Goal: Task Accomplishment & Management: Use online tool/utility

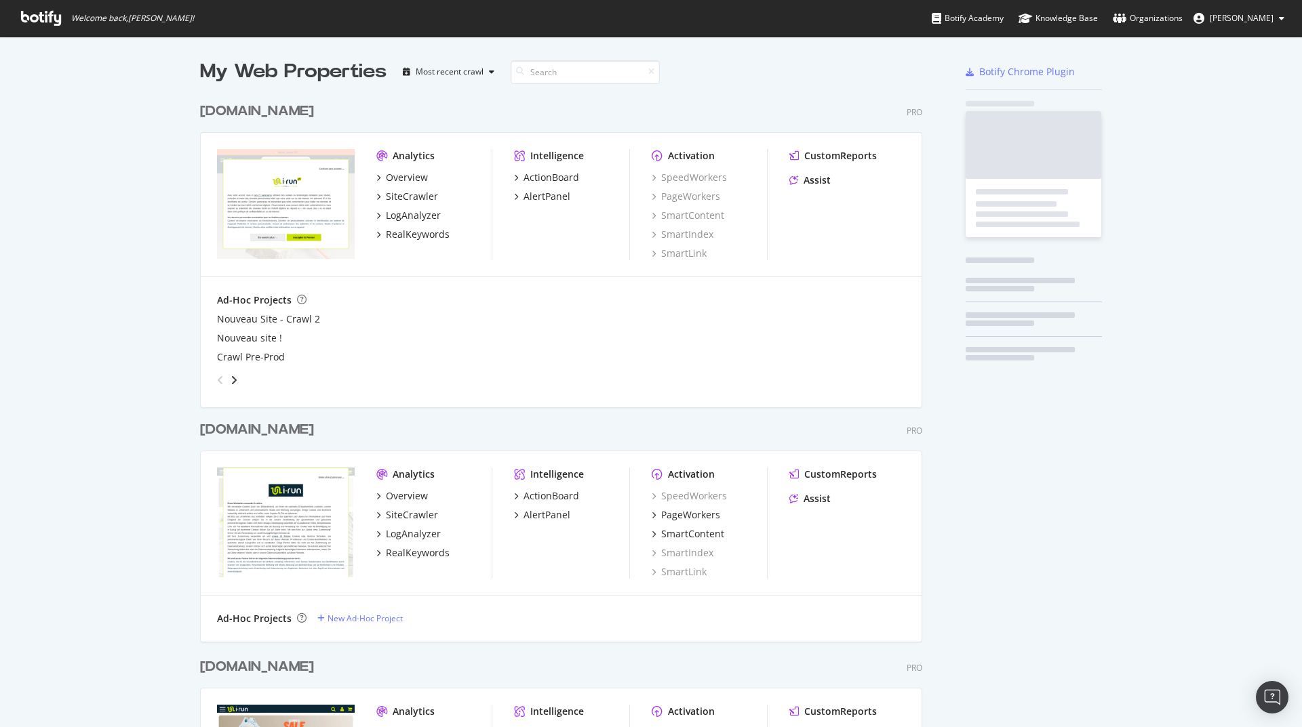
scroll to position [2045, 723]
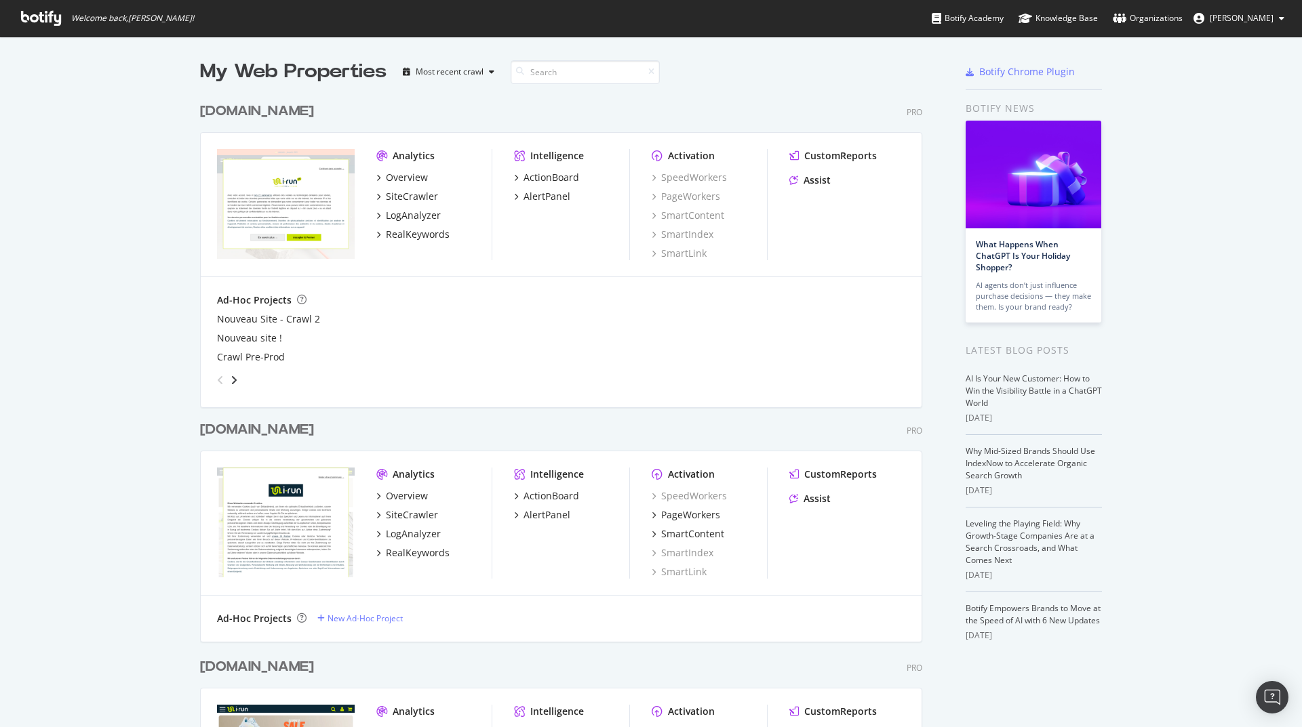
click at [218, 110] on div "[DOMAIN_NAME]" at bounding box center [257, 112] width 114 height 20
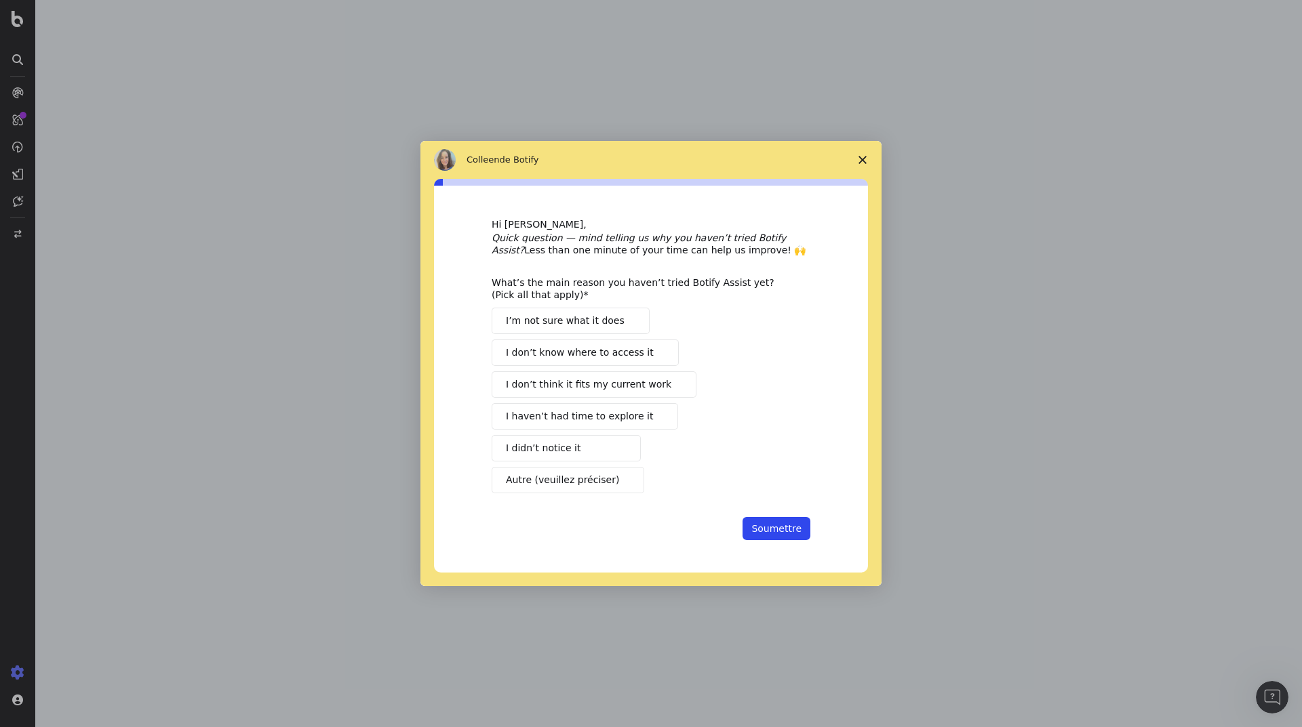
click at [865, 153] on span "Fermer l'enquête" at bounding box center [862, 160] width 38 height 38
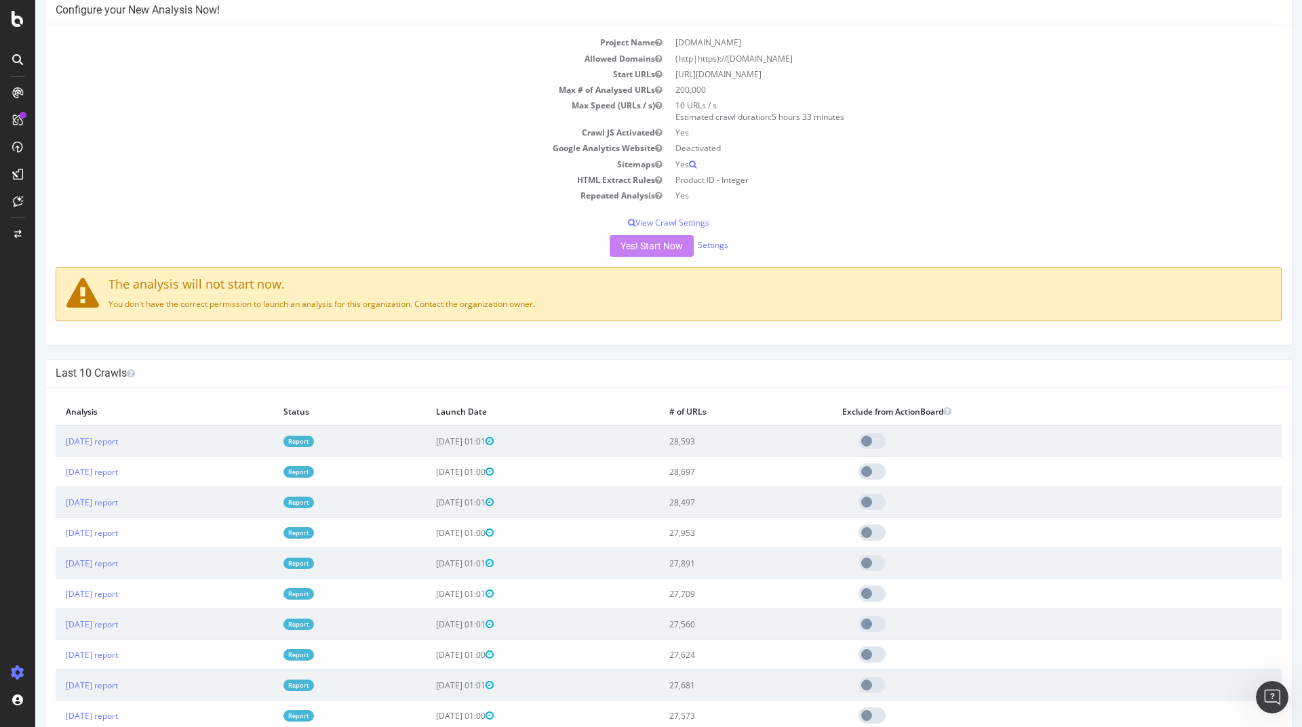
scroll to position [325, 0]
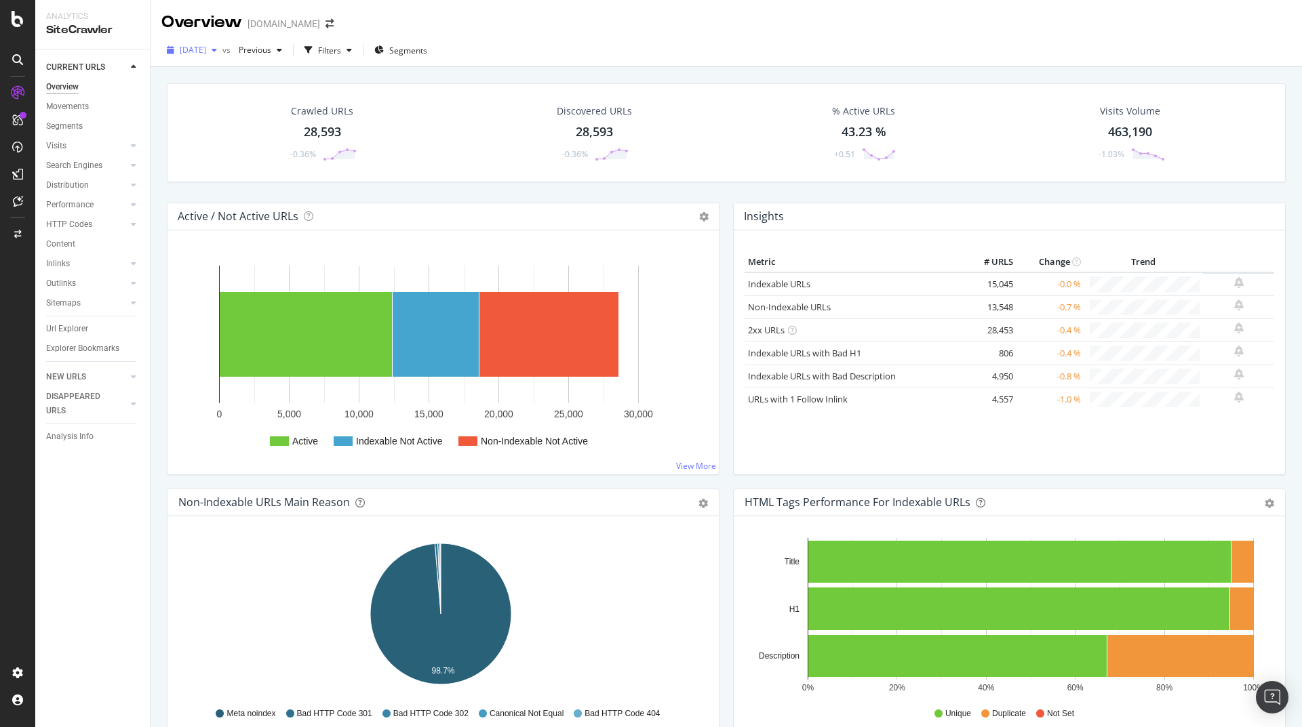
click at [217, 53] on icon "button" at bounding box center [214, 50] width 5 height 8
click at [245, 148] on div "[DATE]" at bounding box center [216, 149] width 71 height 12
click at [332, 117] on div "Crawled URLs" at bounding box center [324, 111] width 62 height 14
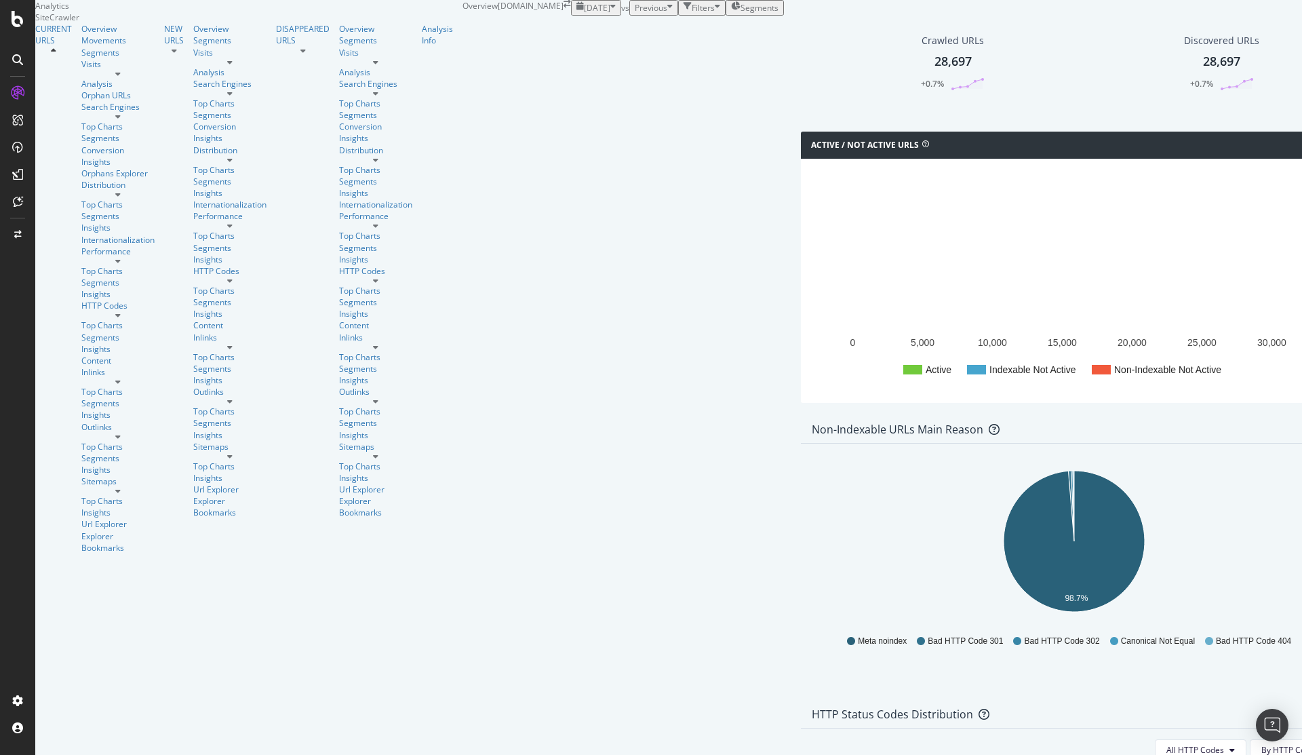
scroll to position [651, 0]
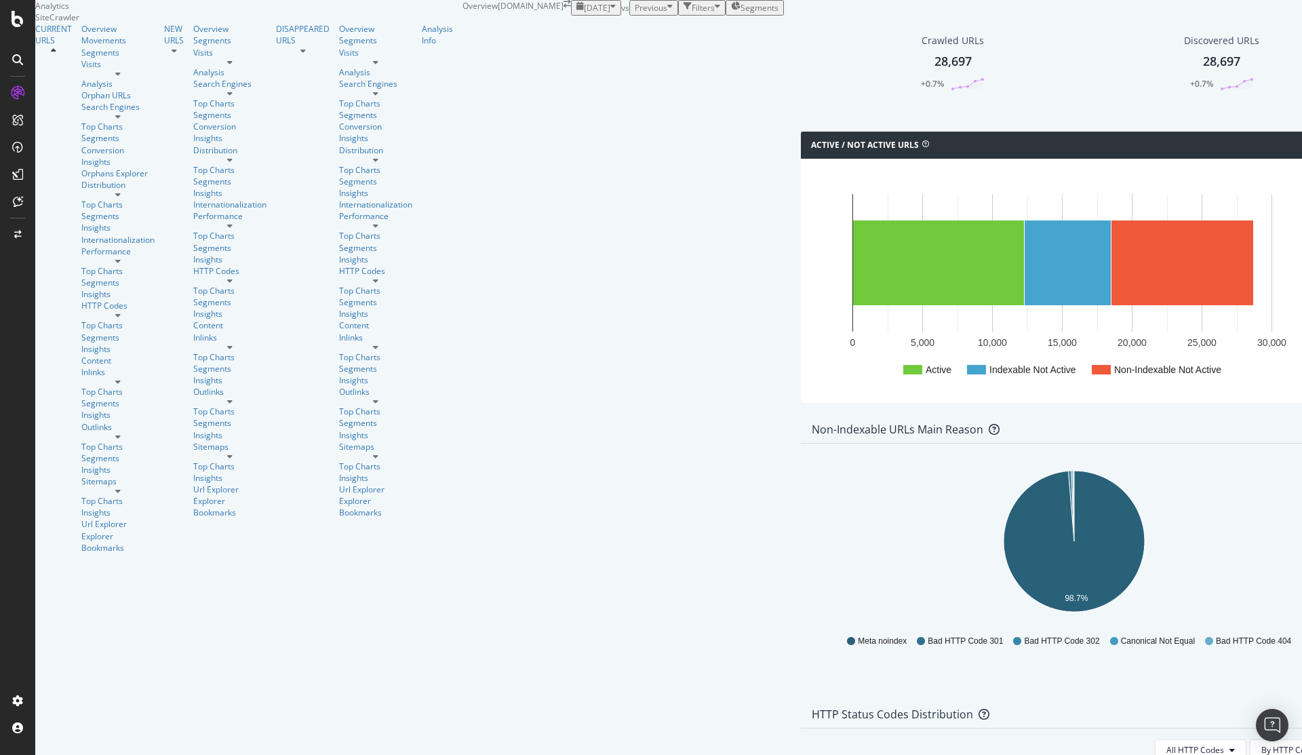
drag, startPoint x: 1260, startPoint y: 388, endPoint x: 1129, endPoint y: 340, distance: 139.6
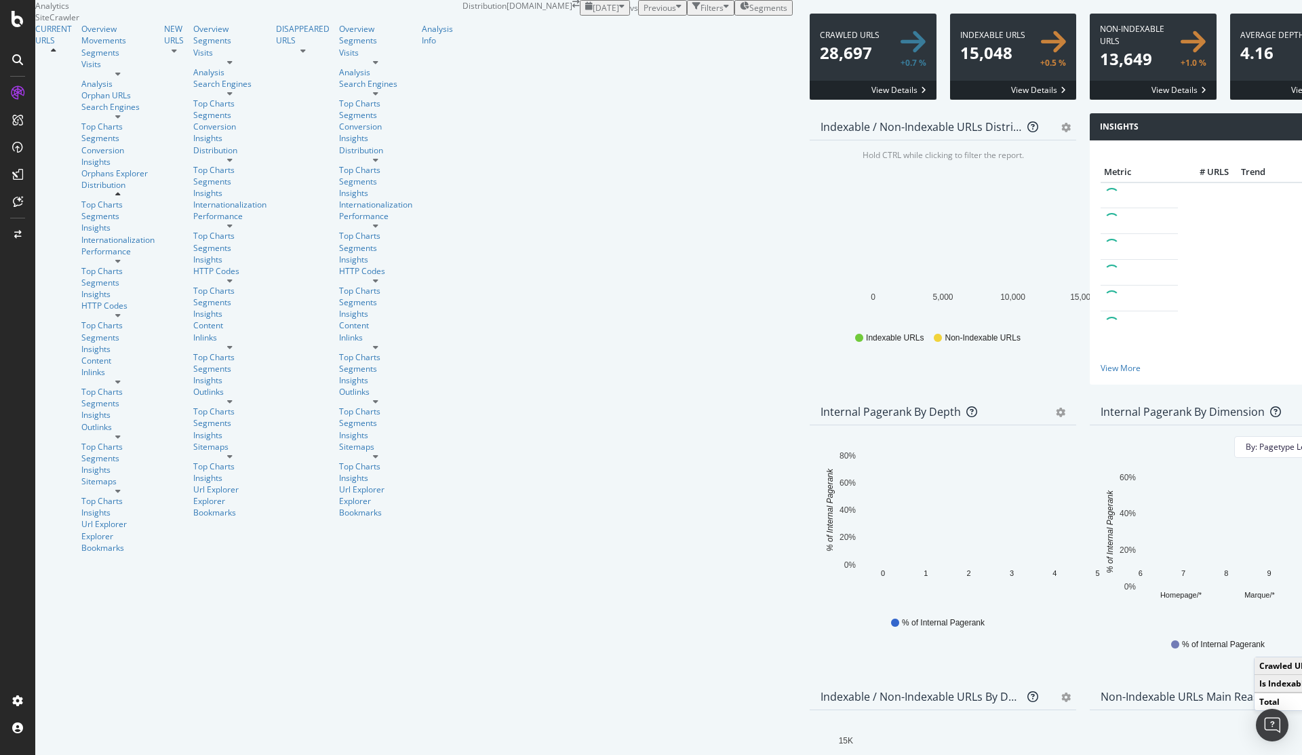
scroll to position [407, 0]
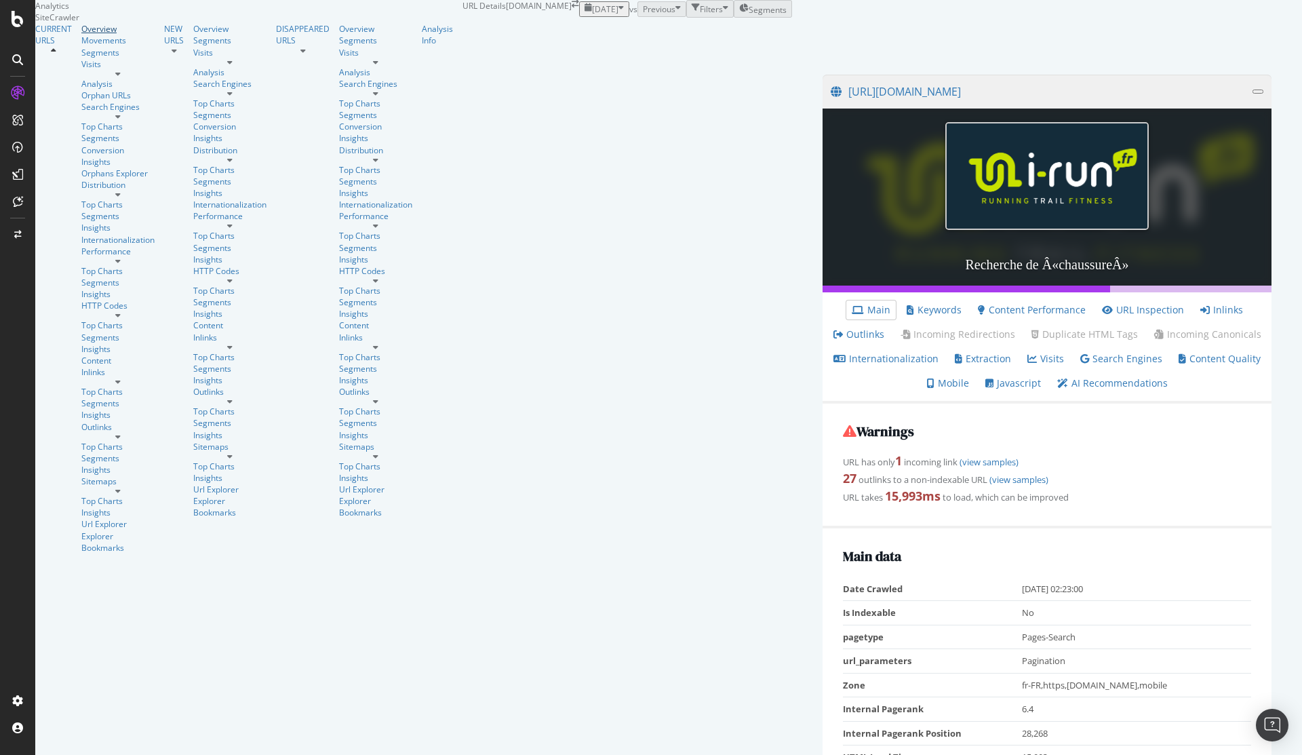
click at [81, 35] on div "Overview" at bounding box center [117, 29] width 73 height 12
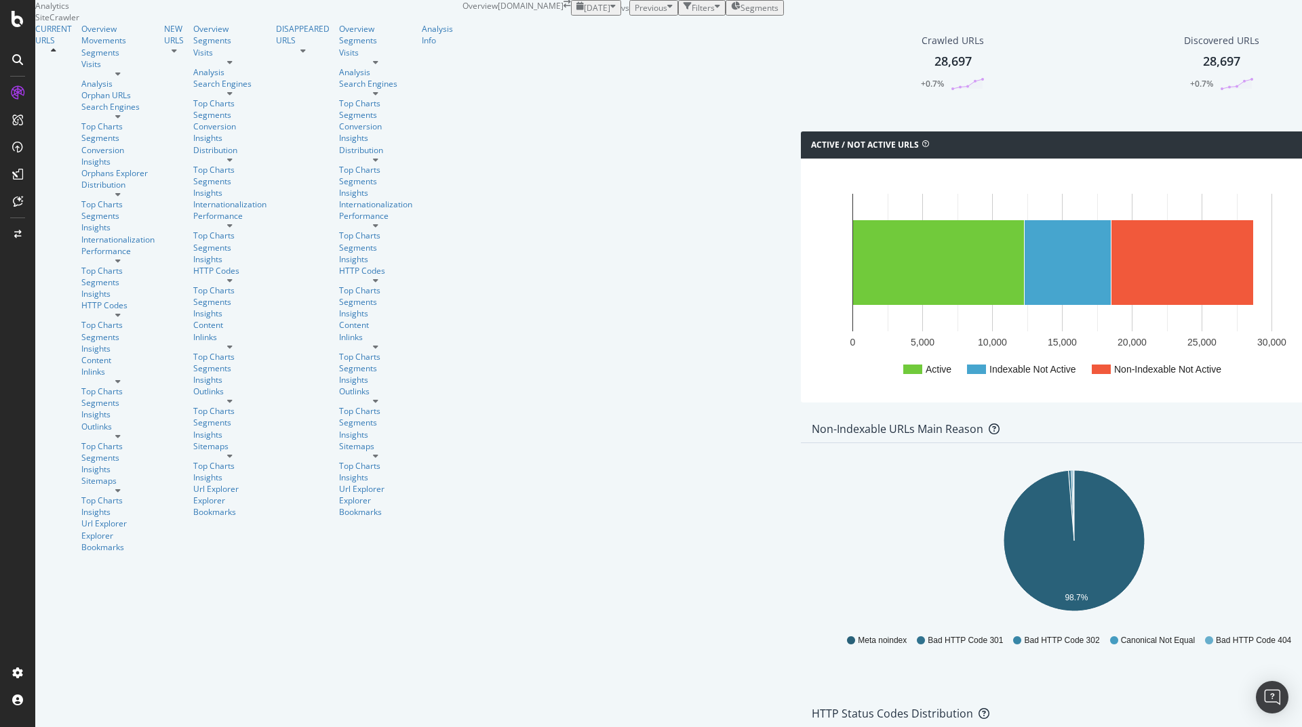
click at [907, 98] on div "Crawled URLs 28,697 +0.7%" at bounding box center [952, 62] width 91 height 71
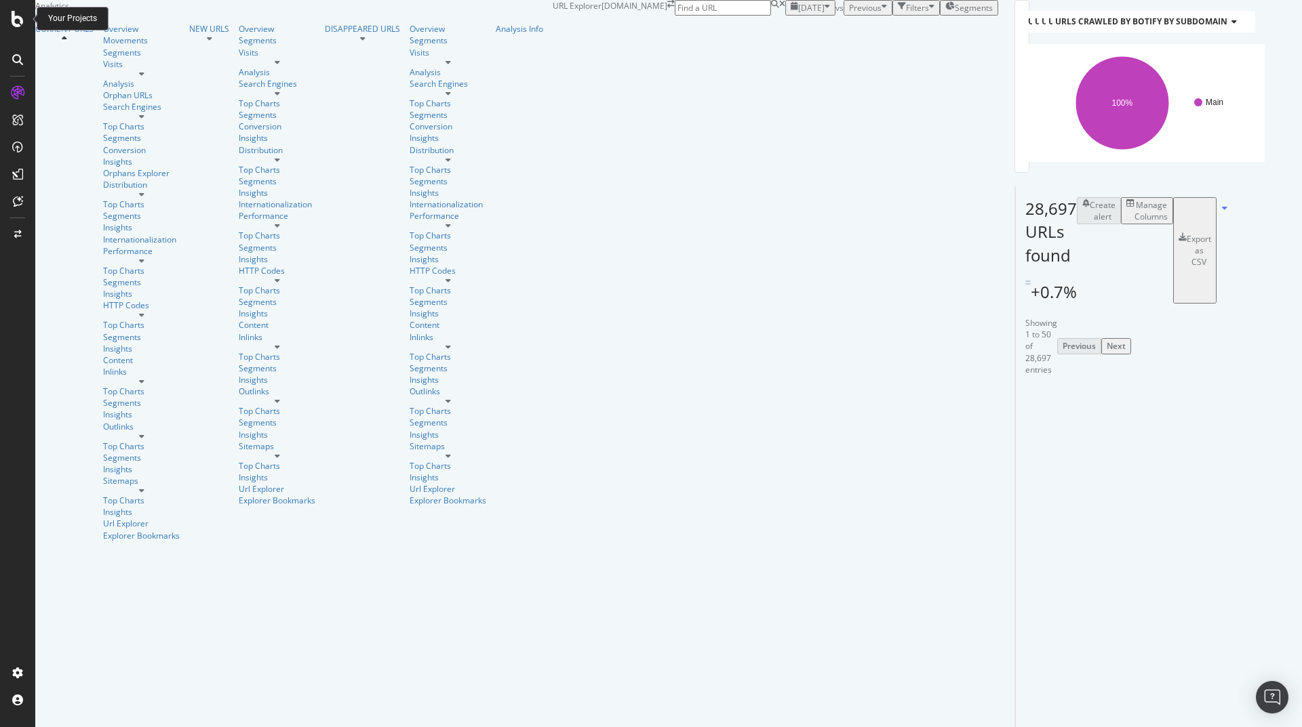
click at [24, 24] on div at bounding box center [17, 19] width 33 height 16
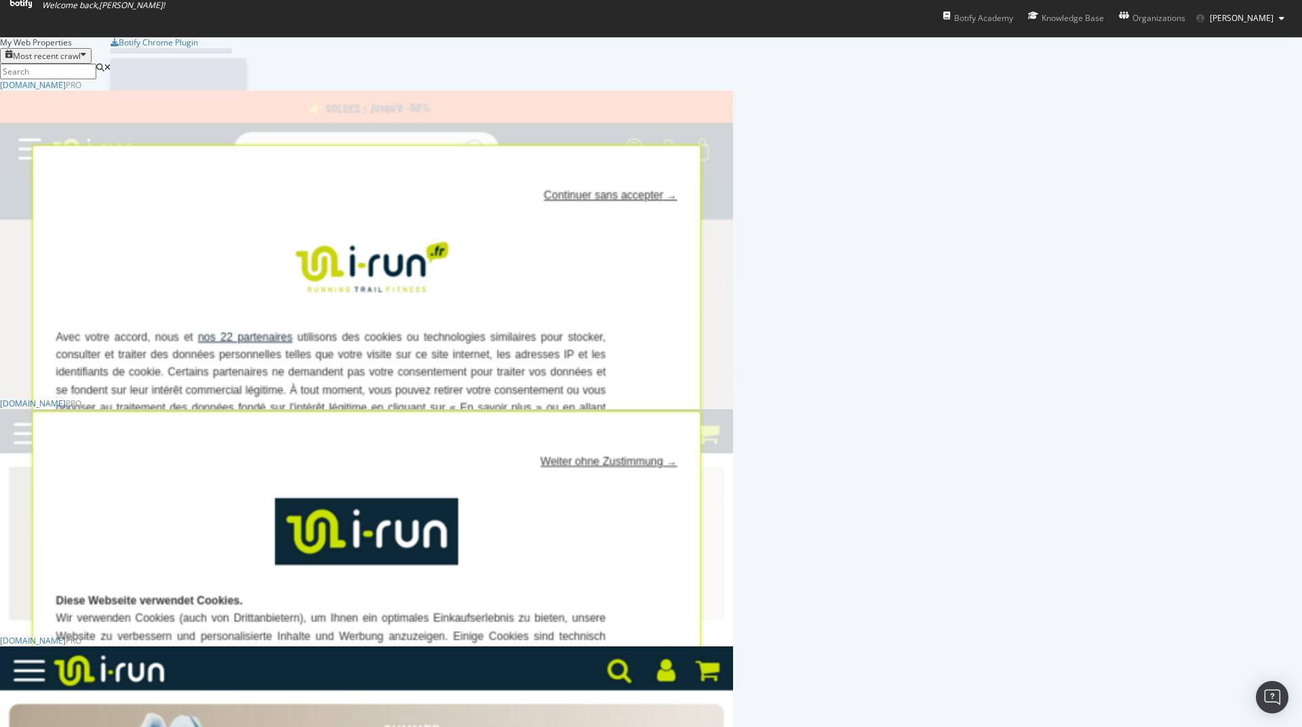
scroll to position [717, 1281]
click at [66, 409] on div "[DOMAIN_NAME]" at bounding box center [33, 404] width 66 height 12
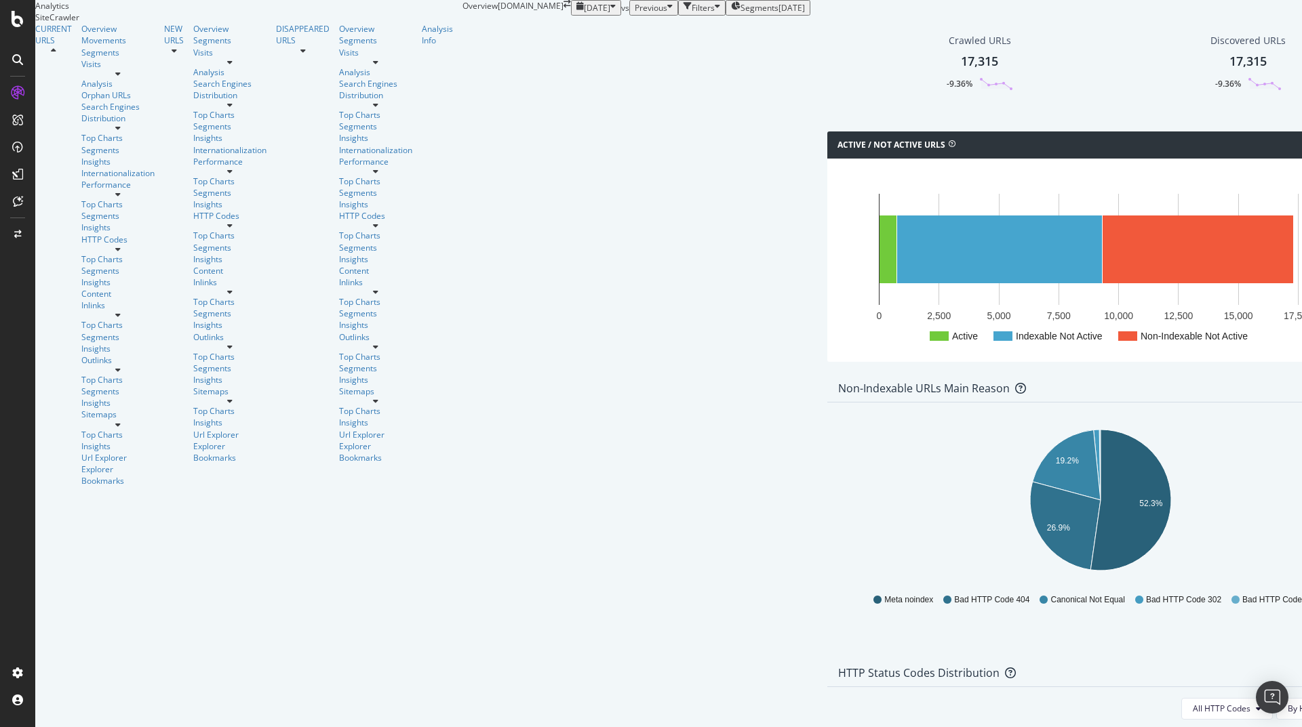
click at [610, 14] on icon "button" at bounding box center [612, 8] width 5 height 12
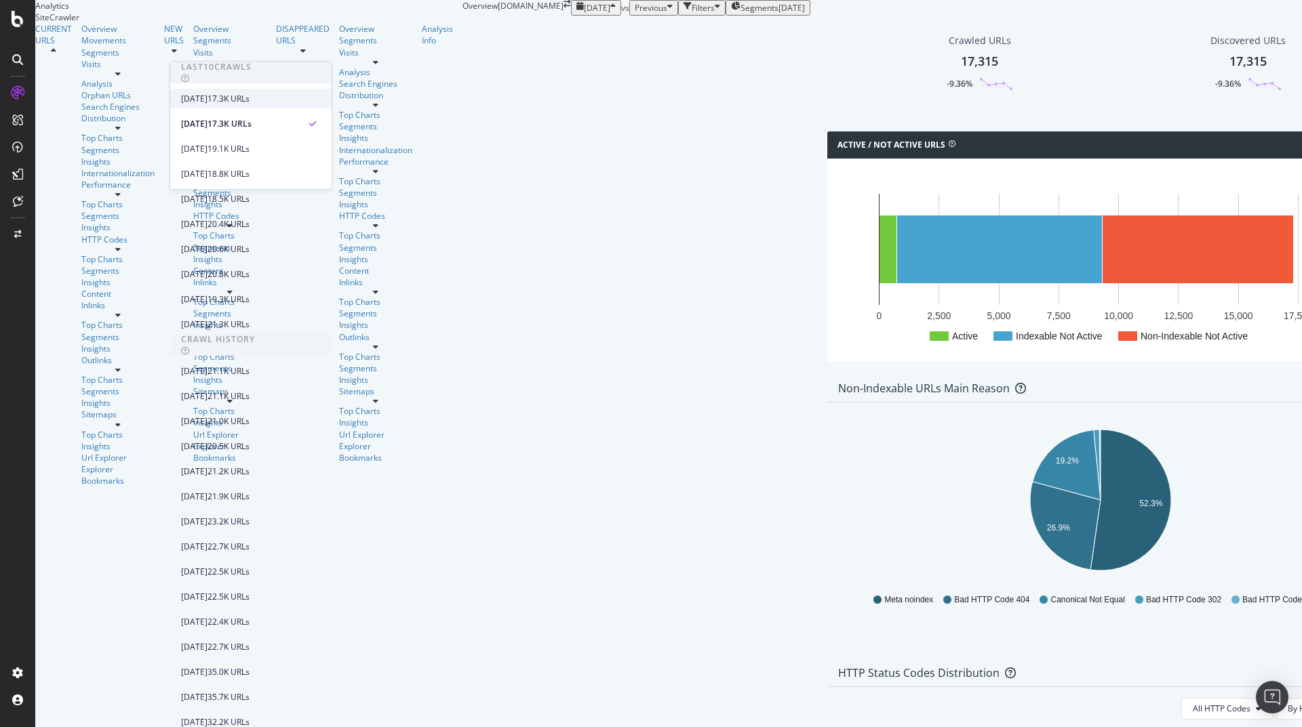
click at [207, 98] on div "[DATE]" at bounding box center [194, 99] width 26 height 12
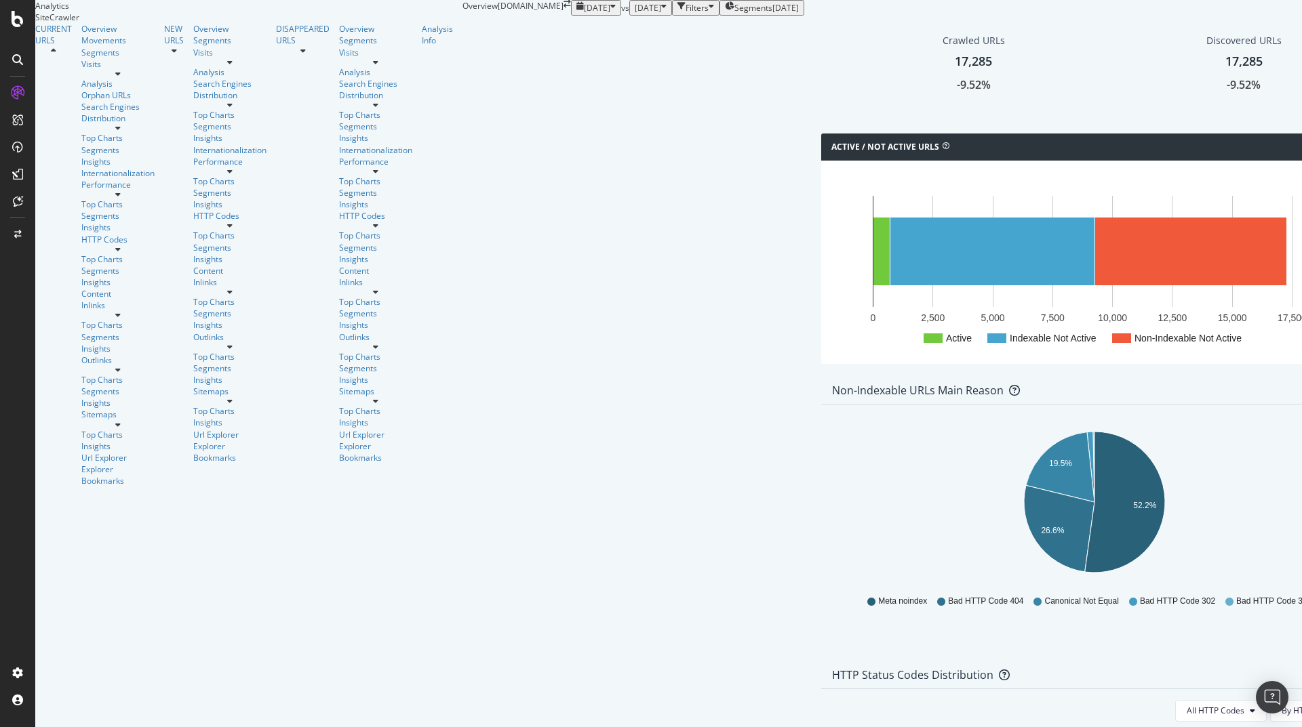
click at [610, 14] on icon "button" at bounding box center [612, 8] width 5 height 12
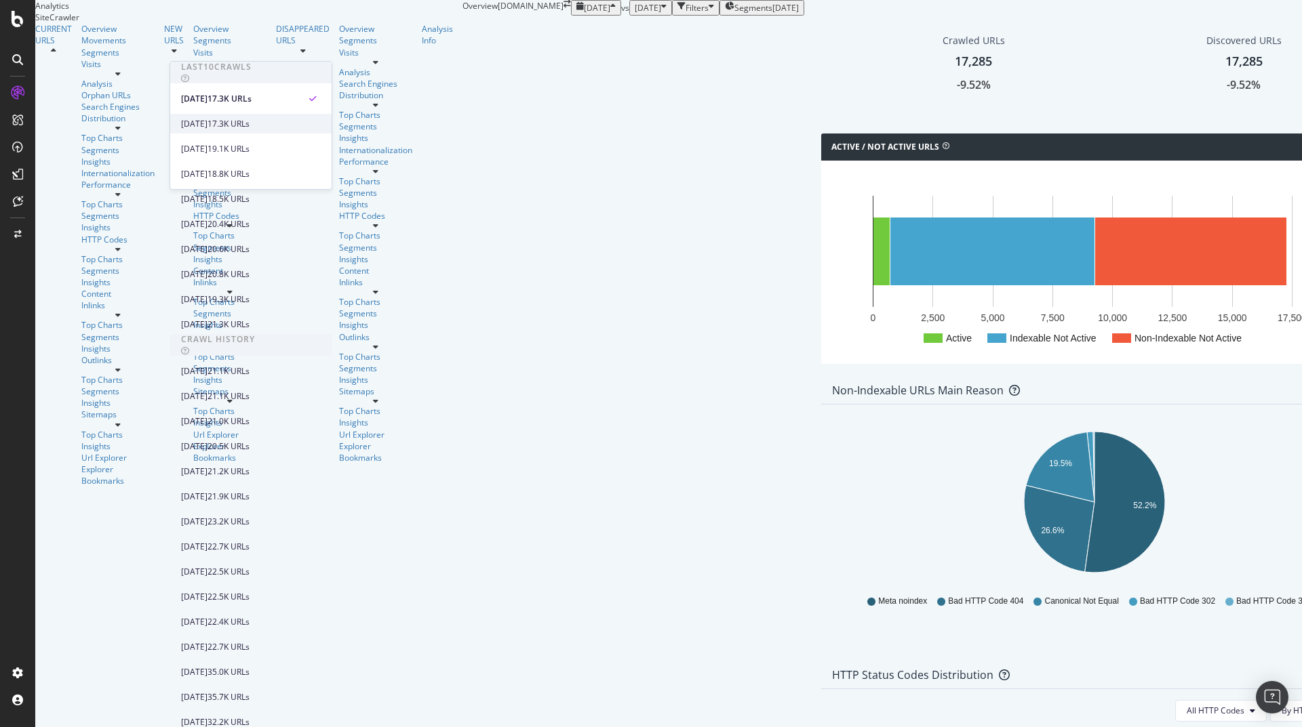
click at [207, 118] on div "2025 Aug. 9th" at bounding box center [194, 124] width 26 height 12
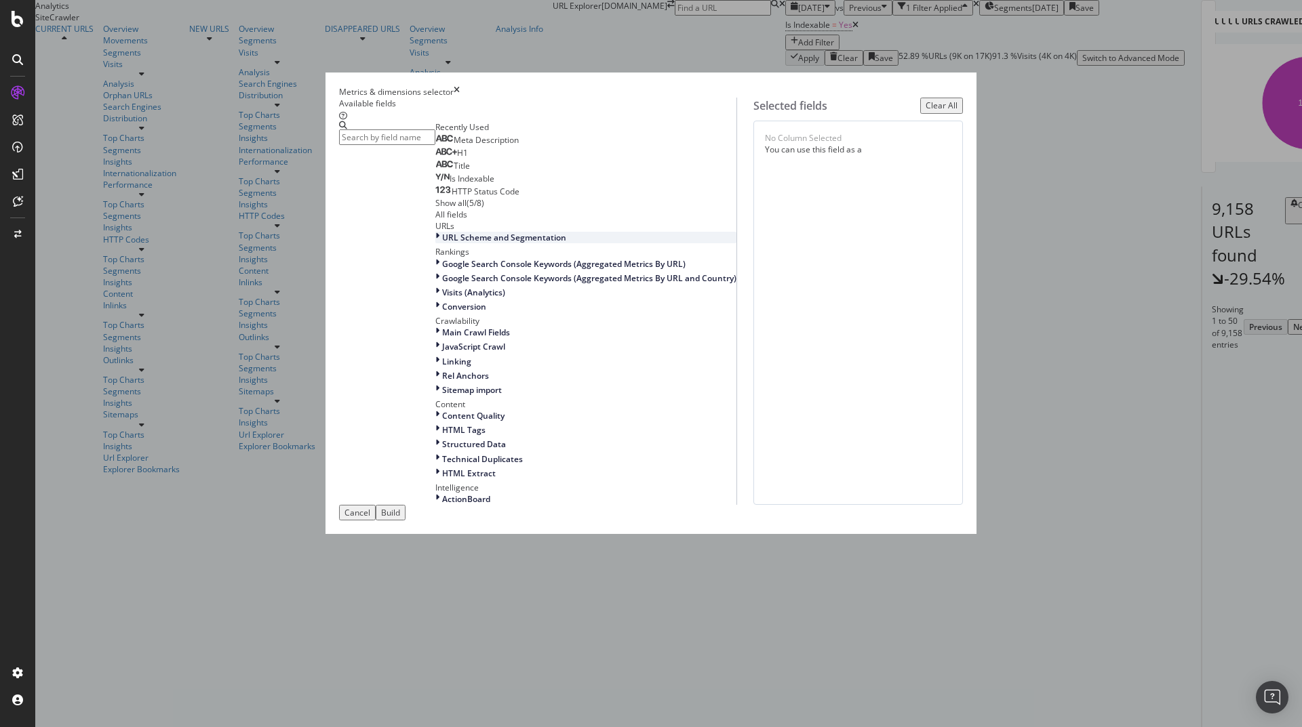
click at [435, 243] on div "URL Scheme and Segmentation" at bounding box center [585, 238] width 301 height 12
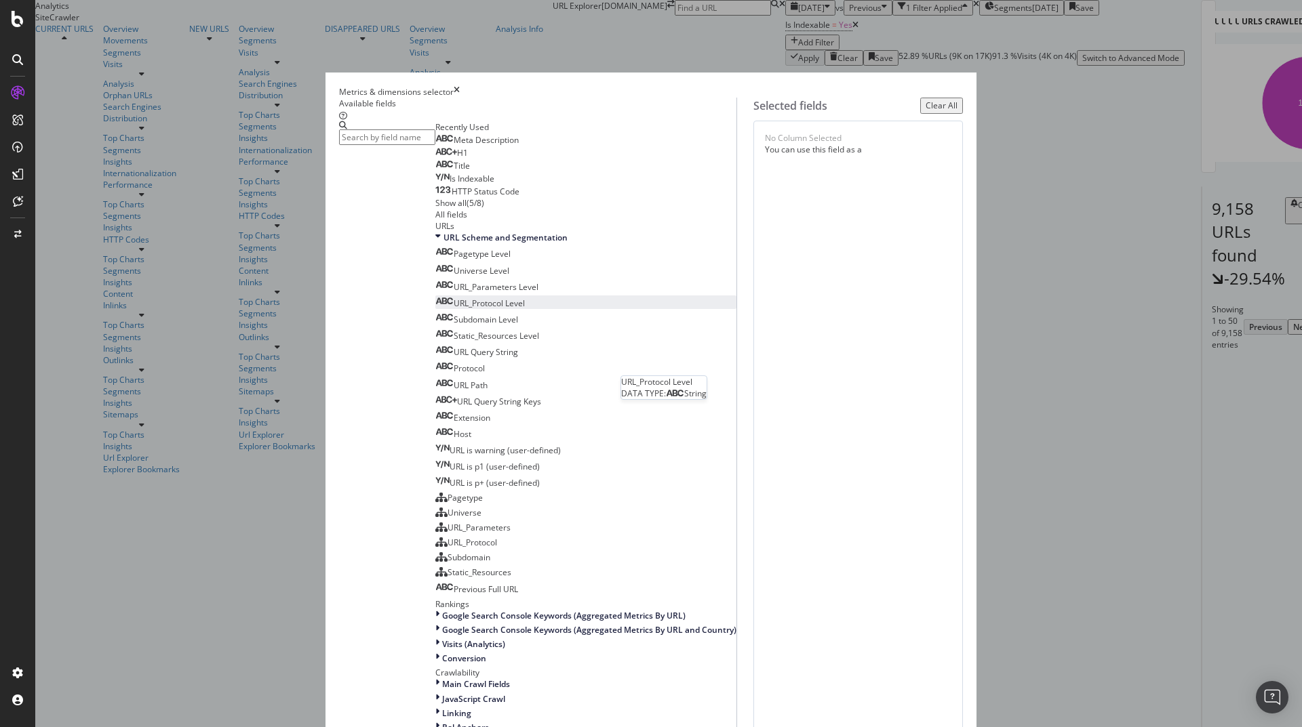
scroll to position [81, 0]
click at [487, 391] on div "URL Path" at bounding box center [461, 386] width 52 height 12
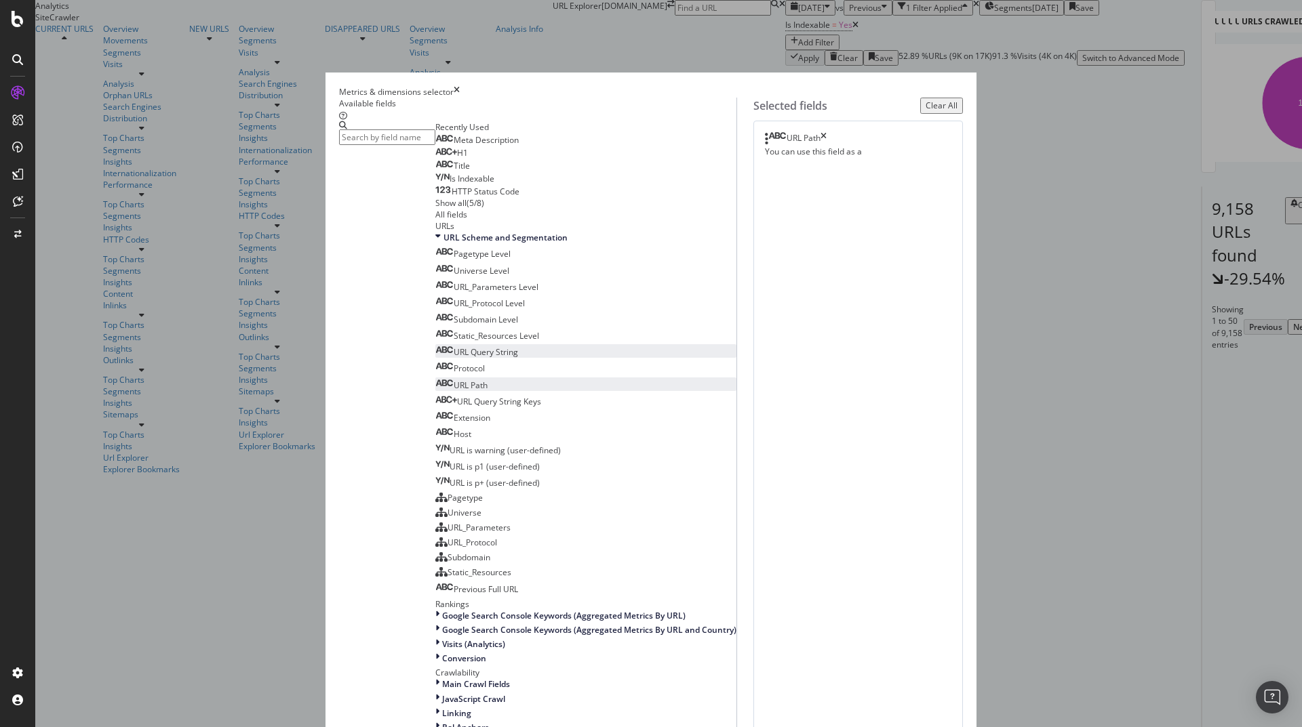
click at [487, 358] on div "URL Query String" at bounding box center [476, 352] width 83 height 12
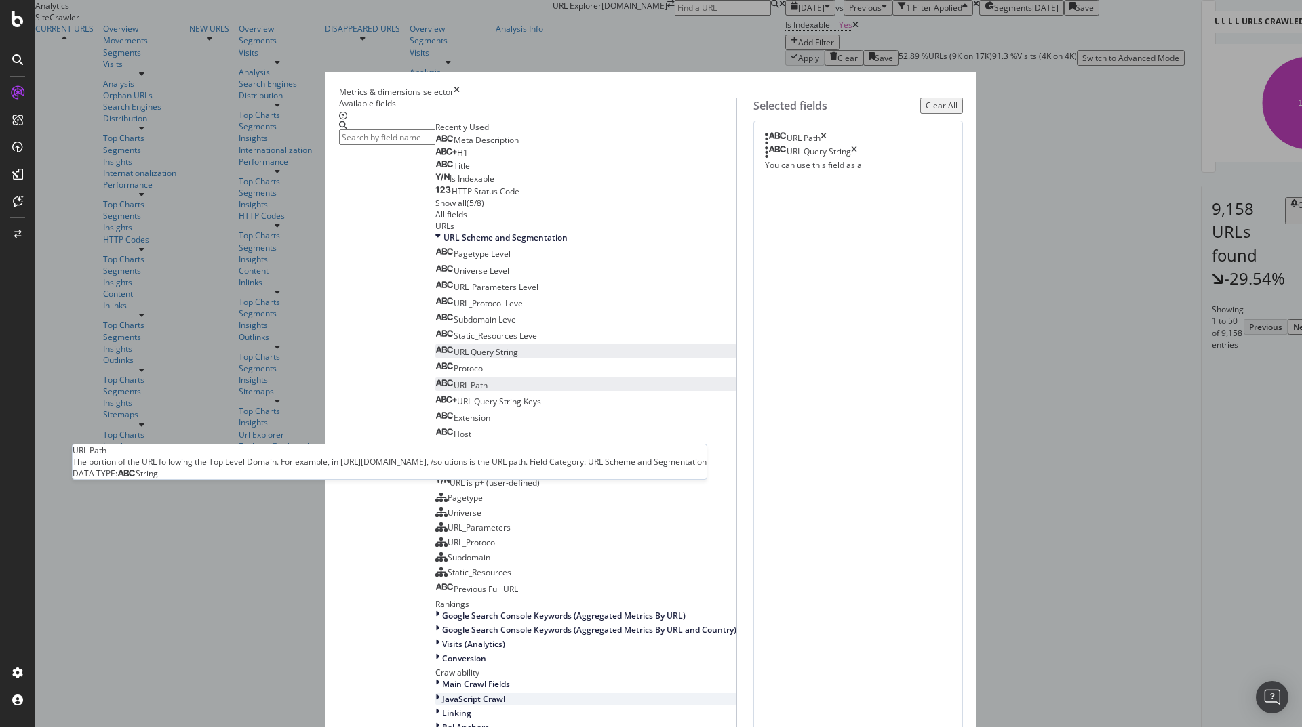
scroll to position [0, 0]
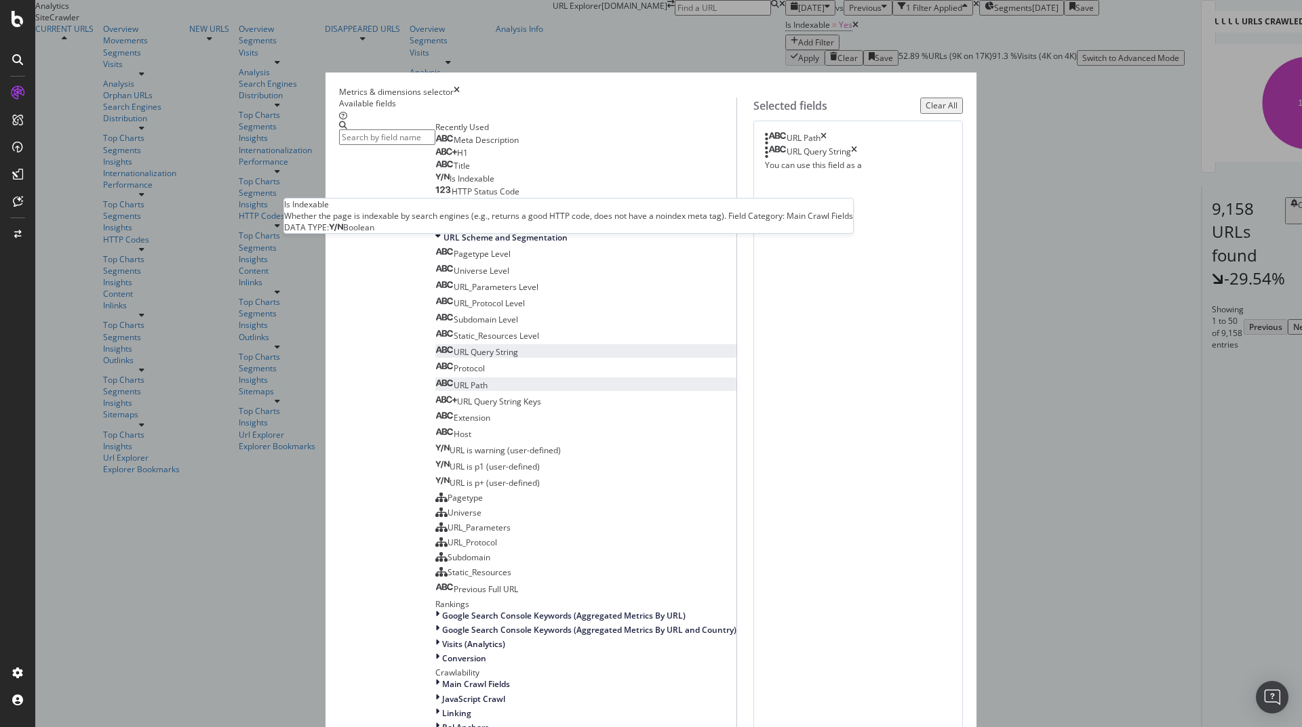
click at [449, 184] on span "Is Indexable" at bounding box center [471, 179] width 45 height 12
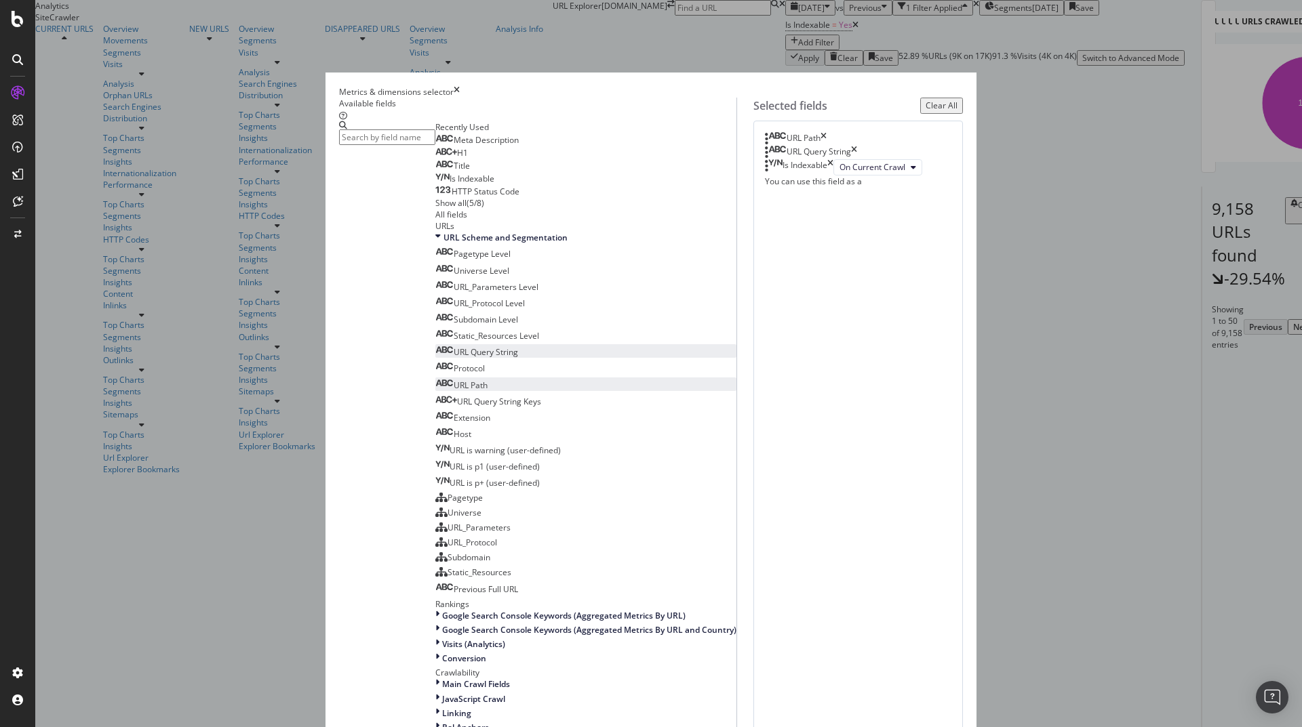
click at [452, 197] on span "HTTP Status Code" at bounding box center [486, 192] width 68 height 12
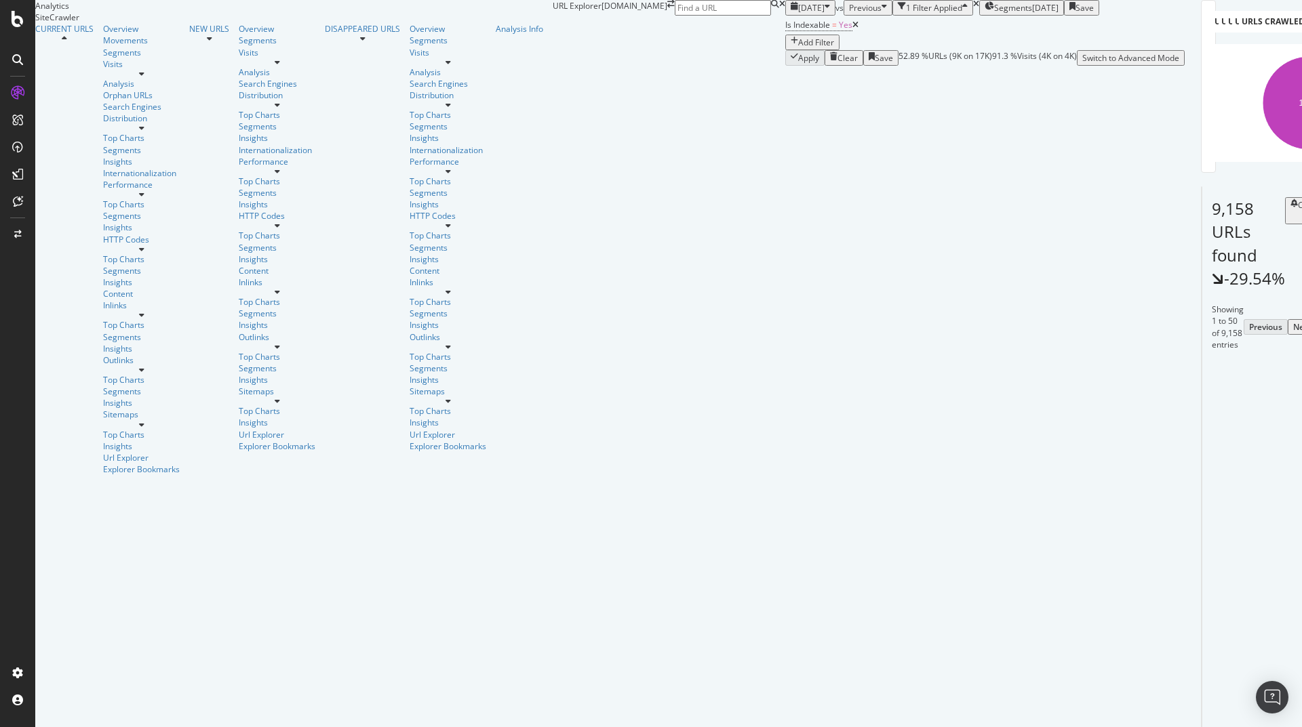
click at [1223, 363] on span "Export XML Sitemaps" at bounding box center [1197, 362] width 80 height 12
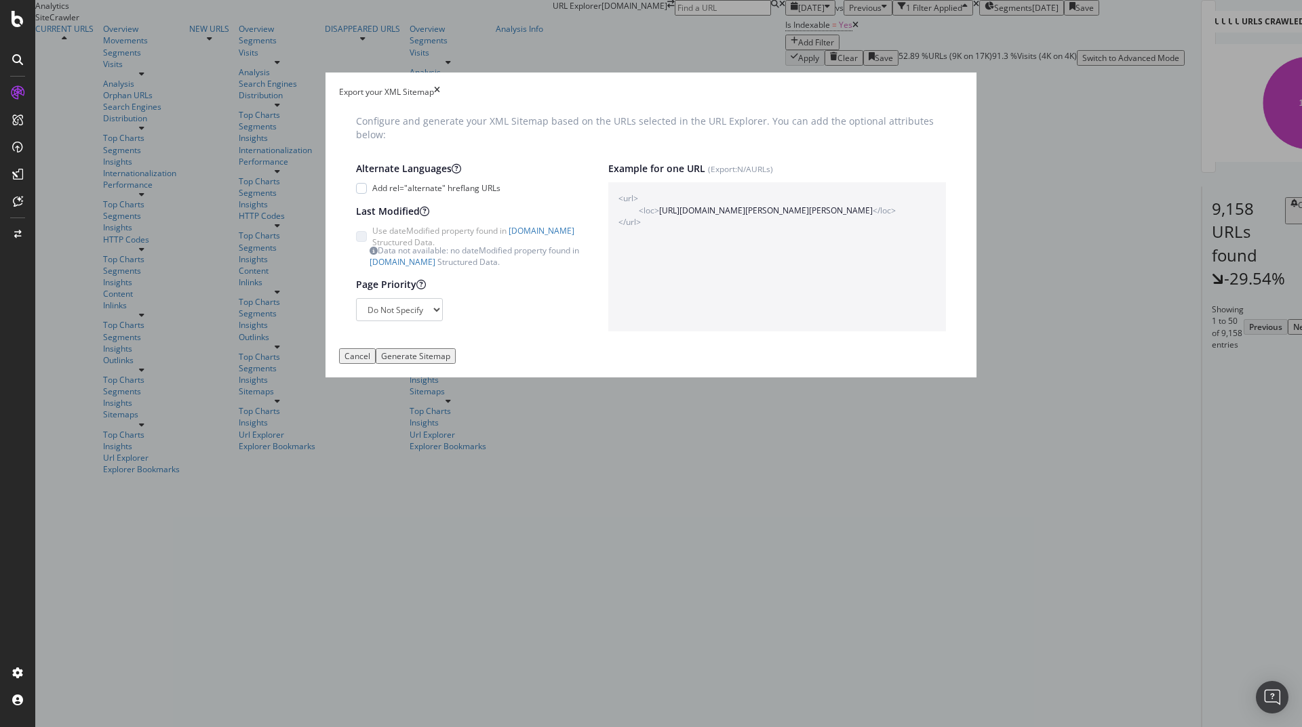
click at [896, 98] on div "Export your XML Sitemap" at bounding box center [651, 92] width 624 height 12
click at [440, 98] on icon "times" at bounding box center [437, 92] width 6 height 12
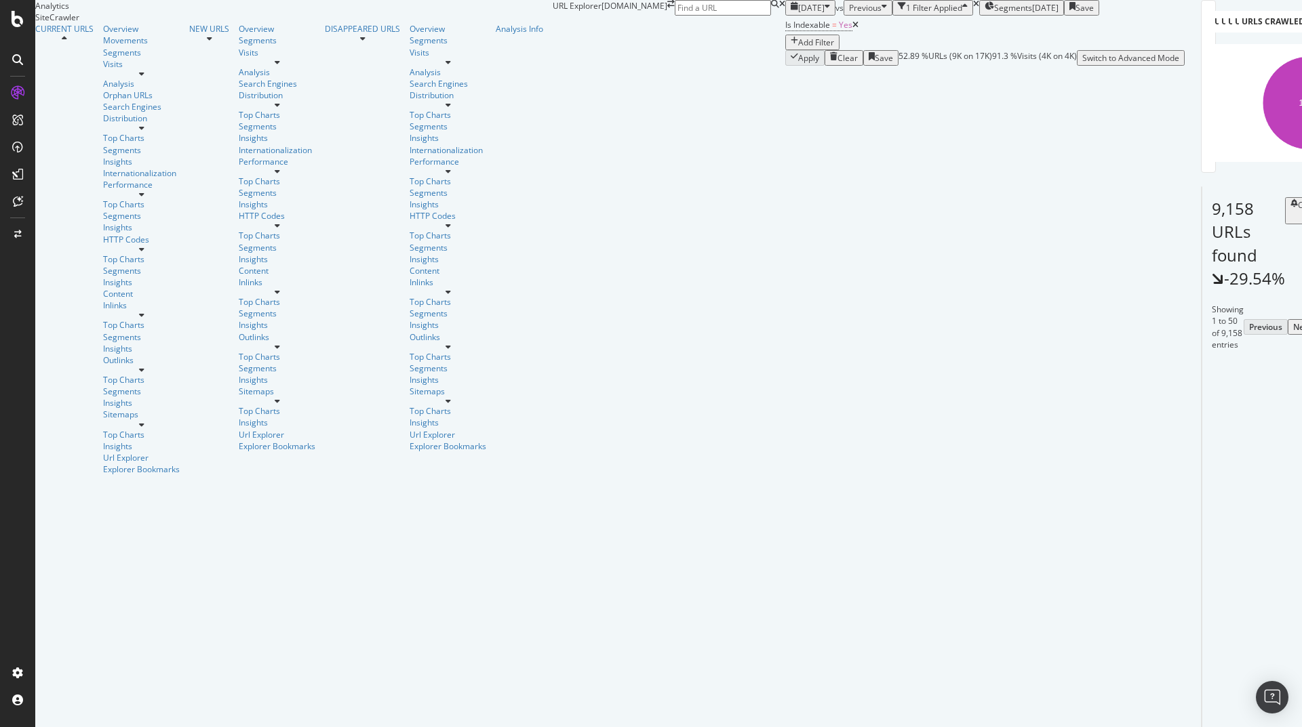
click at [103, 452] on div "Url Explorer" at bounding box center [141, 458] width 77 height 12
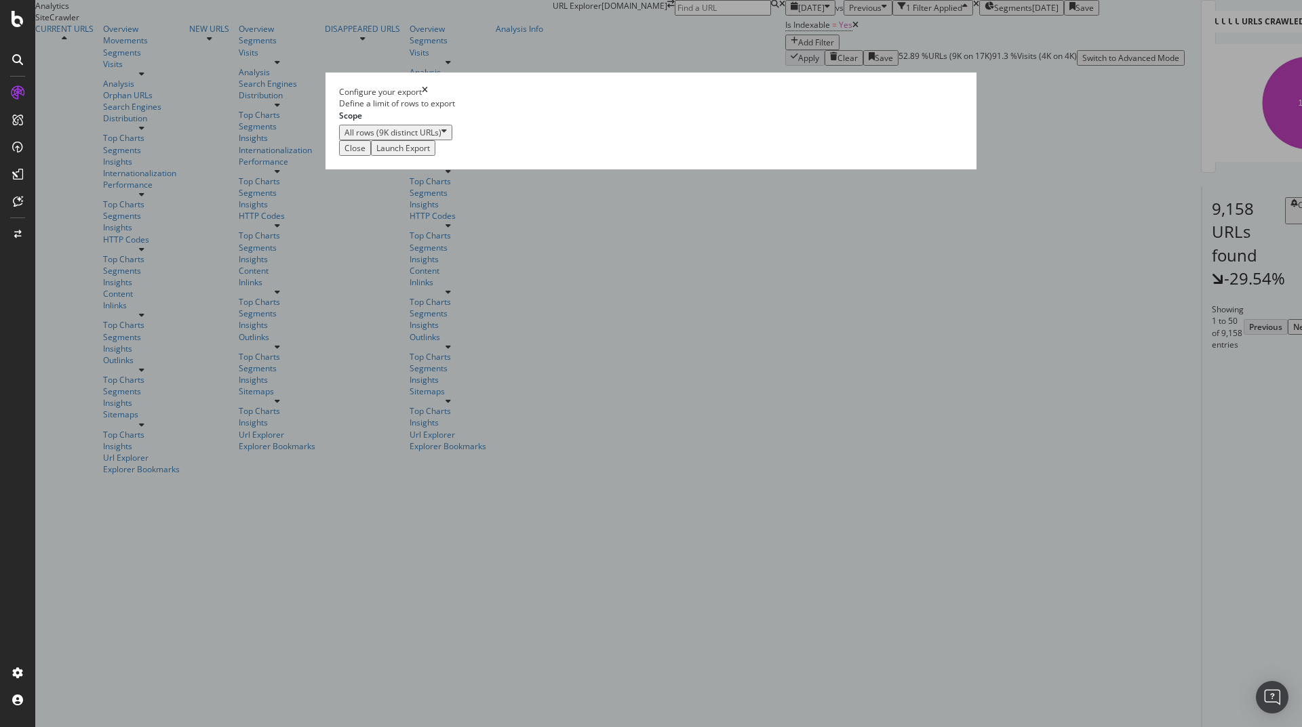
click at [430, 154] on div "Launch Export" at bounding box center [403, 148] width 54 height 12
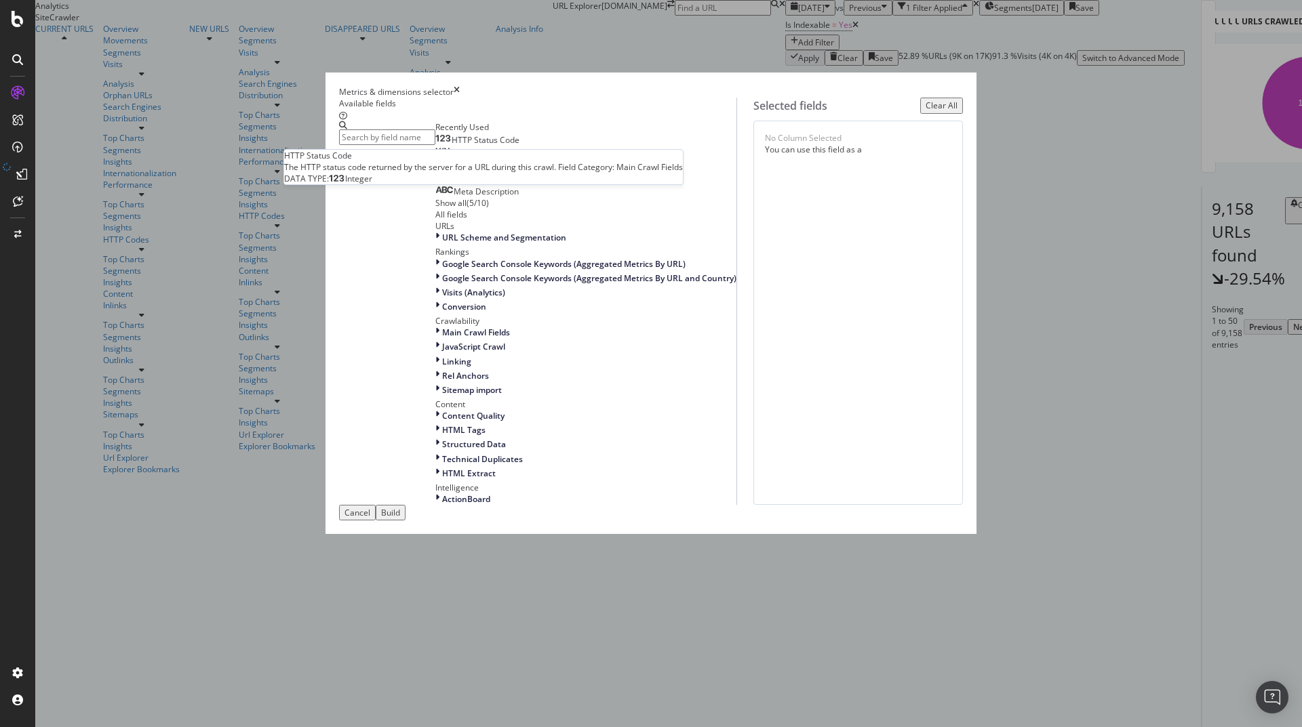
drag, startPoint x: 491, startPoint y: 250, endPoint x: 627, endPoint y: 252, distance: 135.6
click at [491, 146] on div "HTTP Status Code" at bounding box center [477, 140] width 84 height 11
click at [405, 521] on button "Build" at bounding box center [391, 513] width 30 height 16
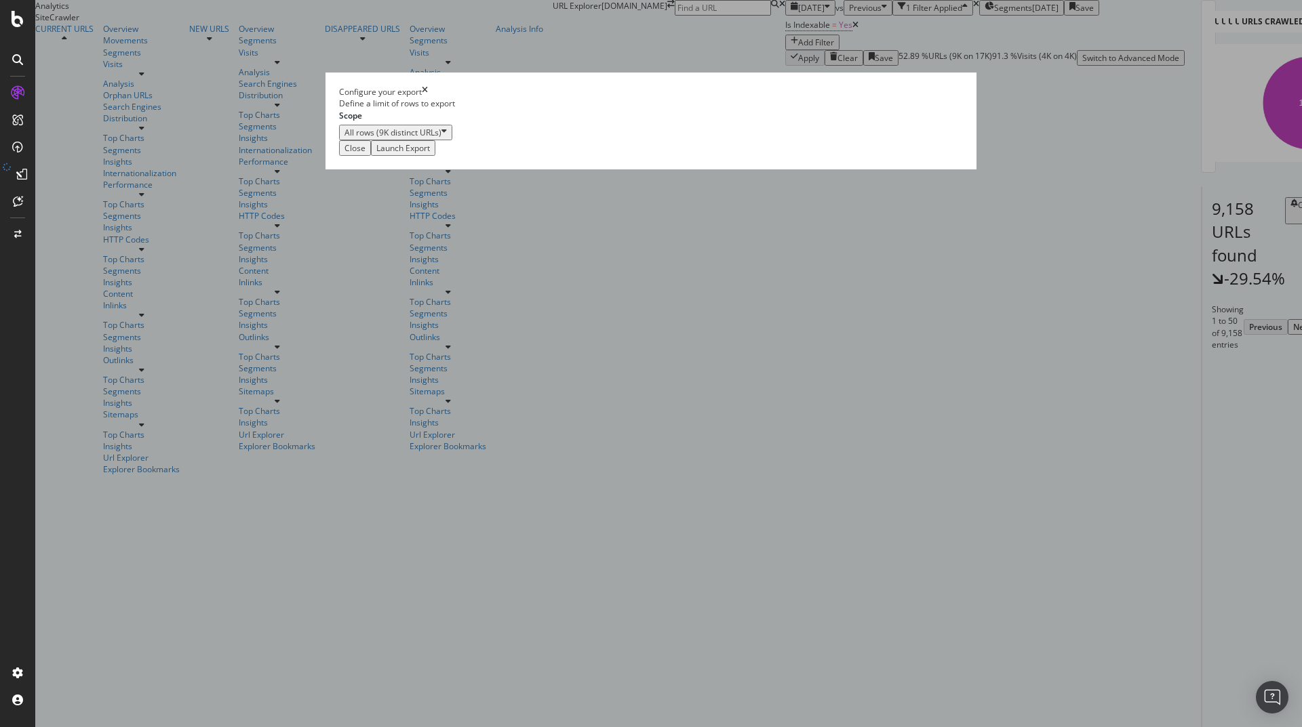
click at [430, 154] on div "Launch Export" at bounding box center [403, 148] width 54 height 12
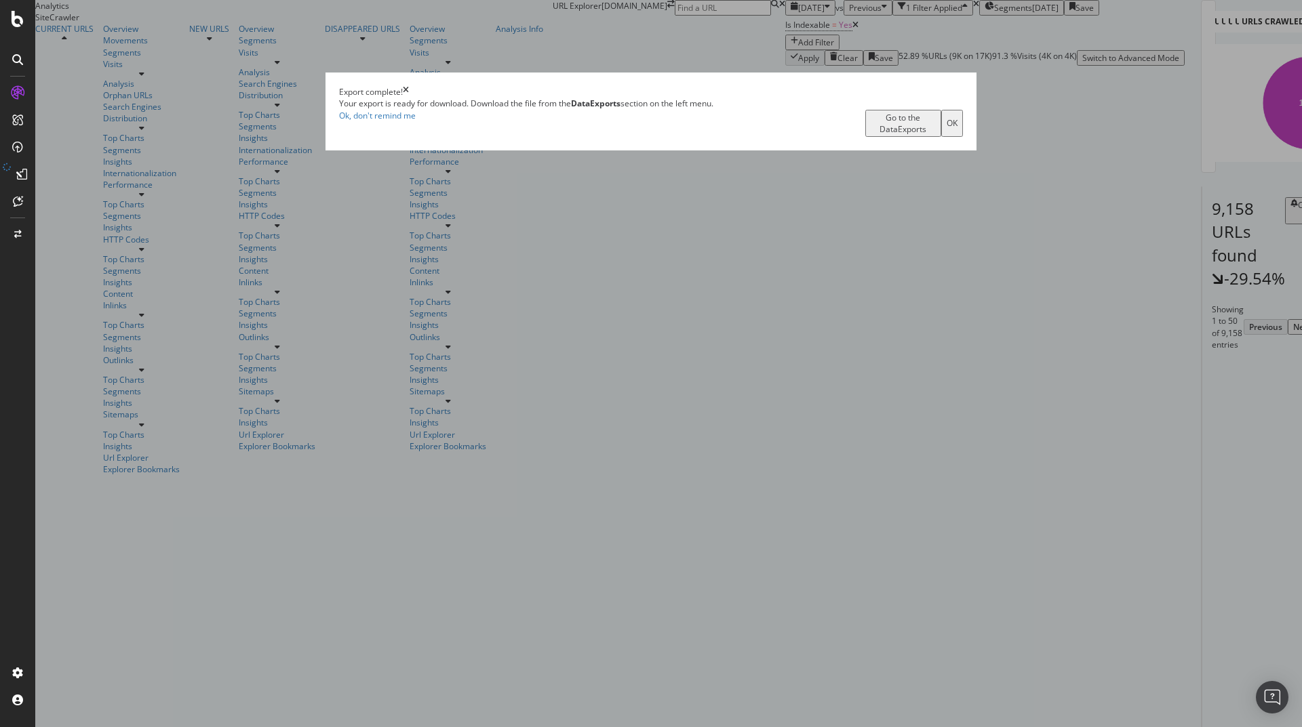
click at [946, 129] on div "OK" at bounding box center [951, 123] width 11 height 12
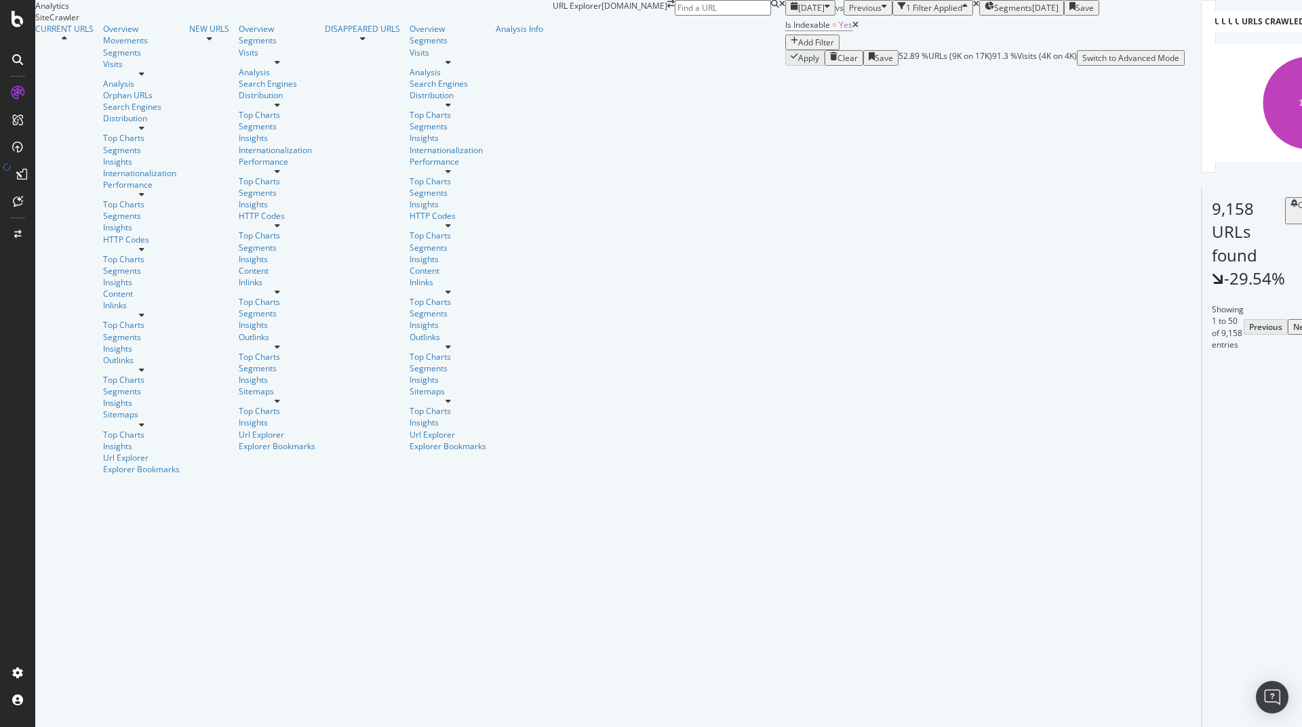
click at [824, 14] on div "button" at bounding box center [826, 8] width 5 height 12
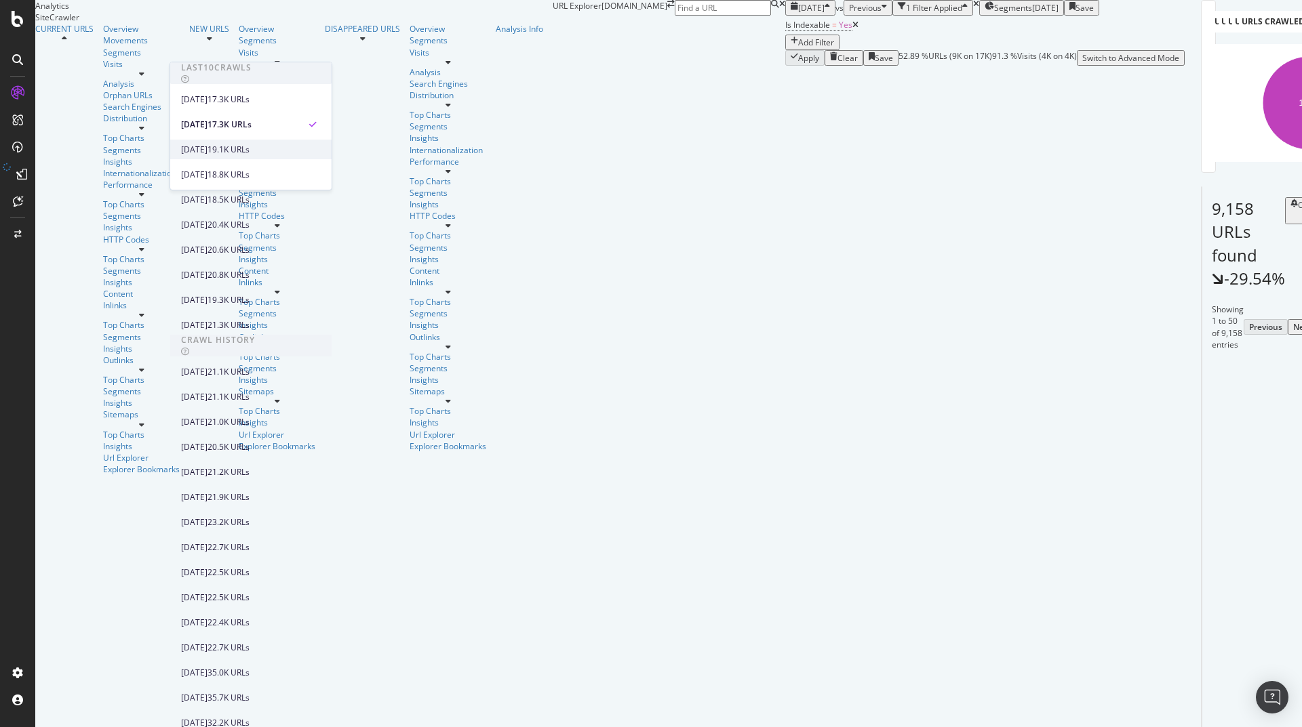
click at [249, 149] on div "2025 Aug. 2nd 19.1K URLs" at bounding box center [241, 150] width 121 height 12
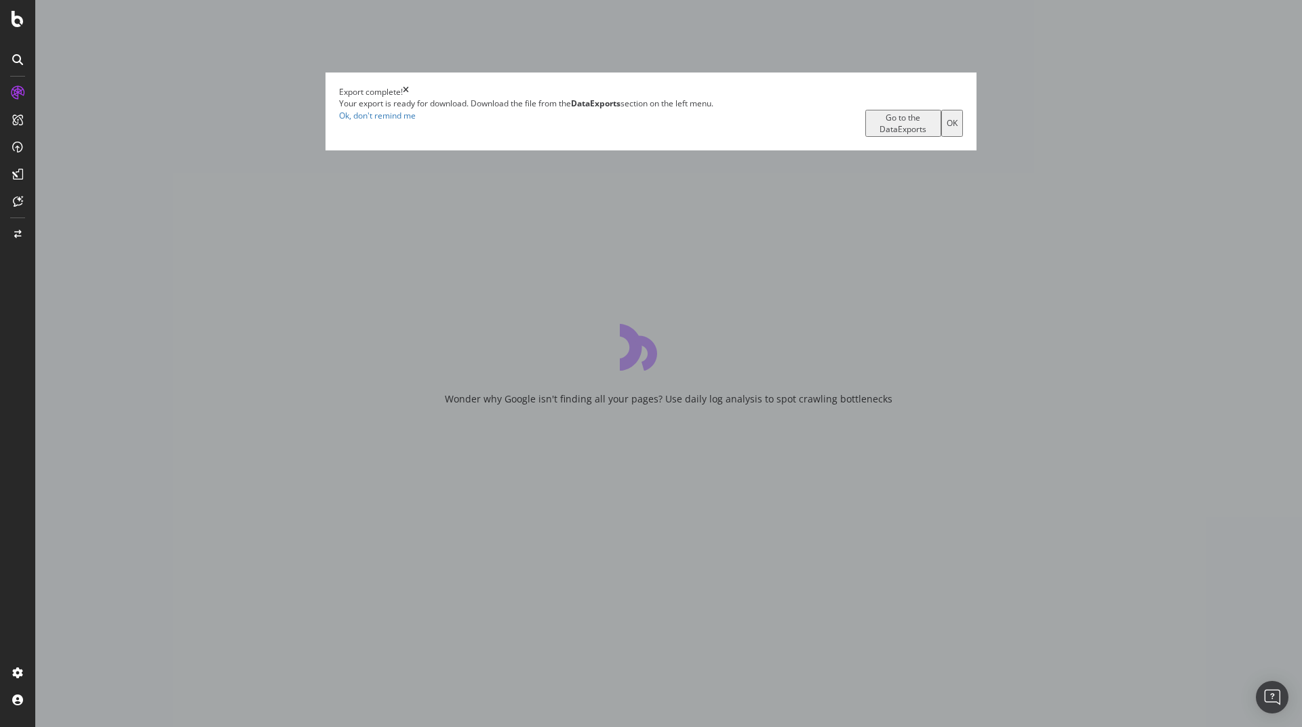
click at [941, 137] on button "OK" at bounding box center [952, 123] width 22 height 27
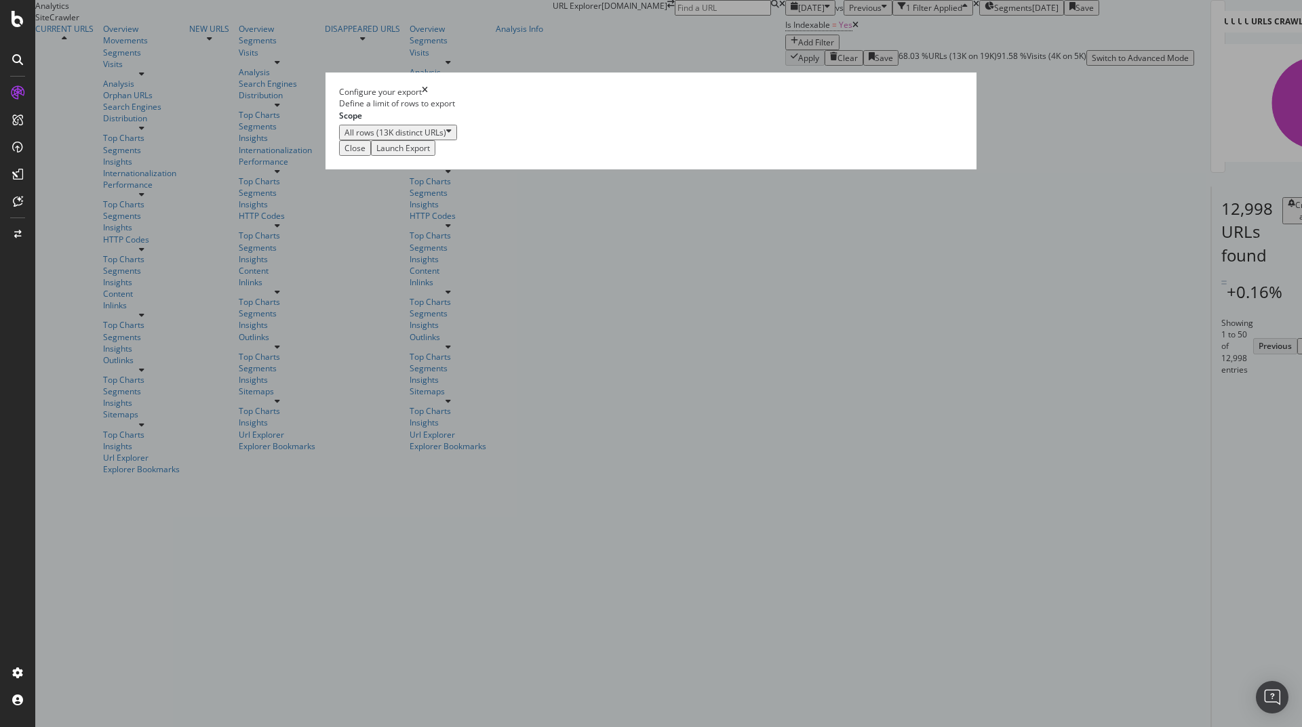
click at [430, 154] on div "Launch Export" at bounding box center [403, 148] width 54 height 12
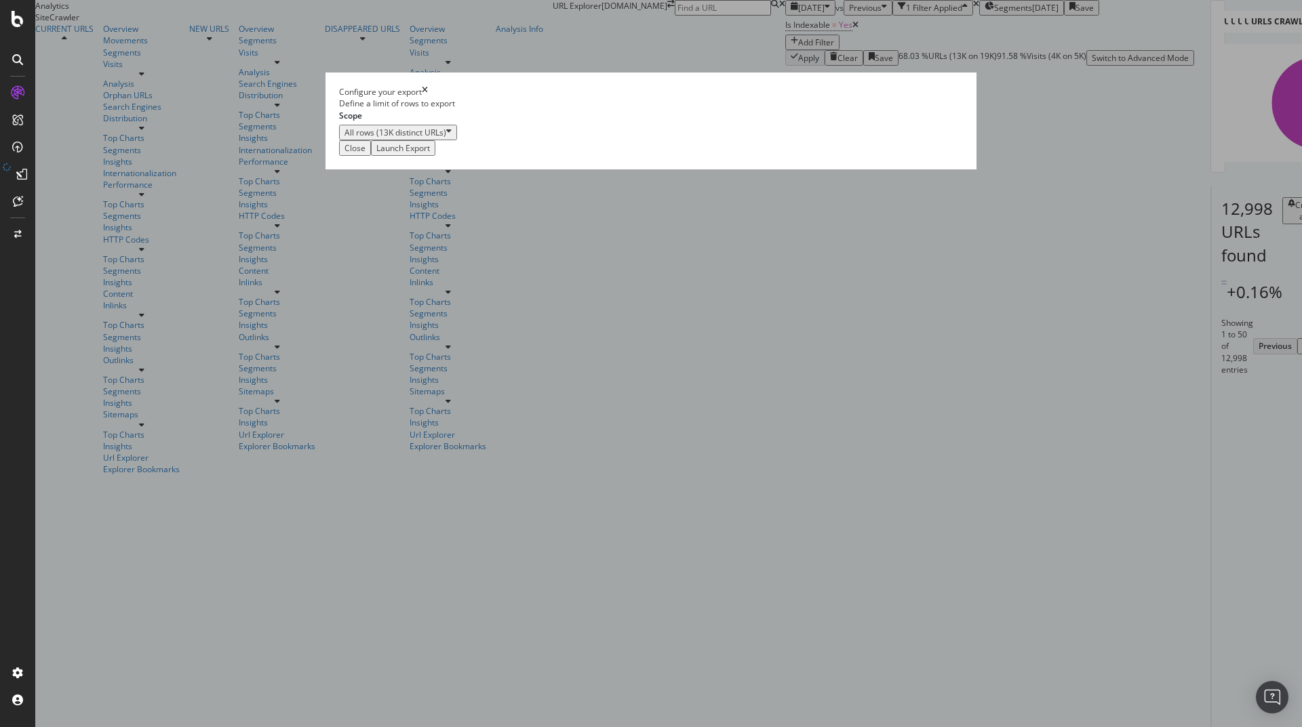
click at [430, 154] on div "Launch Export" at bounding box center [403, 148] width 54 height 12
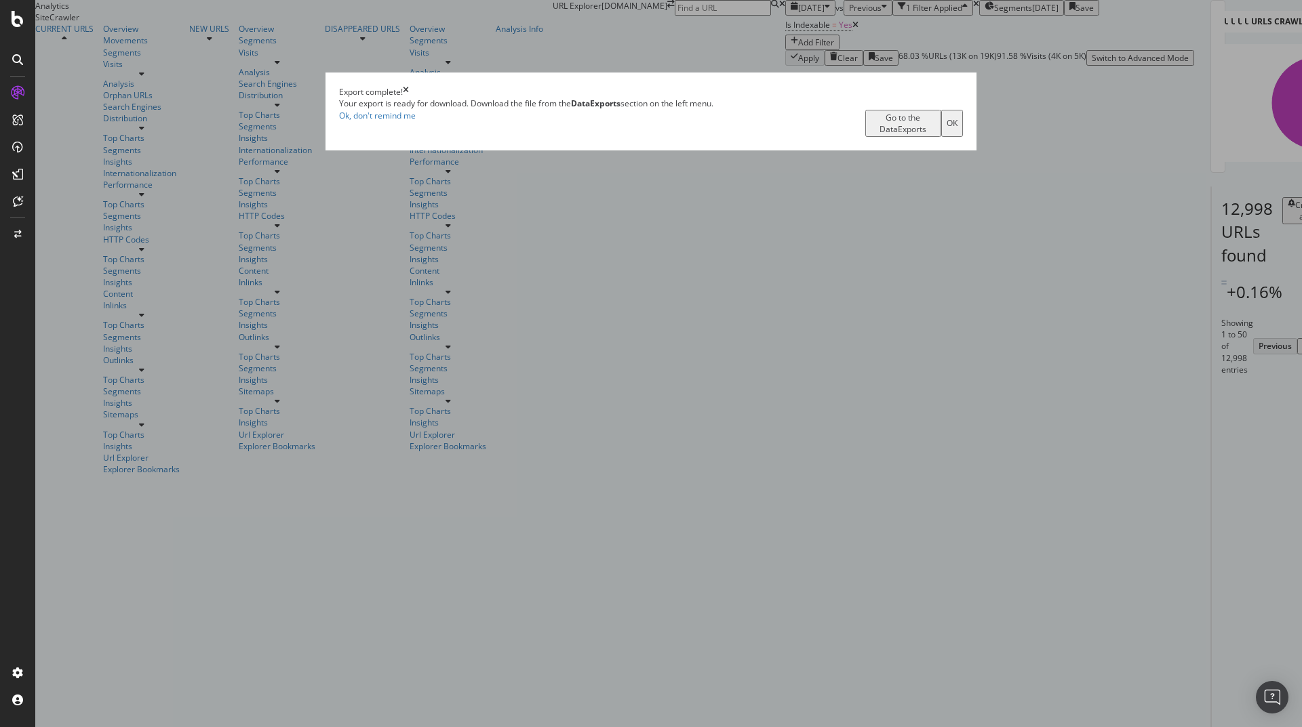
click at [870, 135] on div "Go to the DataExports" at bounding box center [902, 123] width 65 height 23
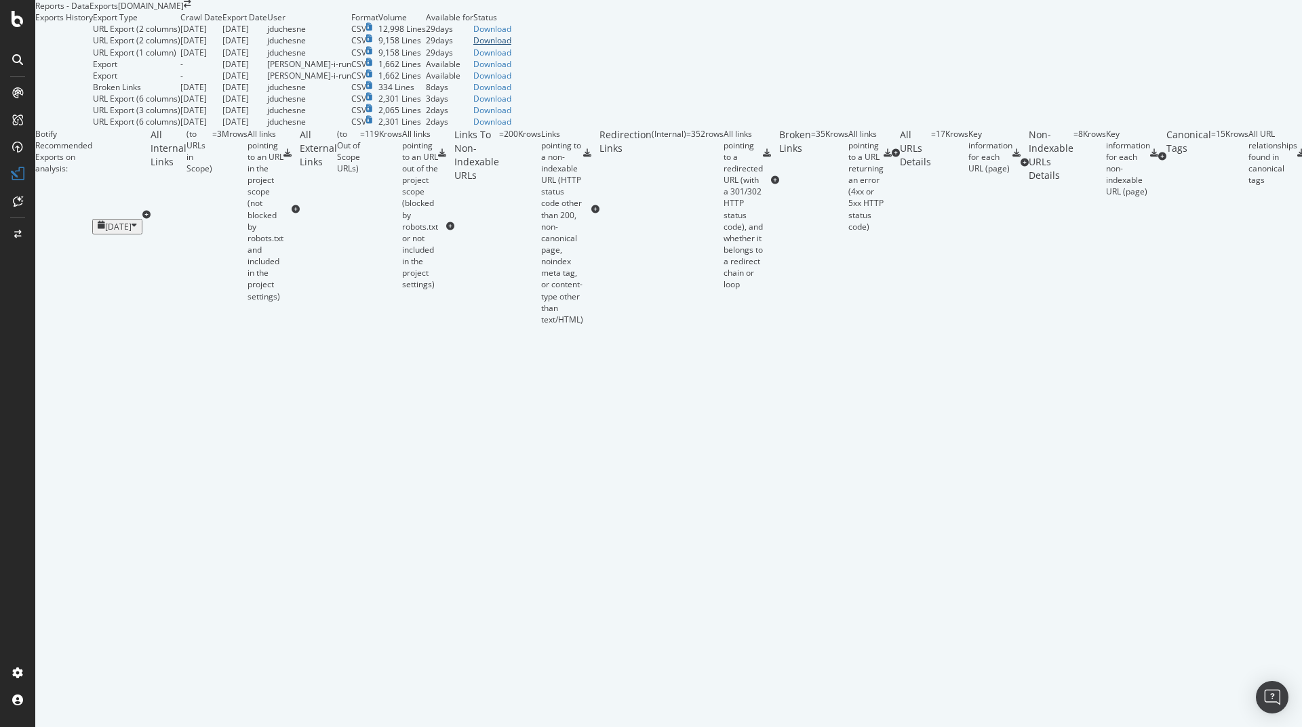
click at [511, 46] on div "Download" at bounding box center [492, 41] width 38 height 12
click at [511, 35] on div "Download" at bounding box center [492, 29] width 38 height 12
click at [511, 46] on div "Download" at bounding box center [492, 41] width 38 height 12
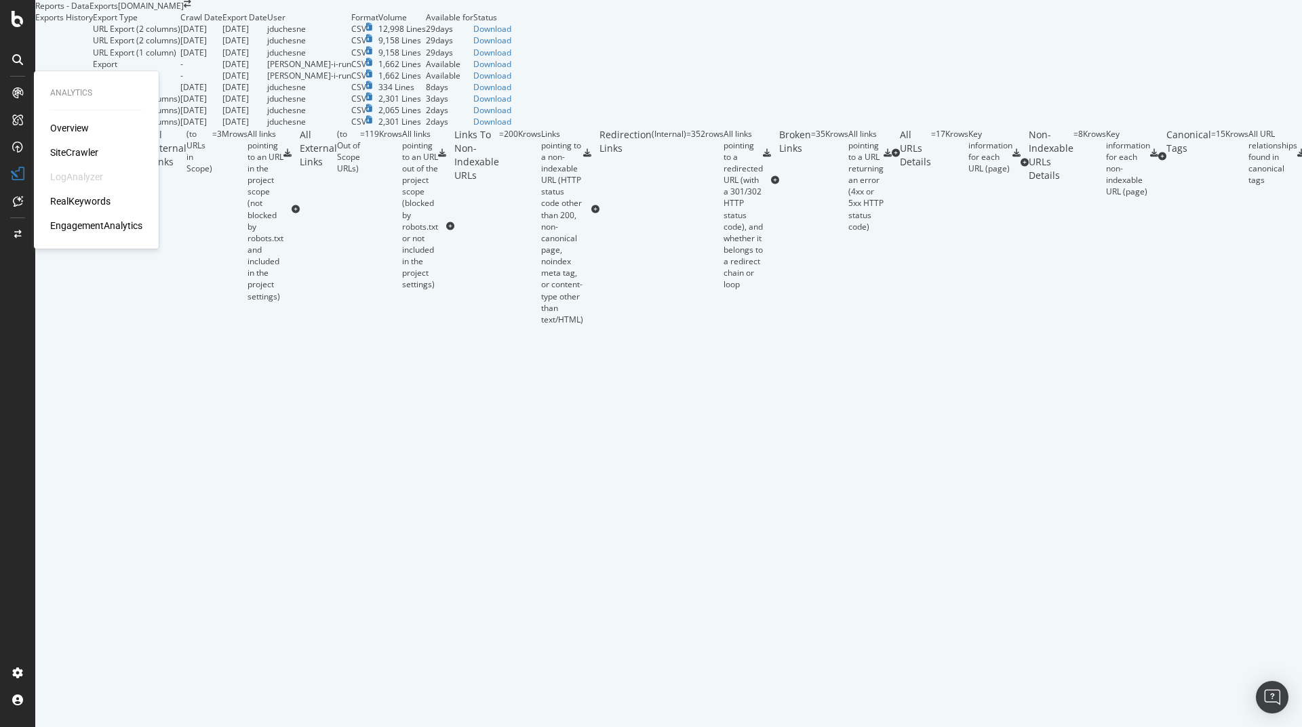
click at [62, 125] on div "Overview" at bounding box center [69, 128] width 39 height 14
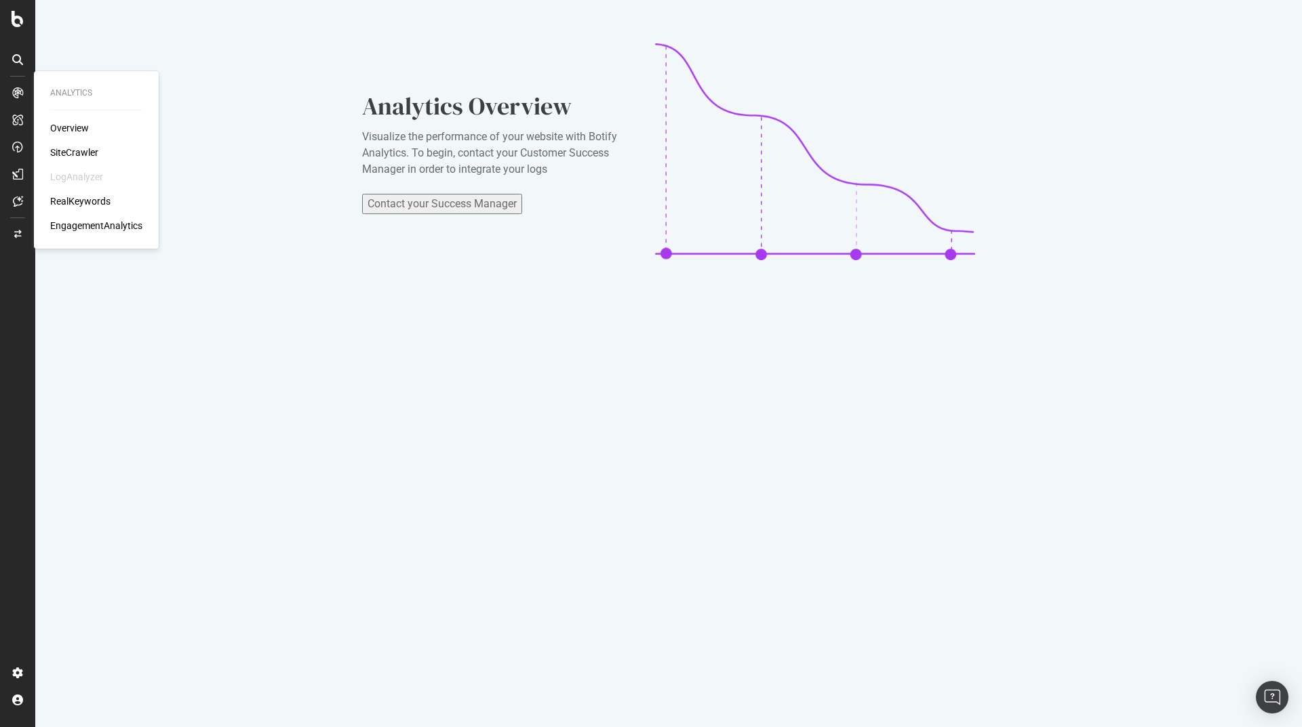
click at [88, 155] on div "SiteCrawler" at bounding box center [74, 153] width 48 height 14
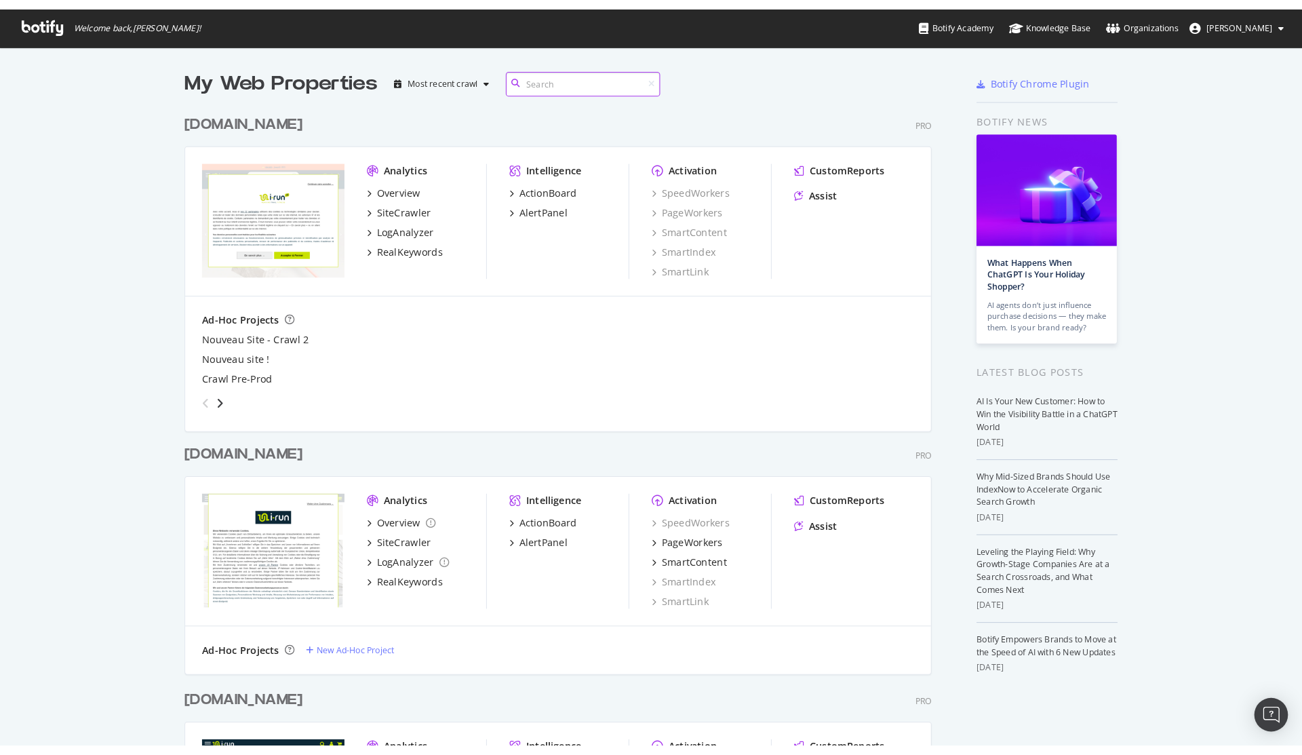
scroll to position [744, 1281]
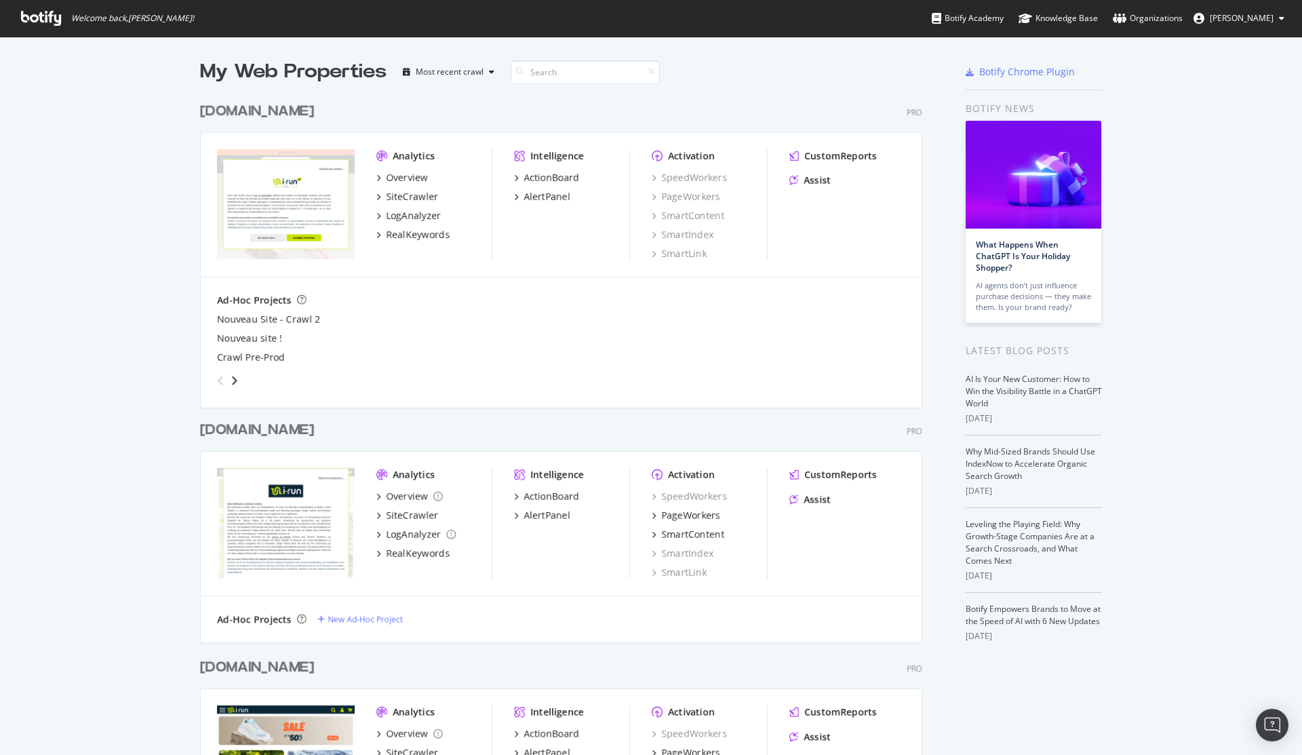
click at [228, 431] on div "[DOMAIN_NAME]" at bounding box center [257, 430] width 114 height 20
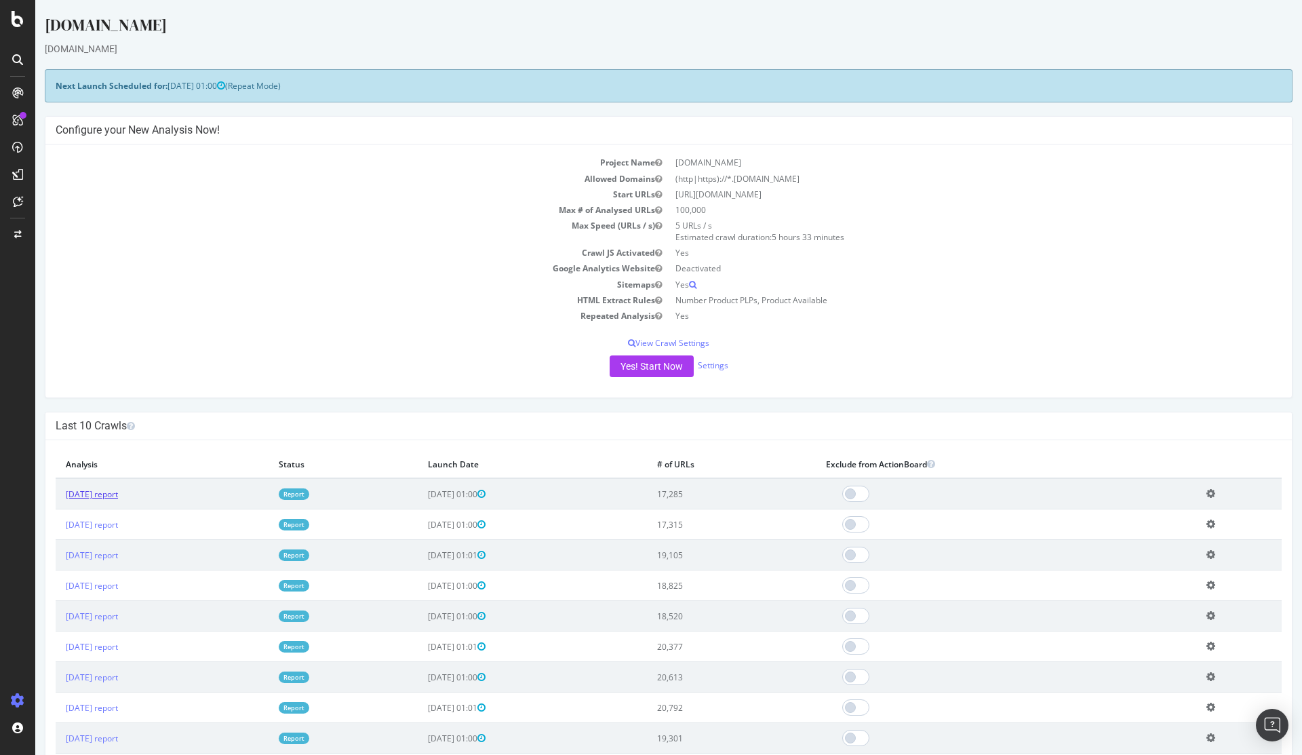
click at [118, 494] on link "2025 Aug. 16th report" at bounding box center [92, 494] width 52 height 12
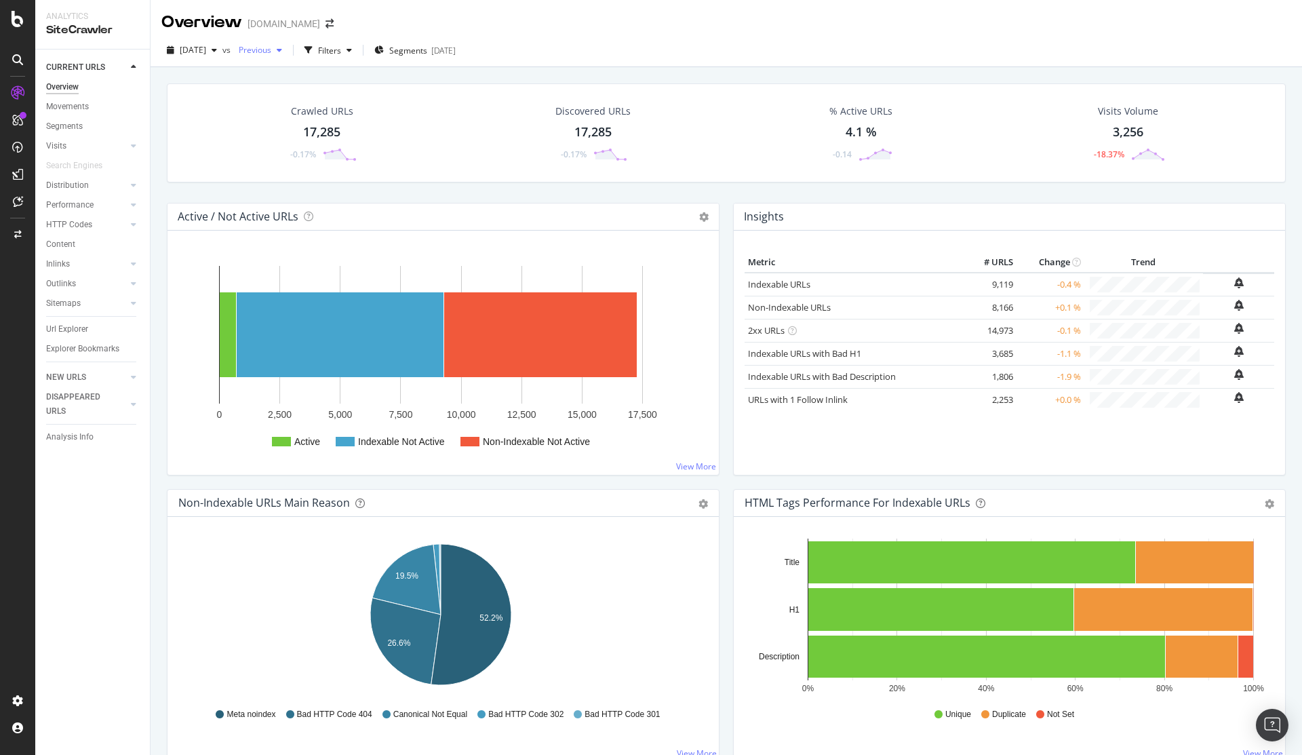
click at [282, 46] on icon "button" at bounding box center [279, 50] width 5 height 8
click at [314, 150] on div "[DATE]" at bounding box center [299, 149] width 71 height 12
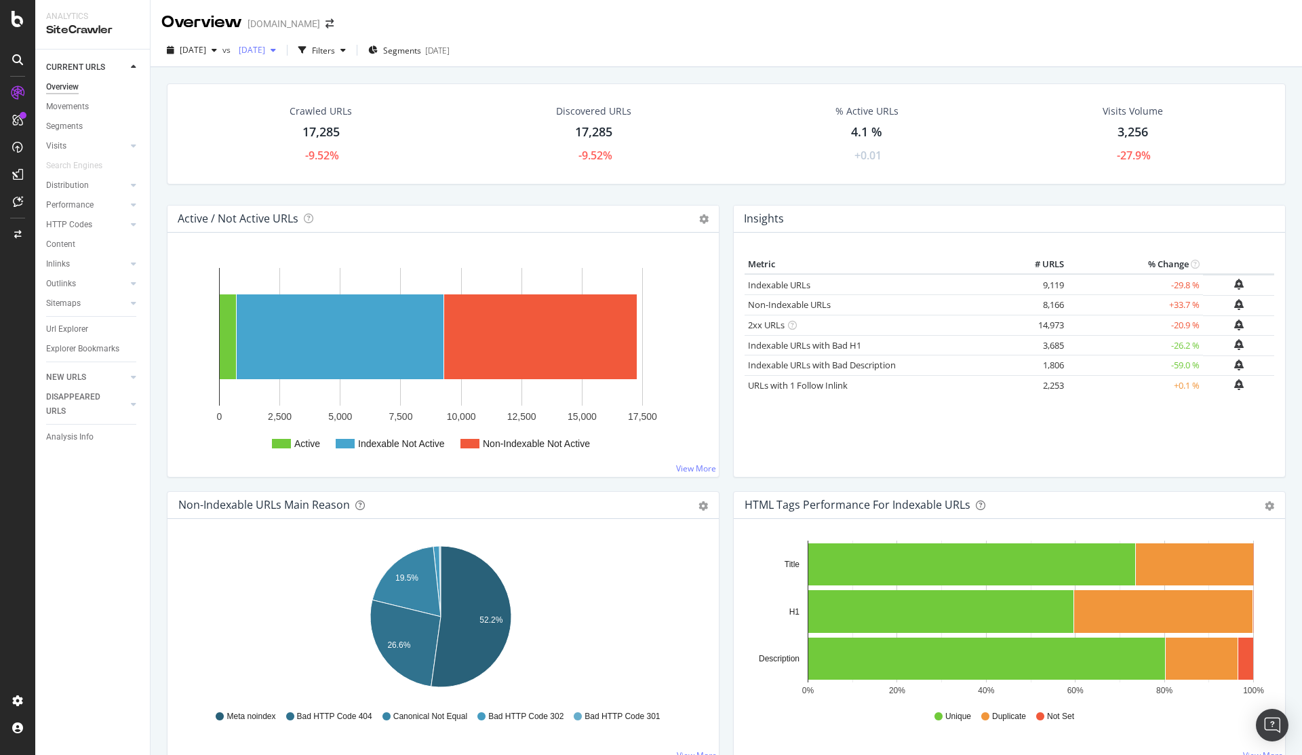
click at [281, 51] on div "button" at bounding box center [273, 50] width 16 height 8
click at [313, 122] on div "2025 Aug. 9th" at bounding box center [299, 124] width 71 height 12
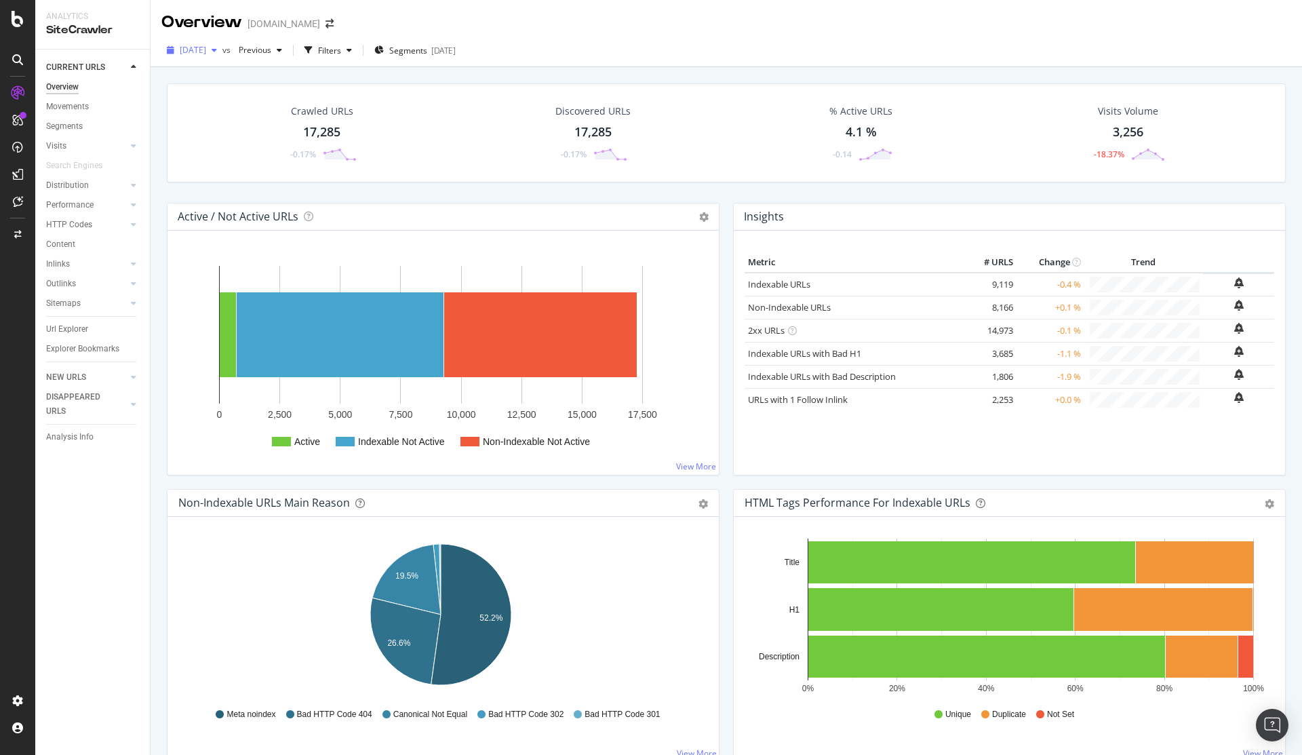
click at [222, 47] on div "button" at bounding box center [214, 50] width 16 height 8
click at [264, 127] on div "17.3K URLs" at bounding box center [281, 124] width 42 height 12
click at [287, 49] on div "button" at bounding box center [279, 50] width 16 height 8
click at [217, 50] on icon "button" at bounding box center [214, 50] width 5 height 8
click at [294, 100] on div "17.3K URLs" at bounding box center [281, 99] width 42 height 12
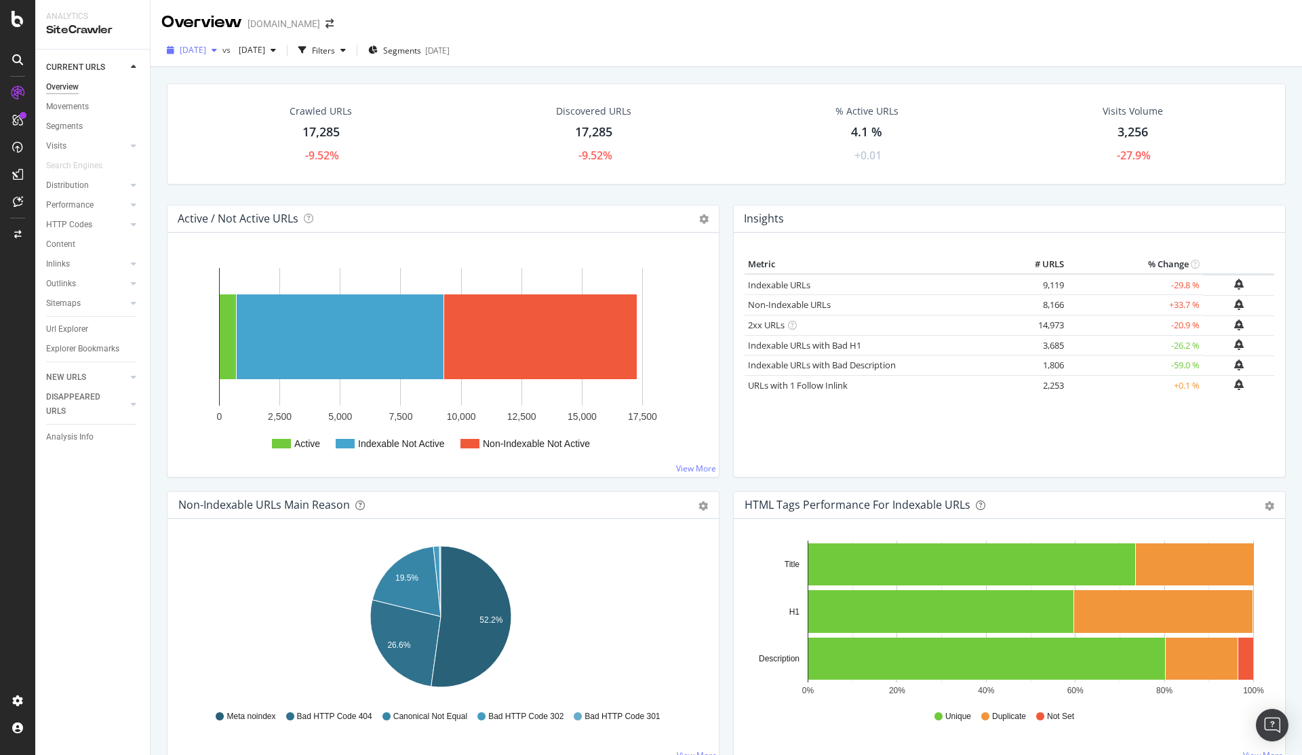
click at [217, 52] on icon "button" at bounding box center [214, 50] width 5 height 8
click at [394, 87] on div "Crawled URLs 17,285 -9.52% Discovered URLs 17,285 -9.52% % Active URLs 4.1 % +0…" at bounding box center [726, 133] width 1119 height 101
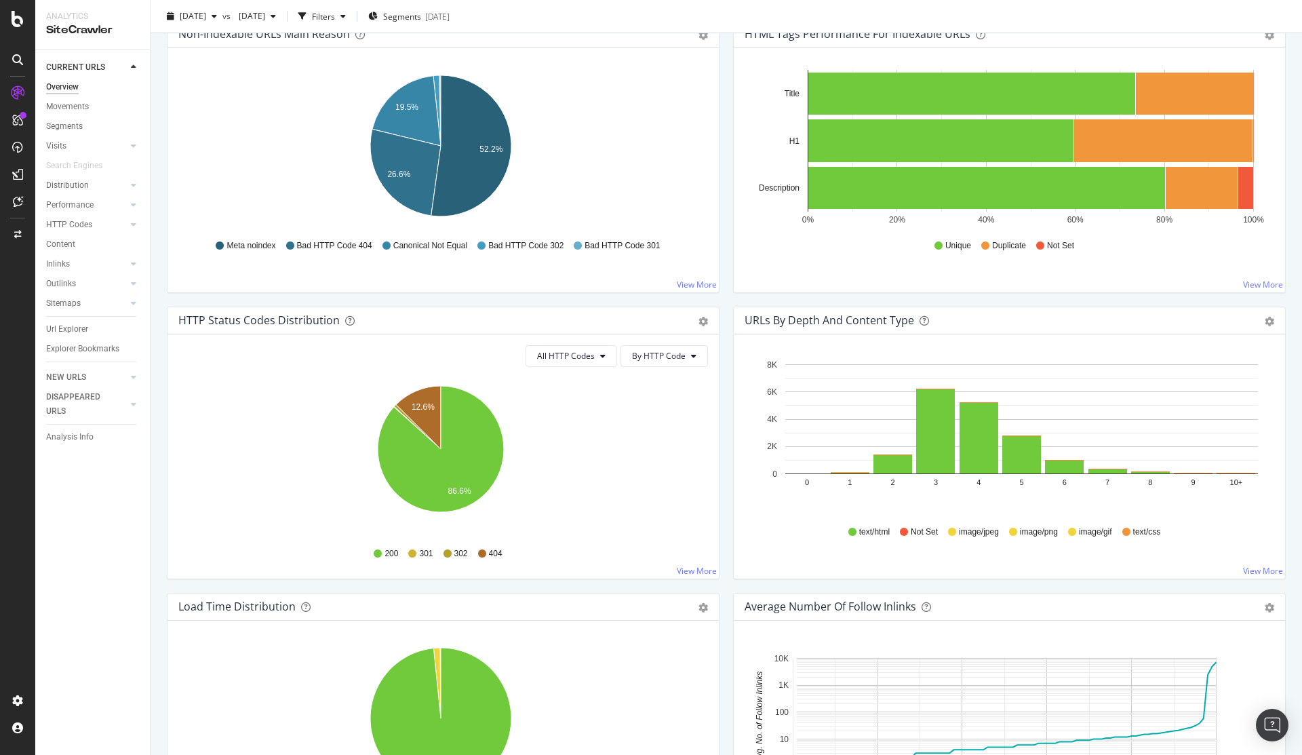
scroll to position [244, 0]
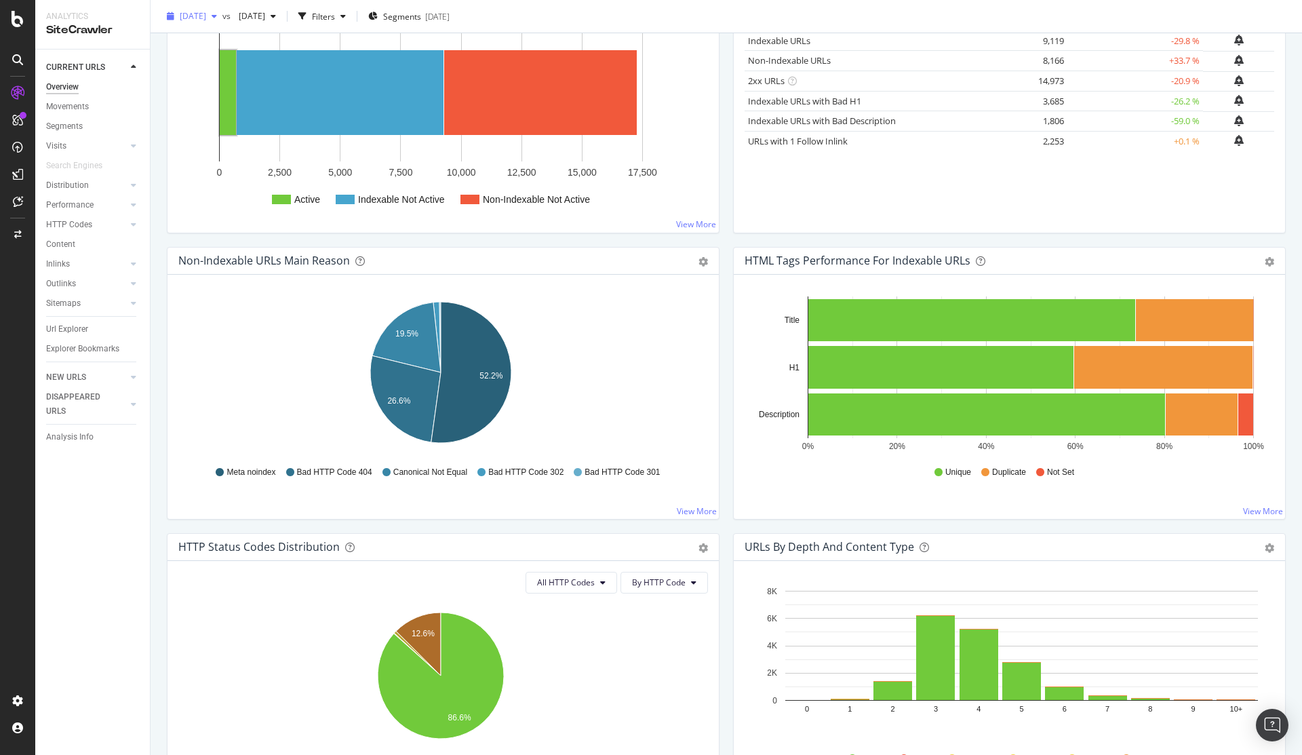
click at [222, 17] on div "button" at bounding box center [214, 16] width 16 height 8
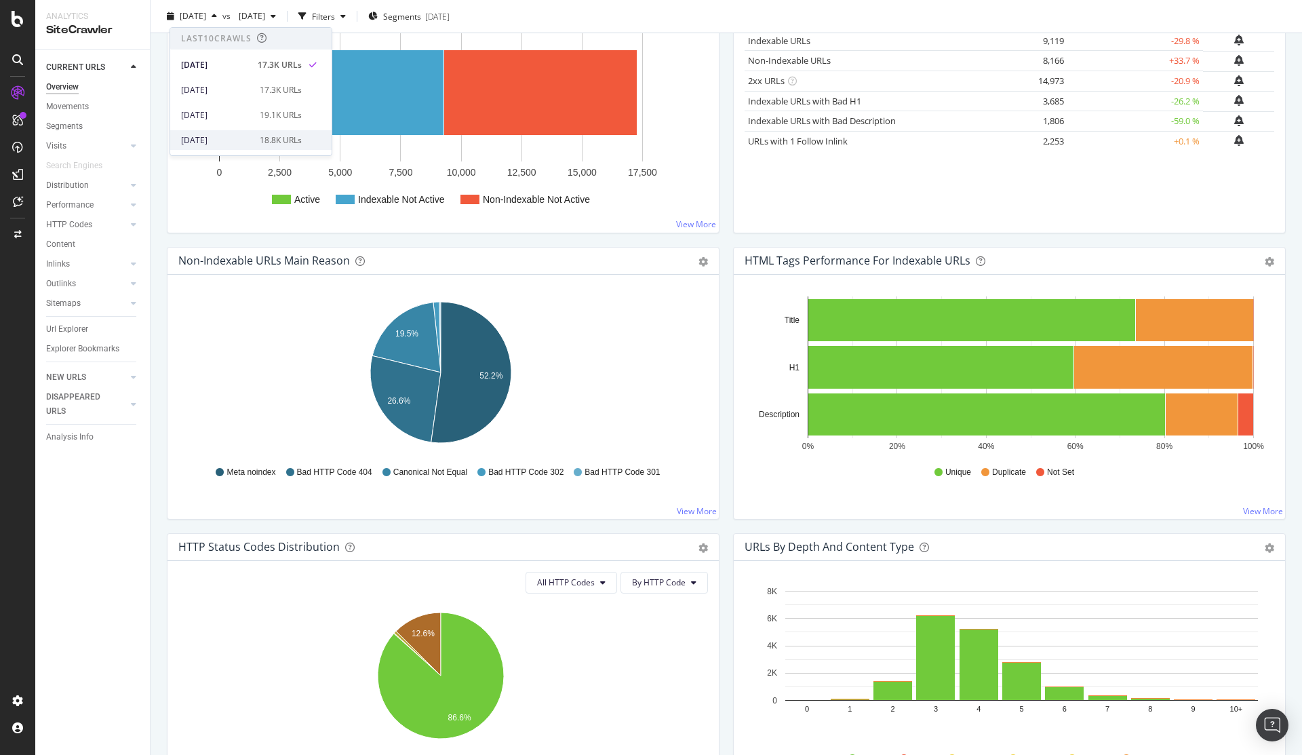
click at [260, 144] on div "18.8K URLs" at bounding box center [281, 140] width 42 height 12
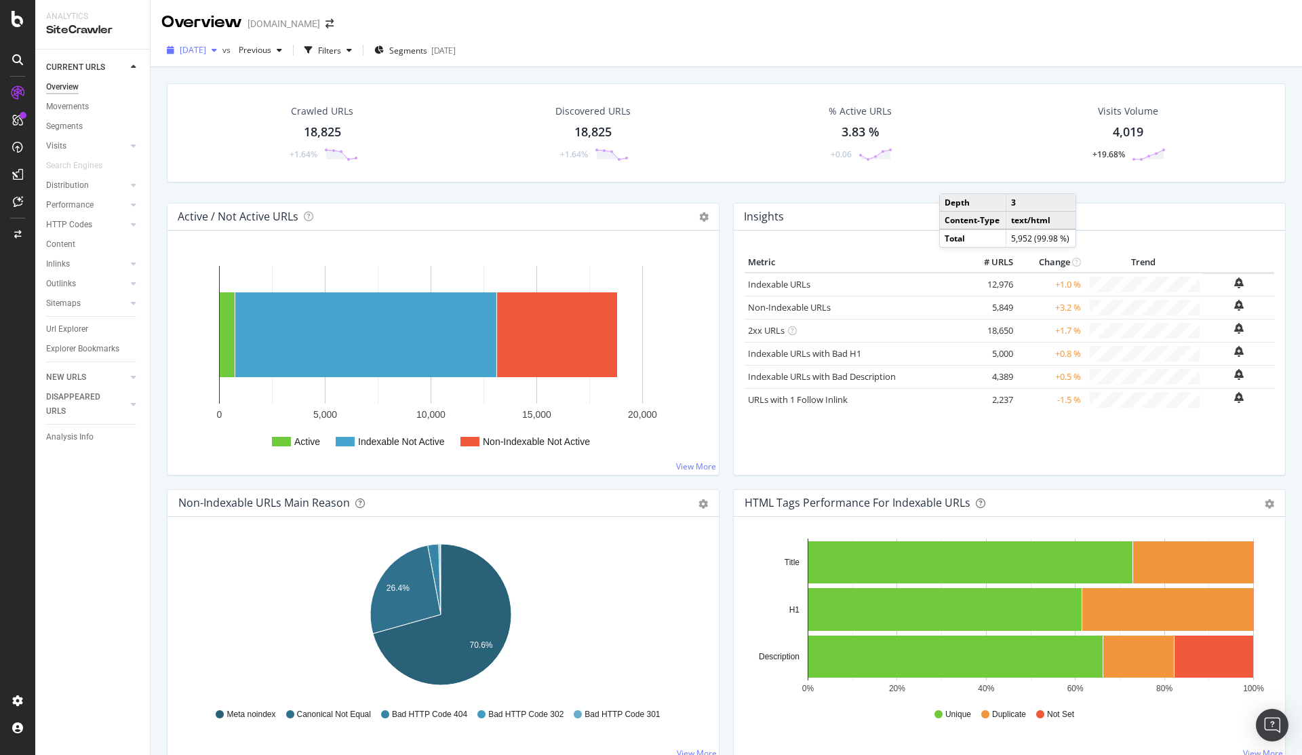
click at [217, 52] on icon "button" at bounding box center [214, 50] width 5 height 8
click at [216, 154] on div "2025 Aug. 2nd" at bounding box center [216, 149] width 71 height 12
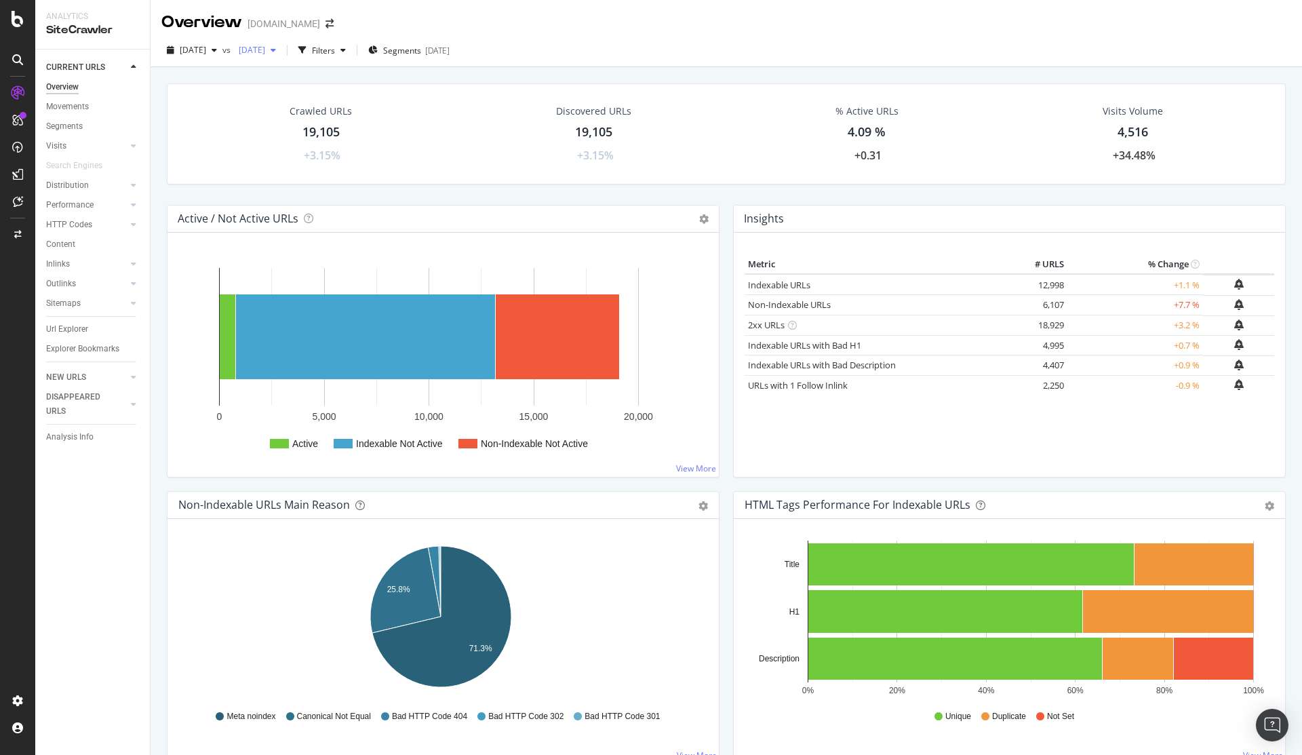
click at [281, 49] on div "button" at bounding box center [273, 50] width 16 height 8
click at [502, 184] on div "Crawled URLs 19,105 +3.15% Discovered URLs 19,105 +3.15% % Active URLs 4.09 % +…" at bounding box center [726, 143] width 1132 height 121
click at [276, 47] on icon "button" at bounding box center [272, 50] width 5 height 8
click at [473, 145] on div "Discovered URLs 19,105 +3.15%" at bounding box center [593, 134] width 279 height 73
click at [217, 54] on icon "button" at bounding box center [214, 50] width 5 height 8
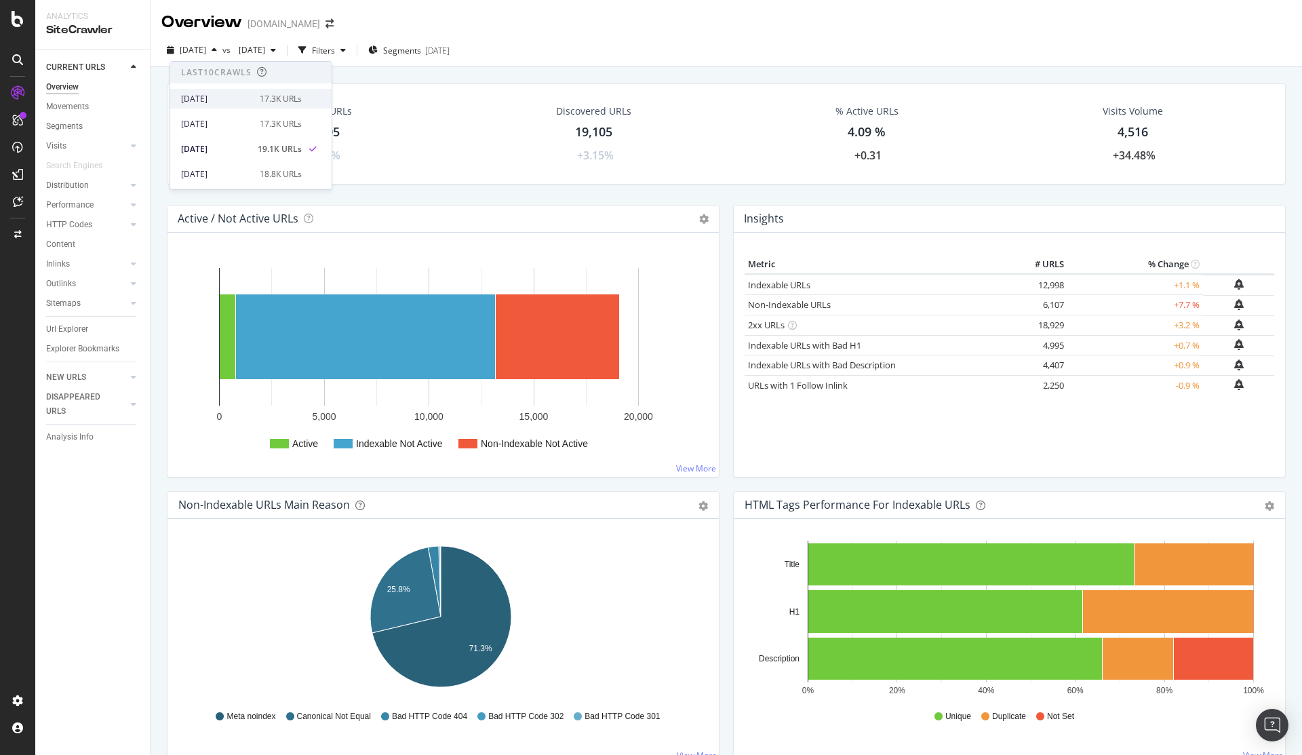
click at [227, 100] on div "[DATE]" at bounding box center [216, 99] width 71 height 12
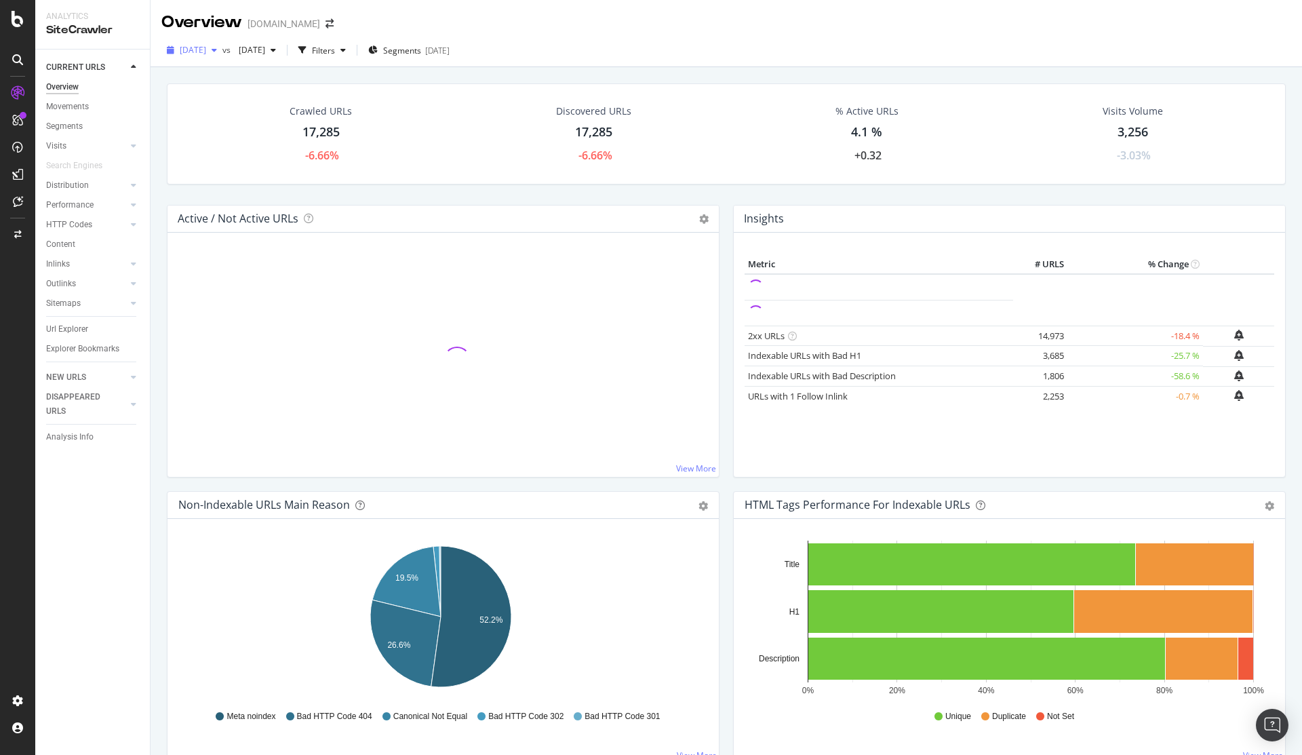
click at [222, 50] on div "button" at bounding box center [214, 50] width 16 height 8
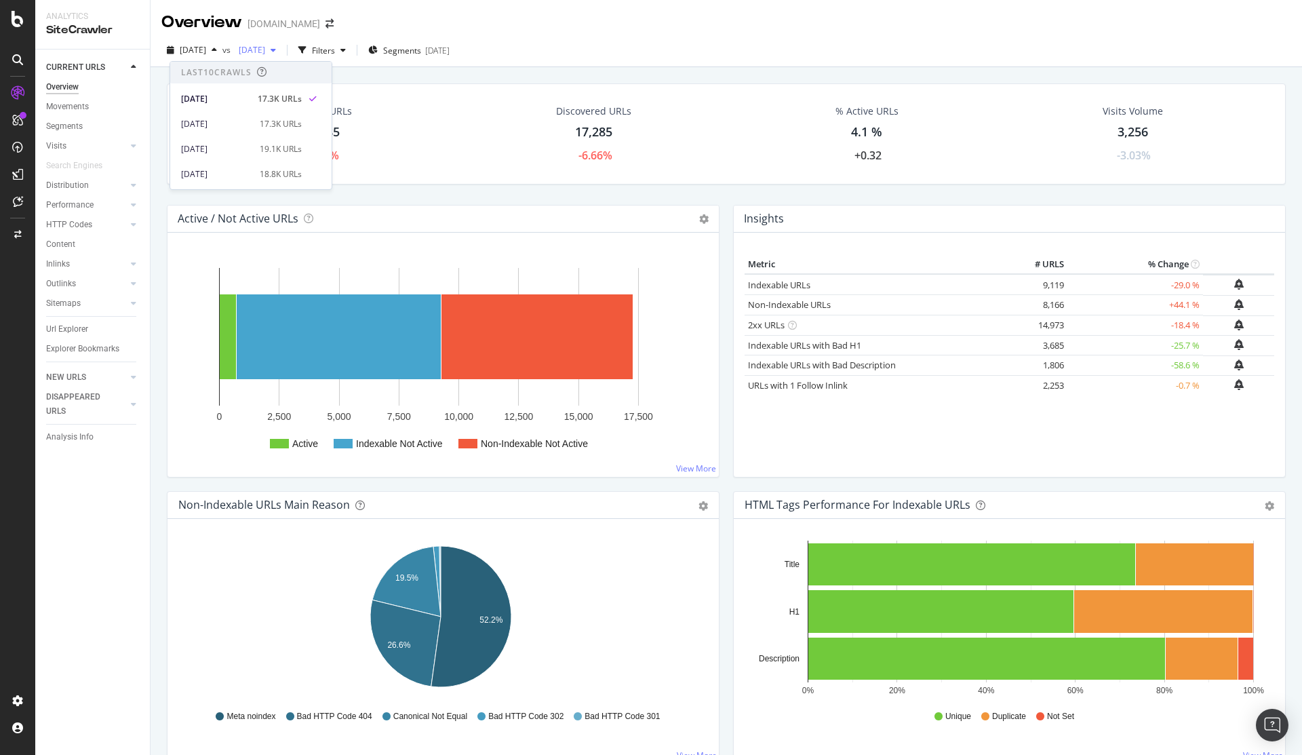
click at [281, 50] on div "button" at bounding box center [273, 50] width 16 height 8
click at [343, 118] on div "17.3K URLs" at bounding box center [364, 124] width 42 height 12
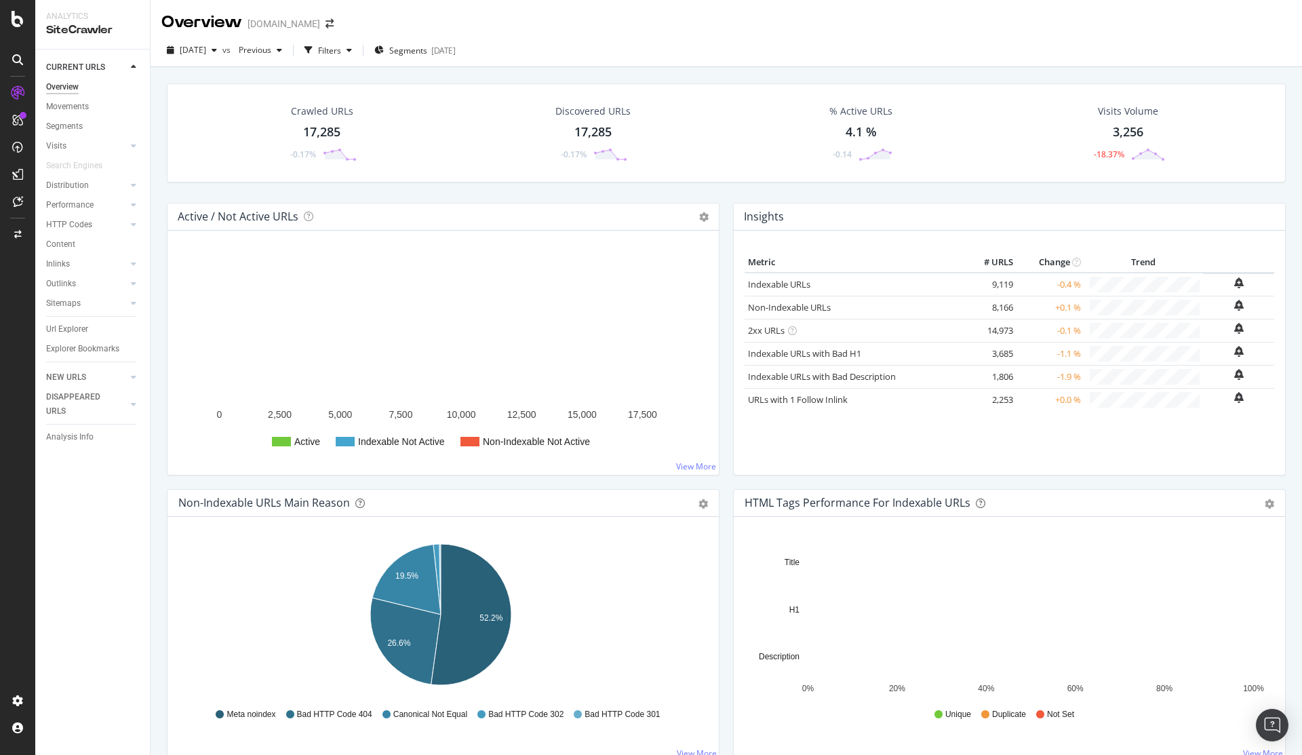
scroll to position [407, 0]
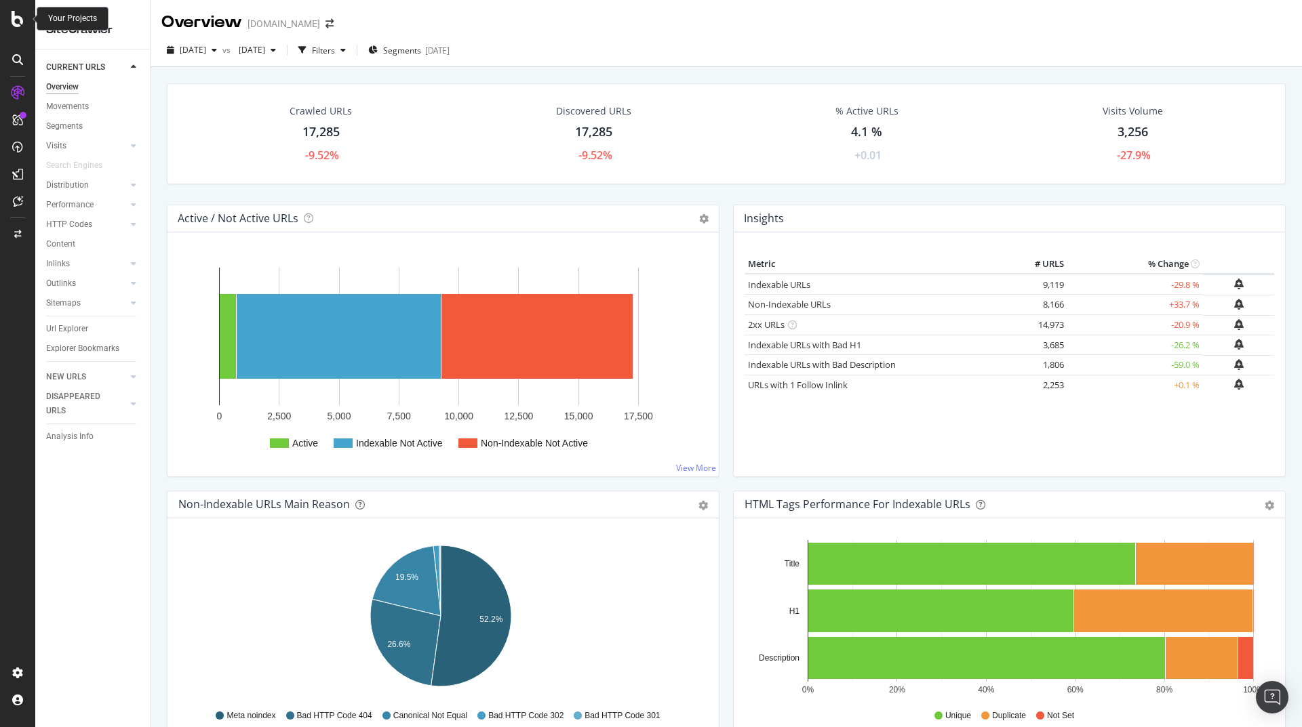
click at [16, 20] on icon at bounding box center [18, 19] width 12 height 16
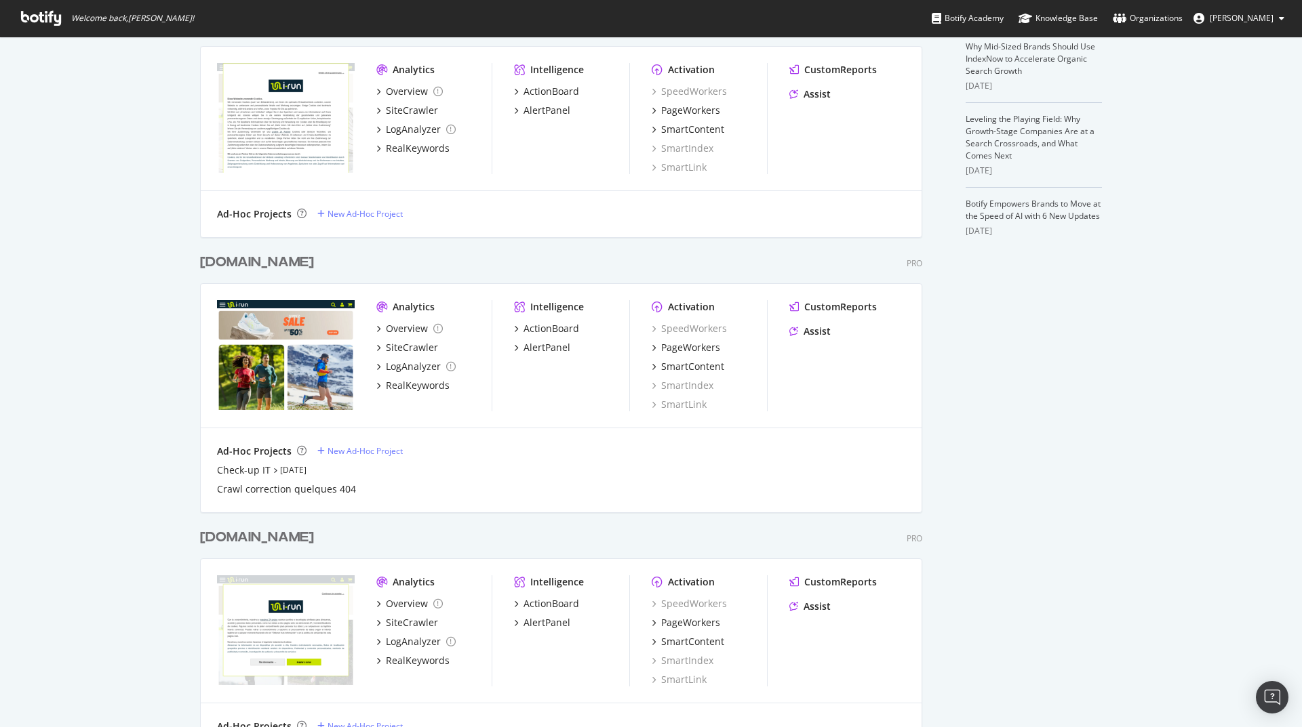
scroll to position [569, 0]
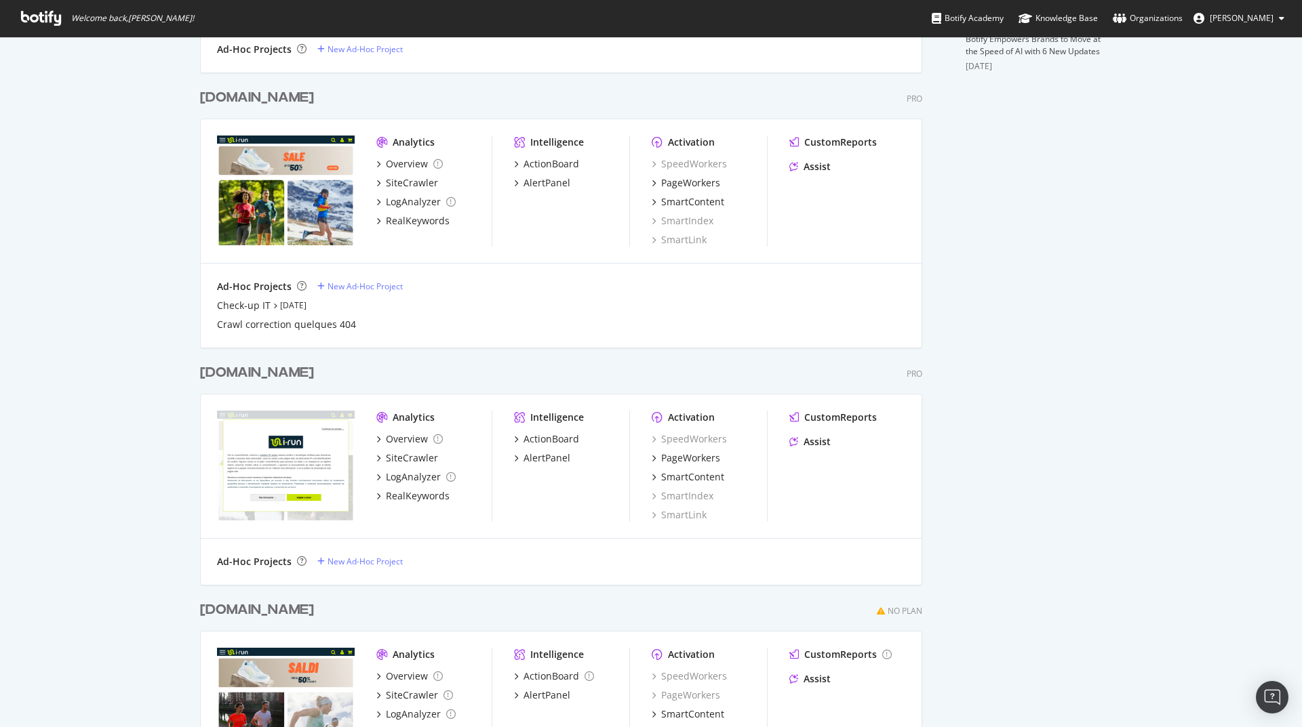
click at [227, 374] on div "[DOMAIN_NAME]" at bounding box center [257, 373] width 114 height 20
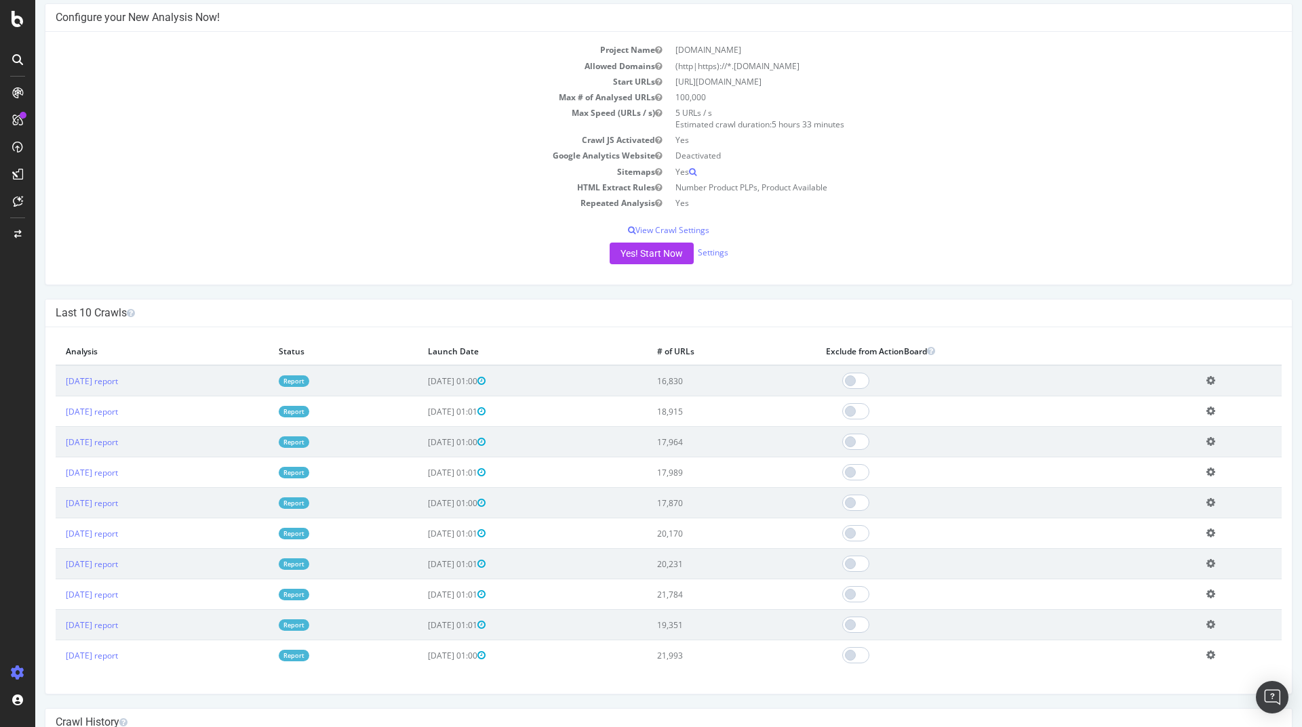
scroll to position [163, 0]
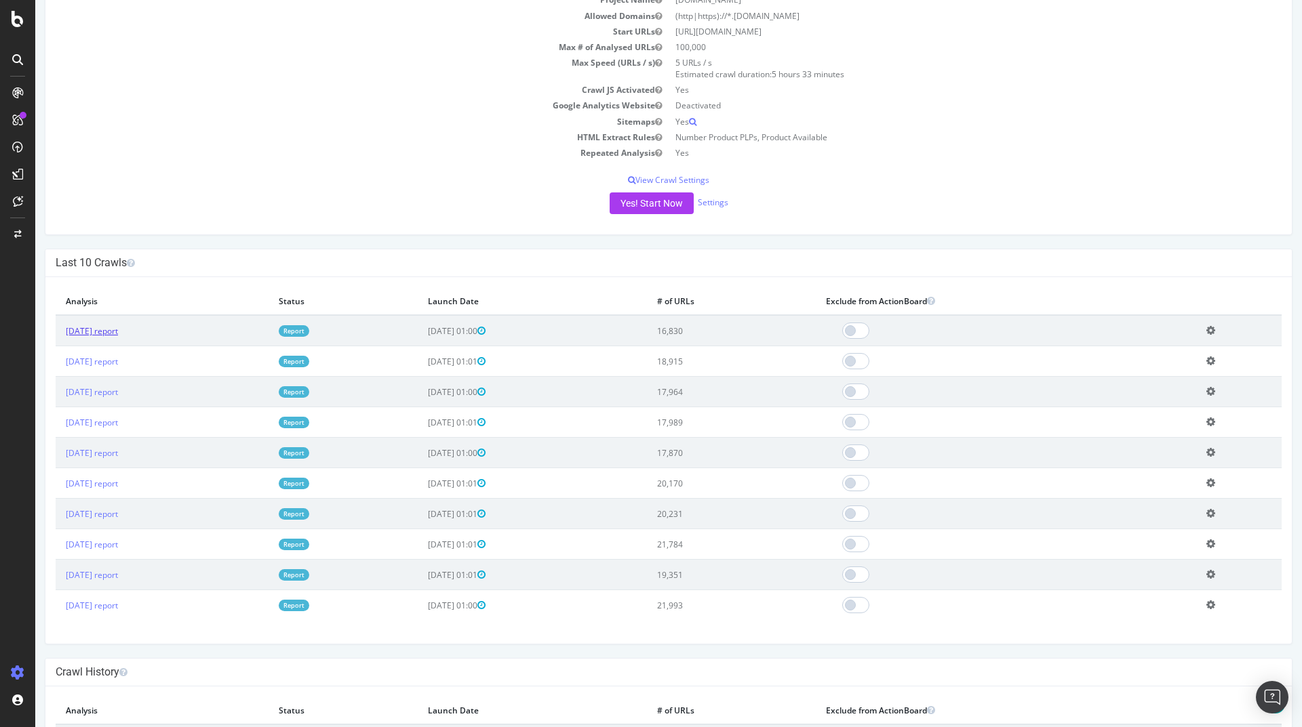
click at [118, 332] on link "[DATE] report" at bounding box center [92, 331] width 52 height 12
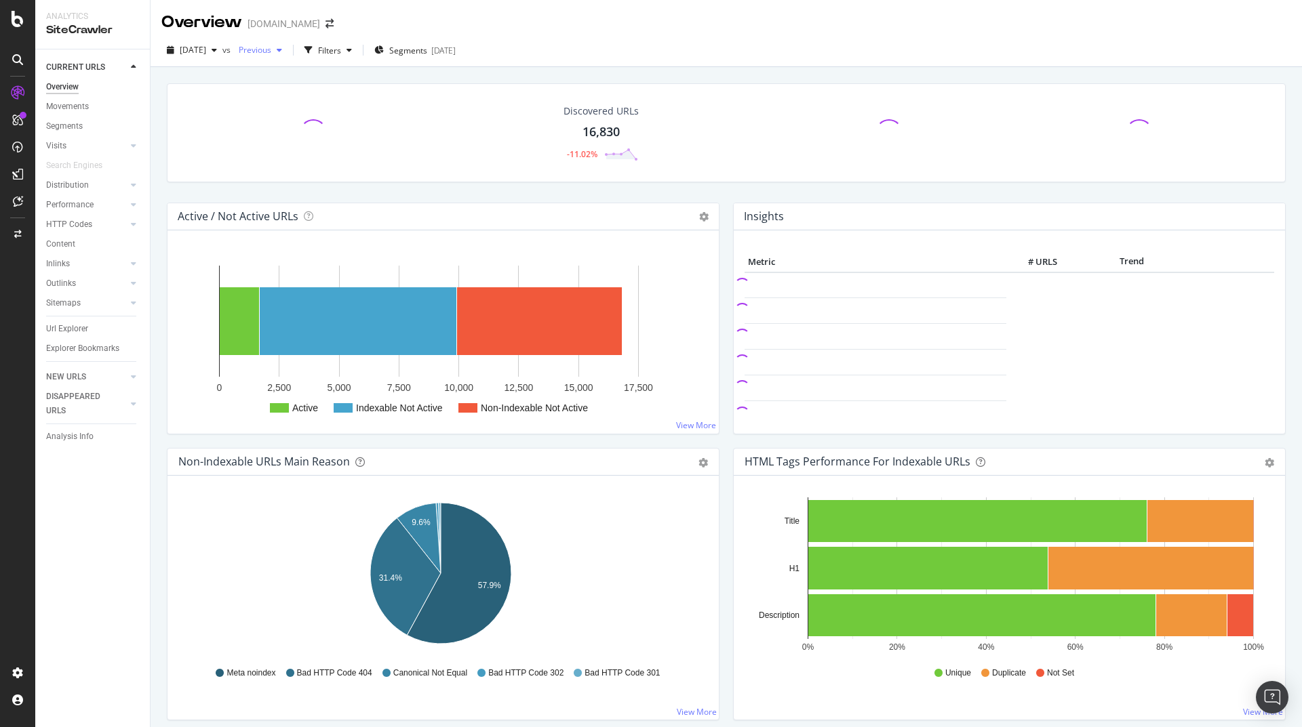
click at [282, 48] on icon "button" at bounding box center [279, 50] width 5 height 8
click at [531, 193] on div "Crawled URLs 16,830 -11.02% Discovered URLs 16,830 -11.02% % Active URLs 9.85 %…" at bounding box center [726, 142] width 1132 height 119
click at [287, 56] on div "Previous" at bounding box center [260, 50] width 54 height 20
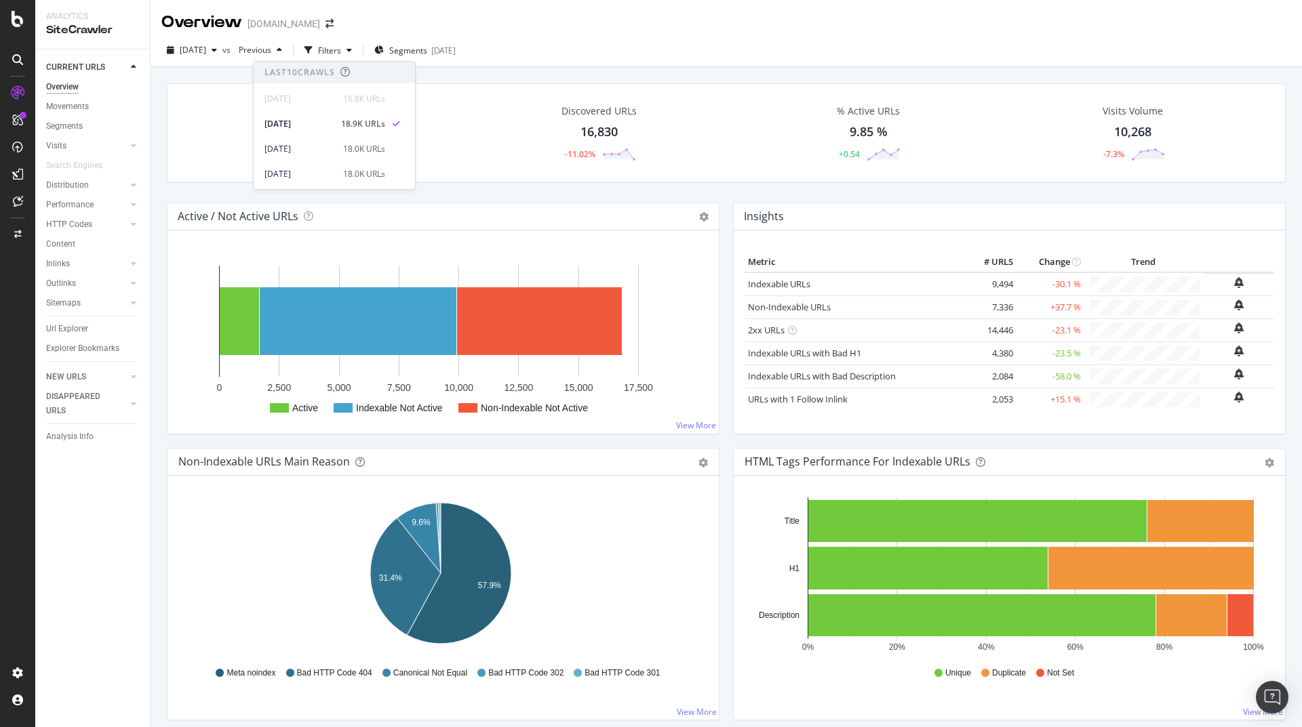
click at [585, 34] on div "[DATE] vs Previous Filters Segments [DATE]" at bounding box center [726, 50] width 1151 height 33
click at [282, 50] on icon "button" at bounding box center [279, 50] width 5 height 8
click at [316, 175] on div "[DATE]" at bounding box center [299, 174] width 71 height 12
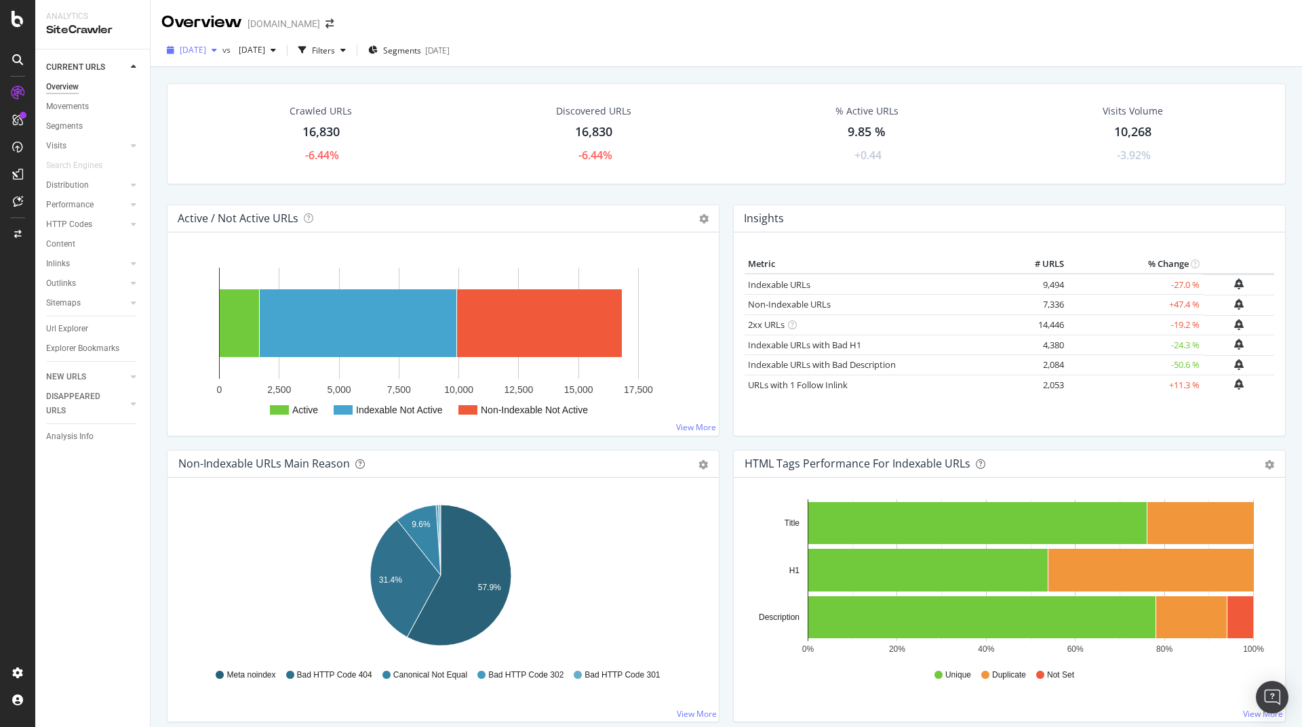
click at [217, 50] on icon "button" at bounding box center [214, 50] width 5 height 8
click at [276, 169] on div "18.0K URLs" at bounding box center [281, 174] width 42 height 12
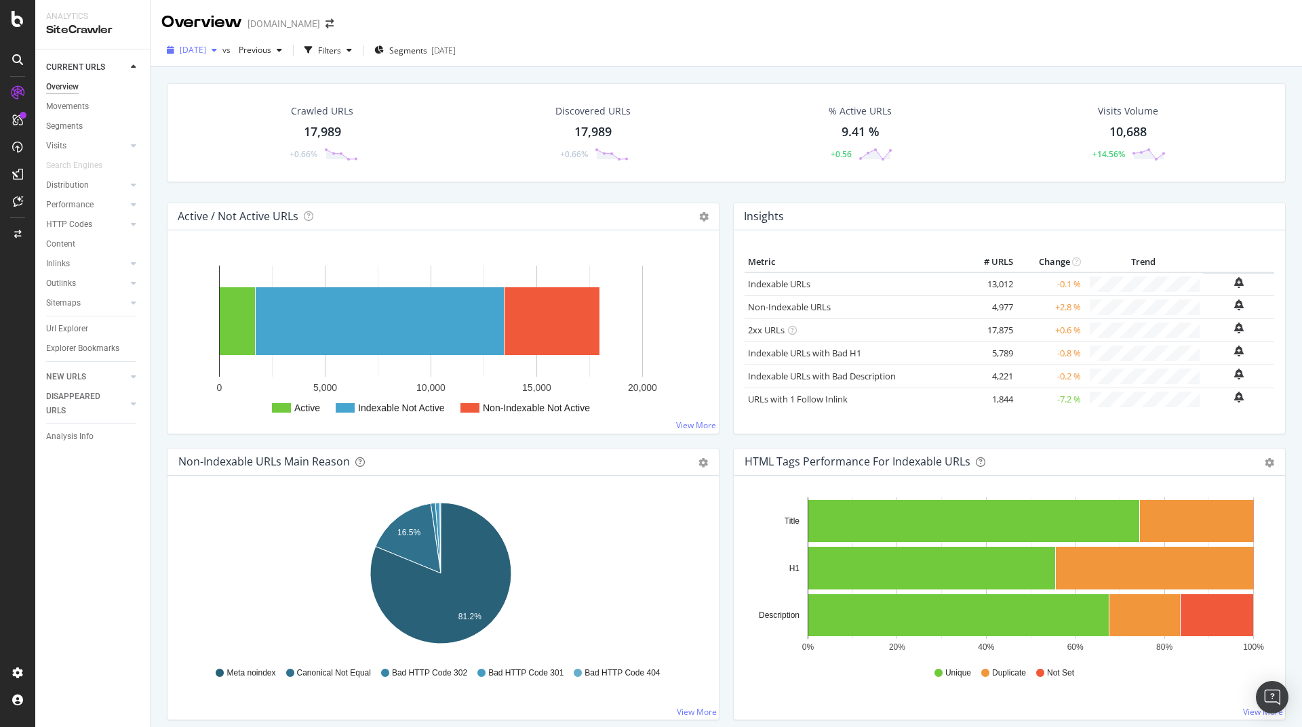
click at [217, 50] on icon "button" at bounding box center [214, 50] width 5 height 8
click at [250, 148] on div "[DATE] 18.0K URLs" at bounding box center [241, 149] width 121 height 12
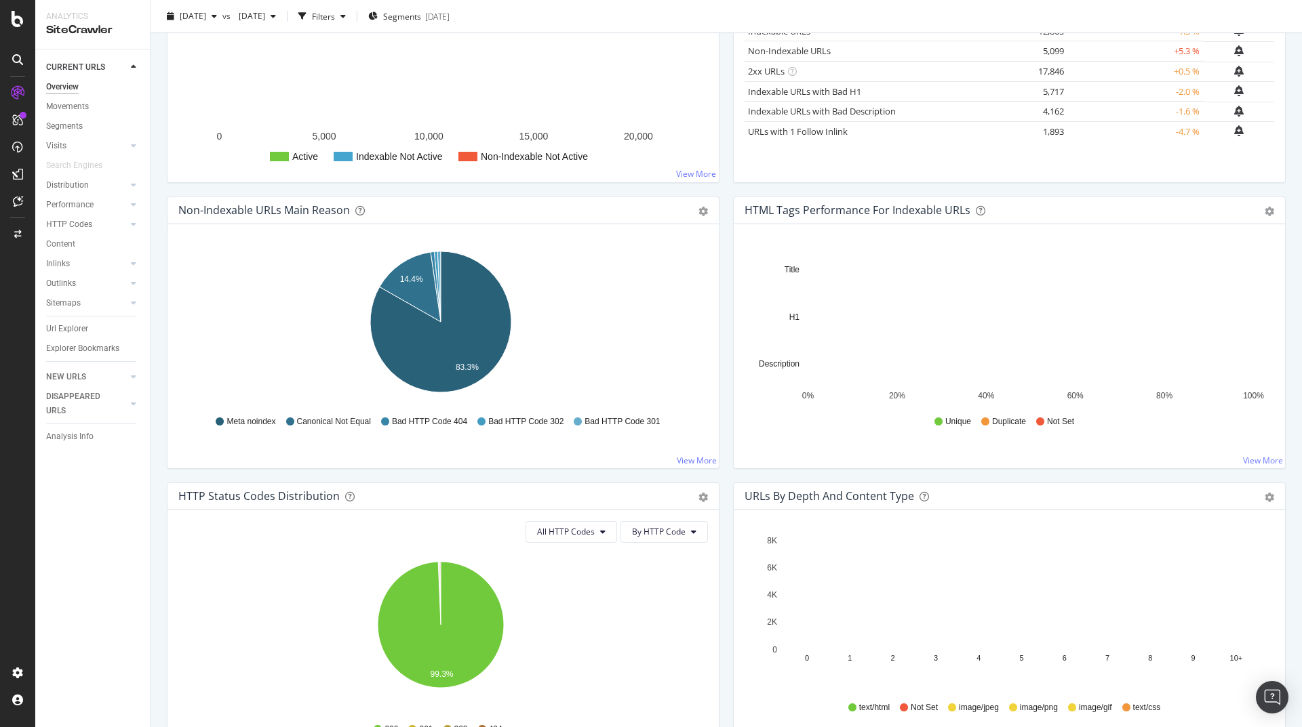
scroll to position [244, 0]
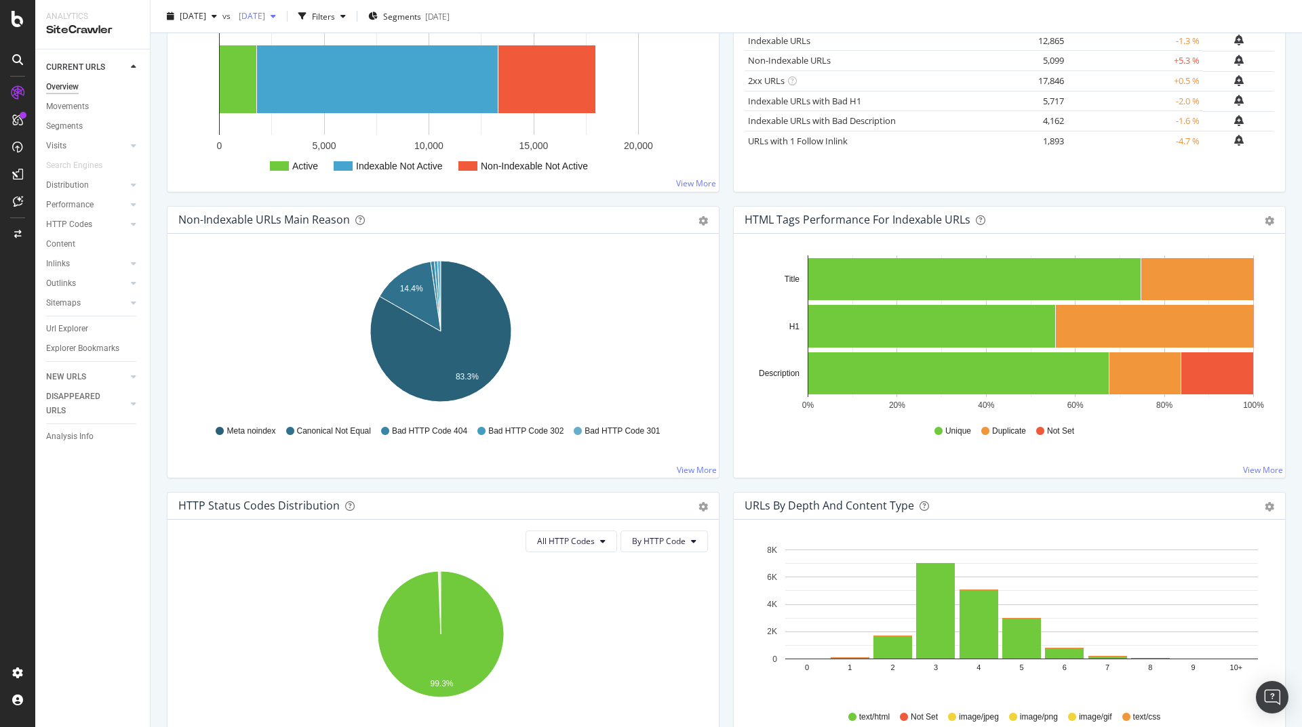
click at [276, 14] on icon "button" at bounding box center [272, 16] width 5 height 8
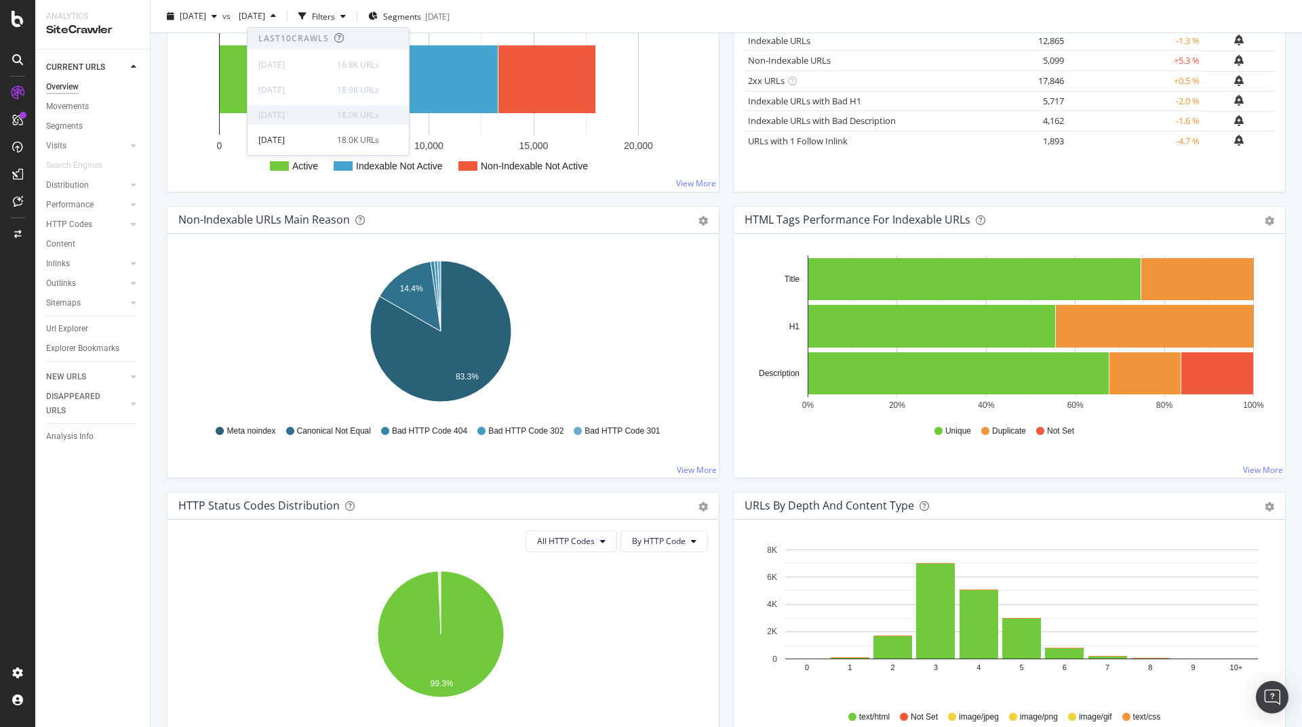
scroll to position [81, 0]
click at [309, 55] on div "[DATE]" at bounding box center [293, 59] width 71 height 12
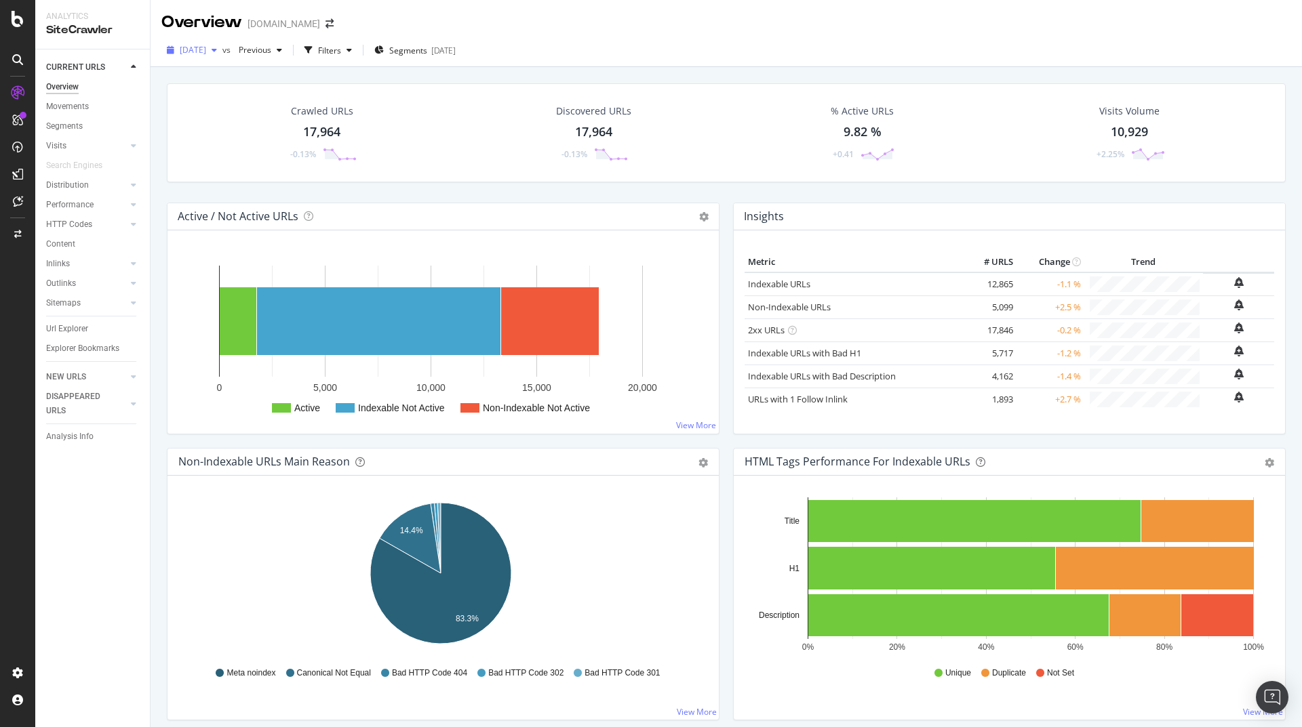
click at [217, 51] on icon "button" at bounding box center [214, 50] width 5 height 8
click at [229, 98] on div "[DATE]" at bounding box center [216, 99] width 71 height 12
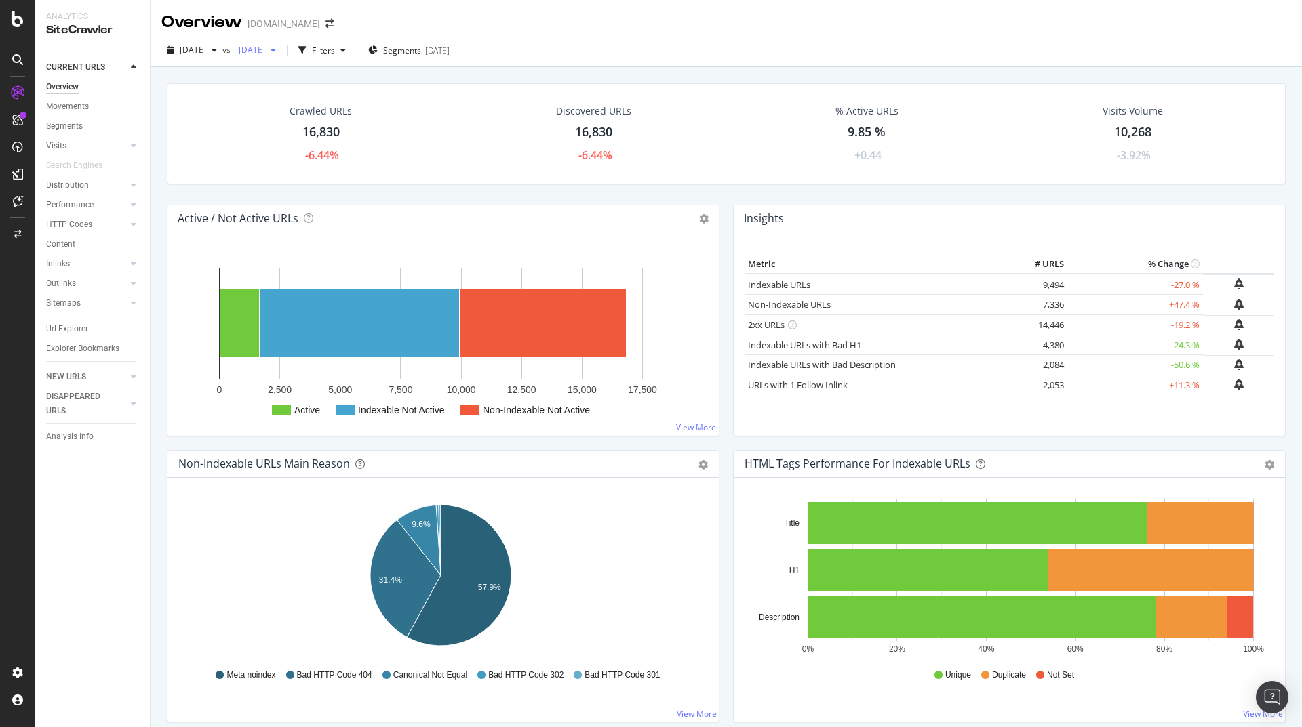
click at [276, 46] on icon "button" at bounding box center [272, 50] width 5 height 8
click at [344, 127] on div "18.9K URLs" at bounding box center [364, 124] width 42 height 12
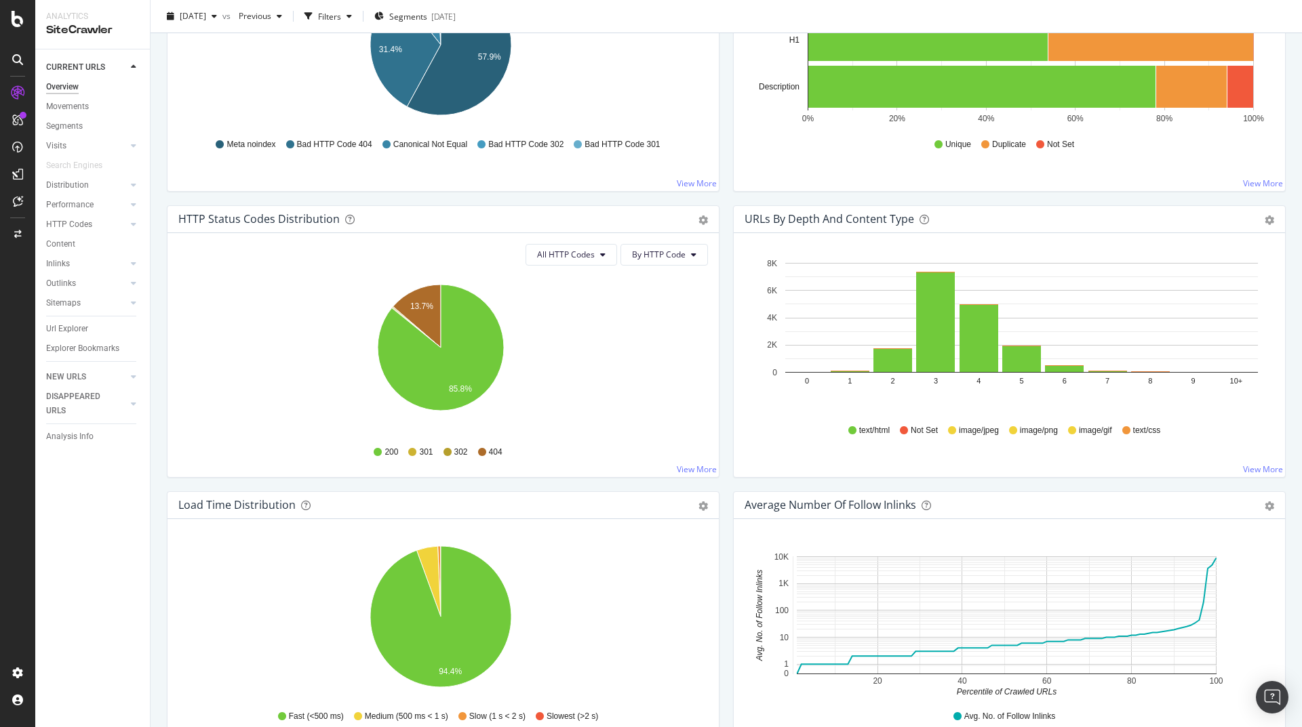
scroll to position [81, 0]
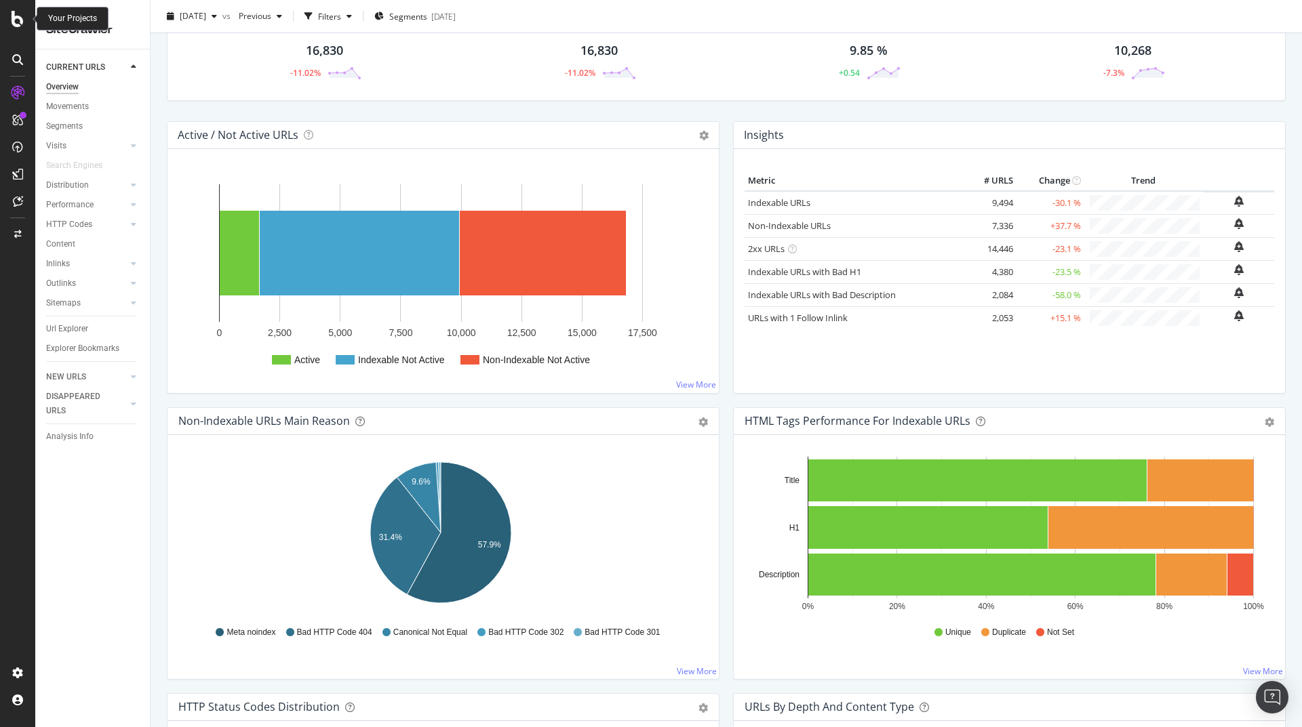
click at [24, 23] on div at bounding box center [17, 19] width 33 height 16
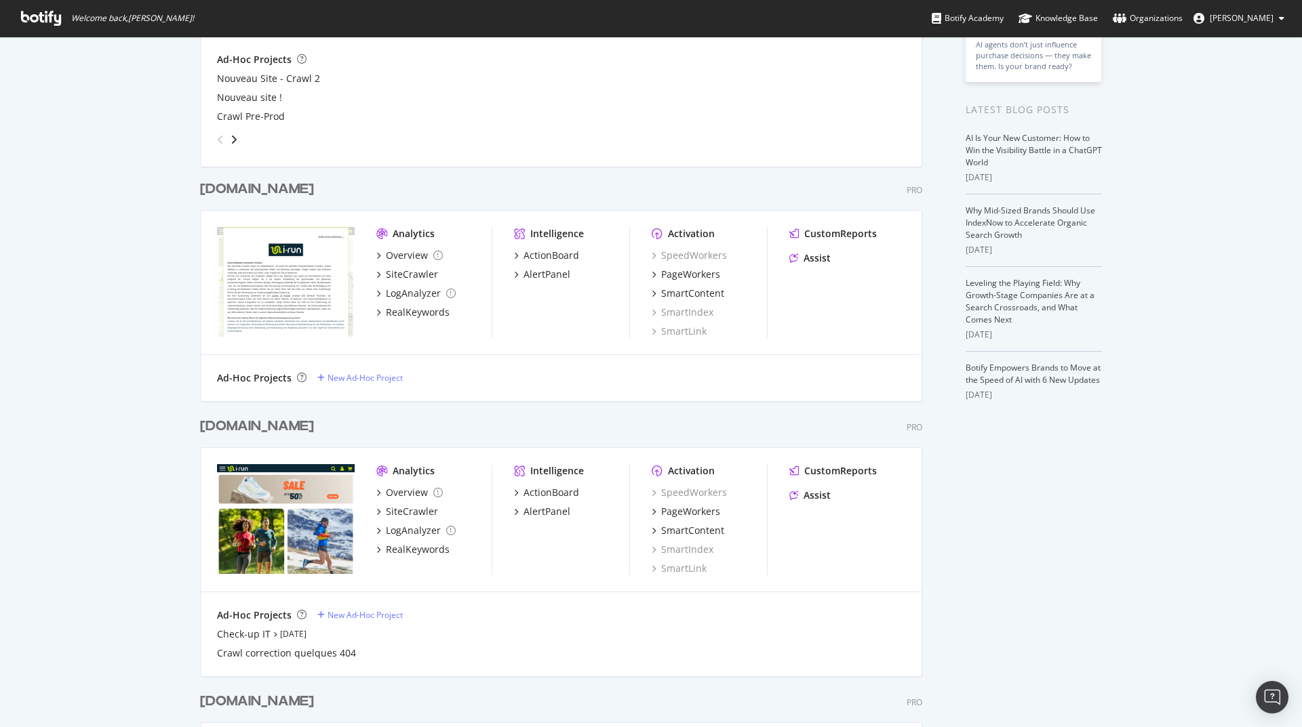
scroll to position [244, 0]
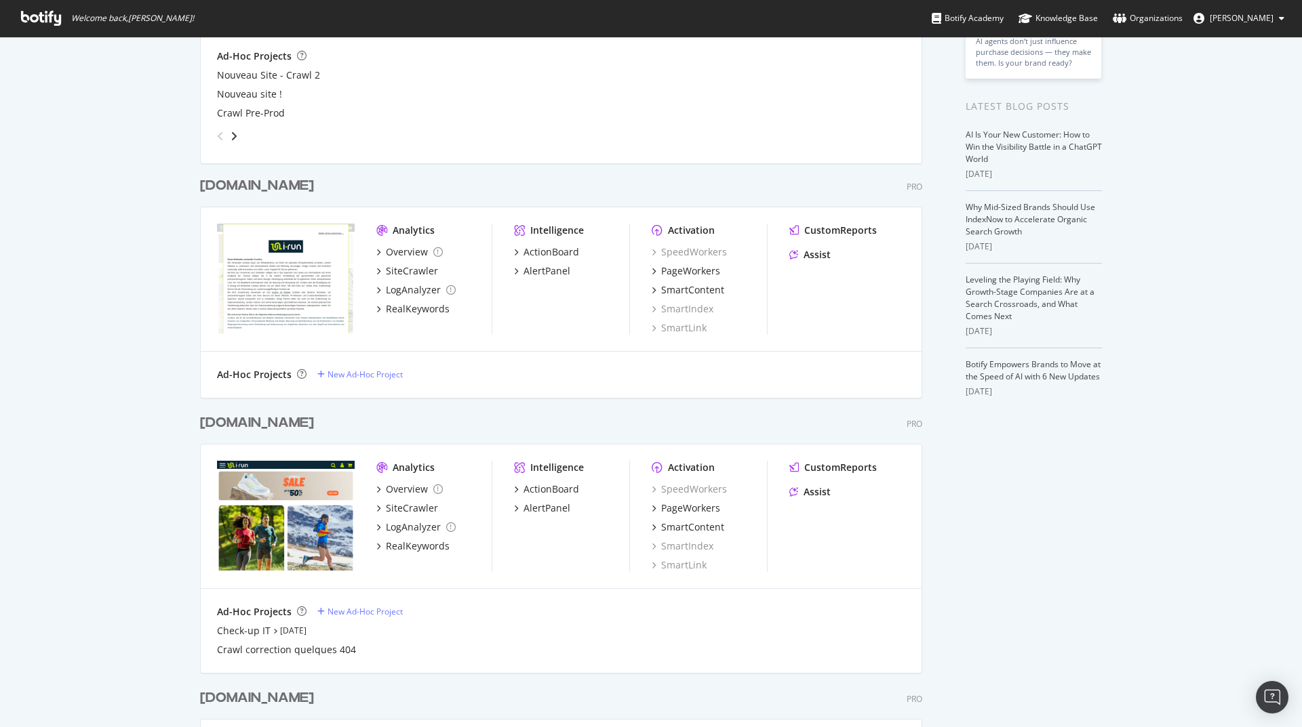
click at [222, 423] on div "irun.com" at bounding box center [257, 424] width 114 height 20
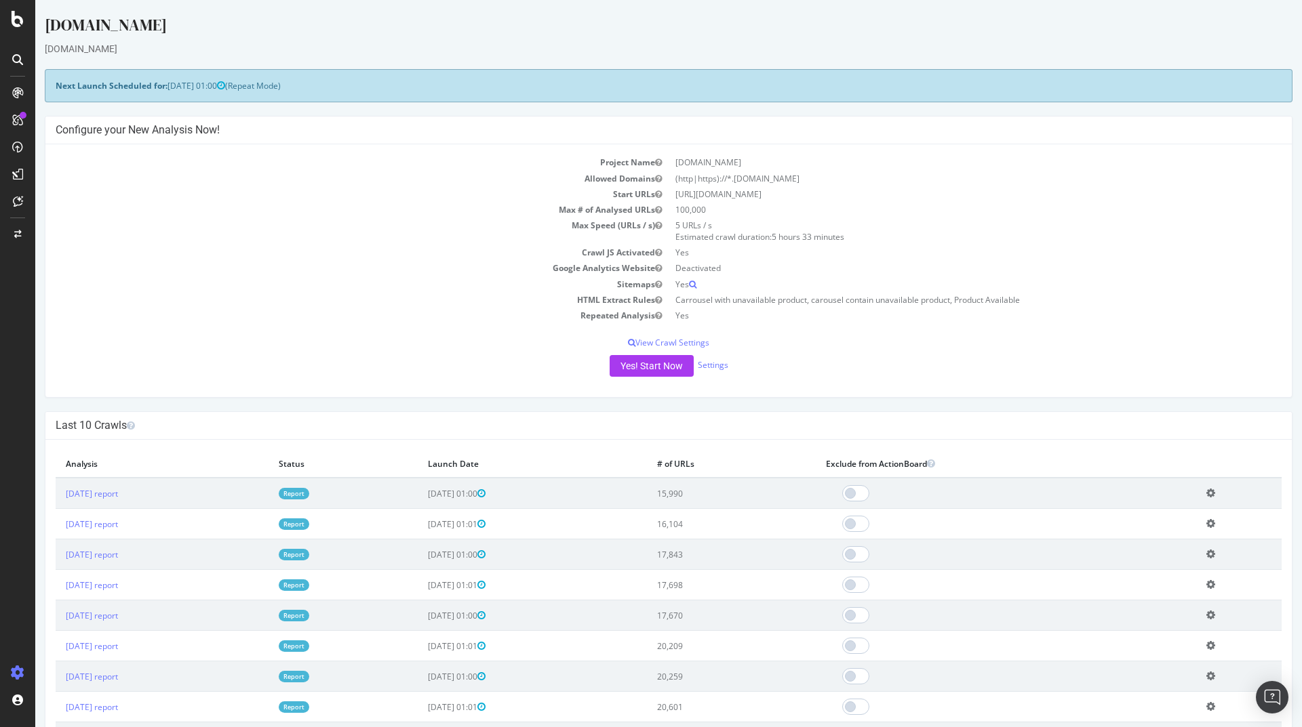
click at [73, 52] on div "i-run.com" at bounding box center [668, 49] width 1247 height 14
click at [20, 19] on icon at bounding box center [18, 19] width 12 height 16
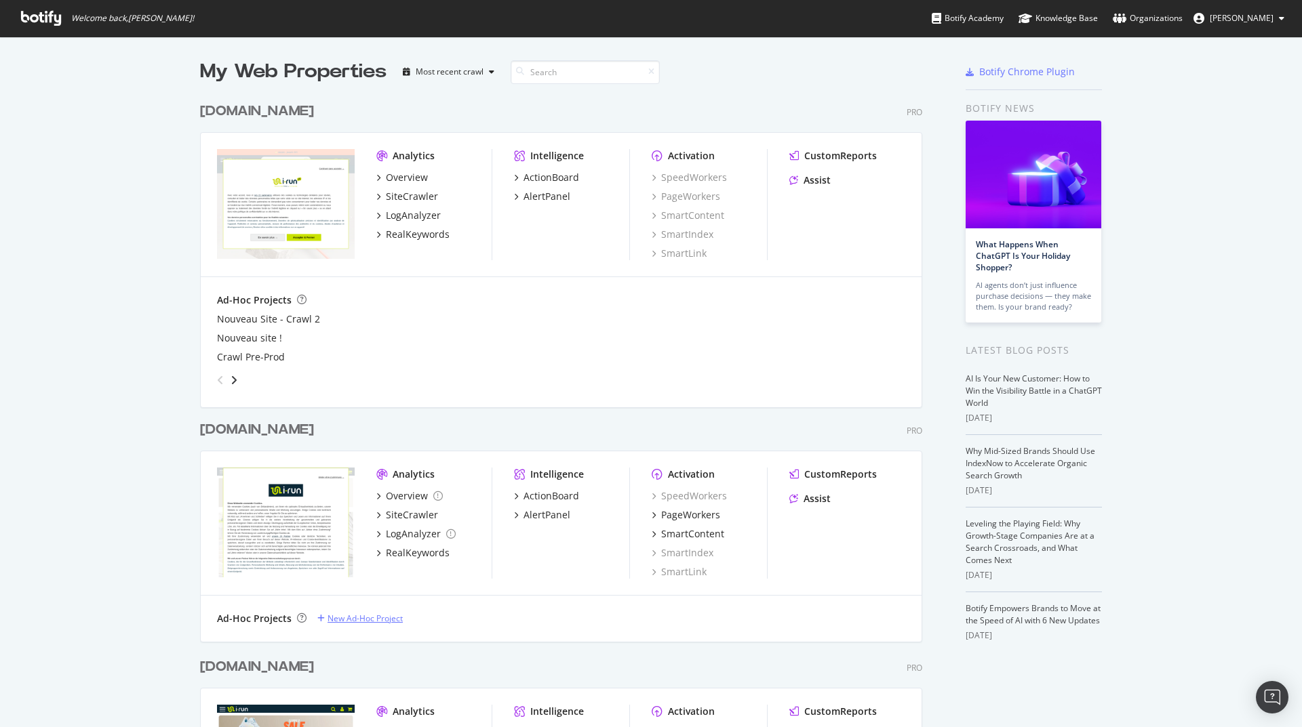
scroll to position [488, 0]
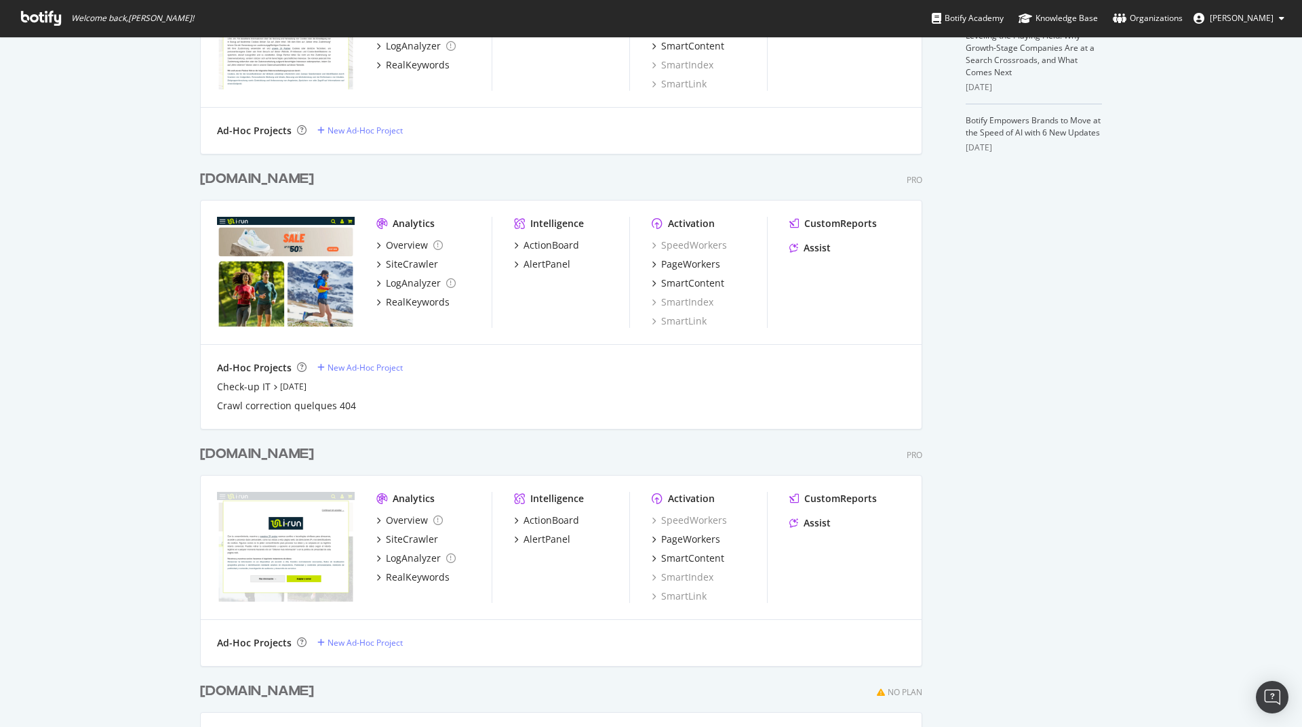
click at [225, 174] on div "irun.com" at bounding box center [257, 179] width 114 height 20
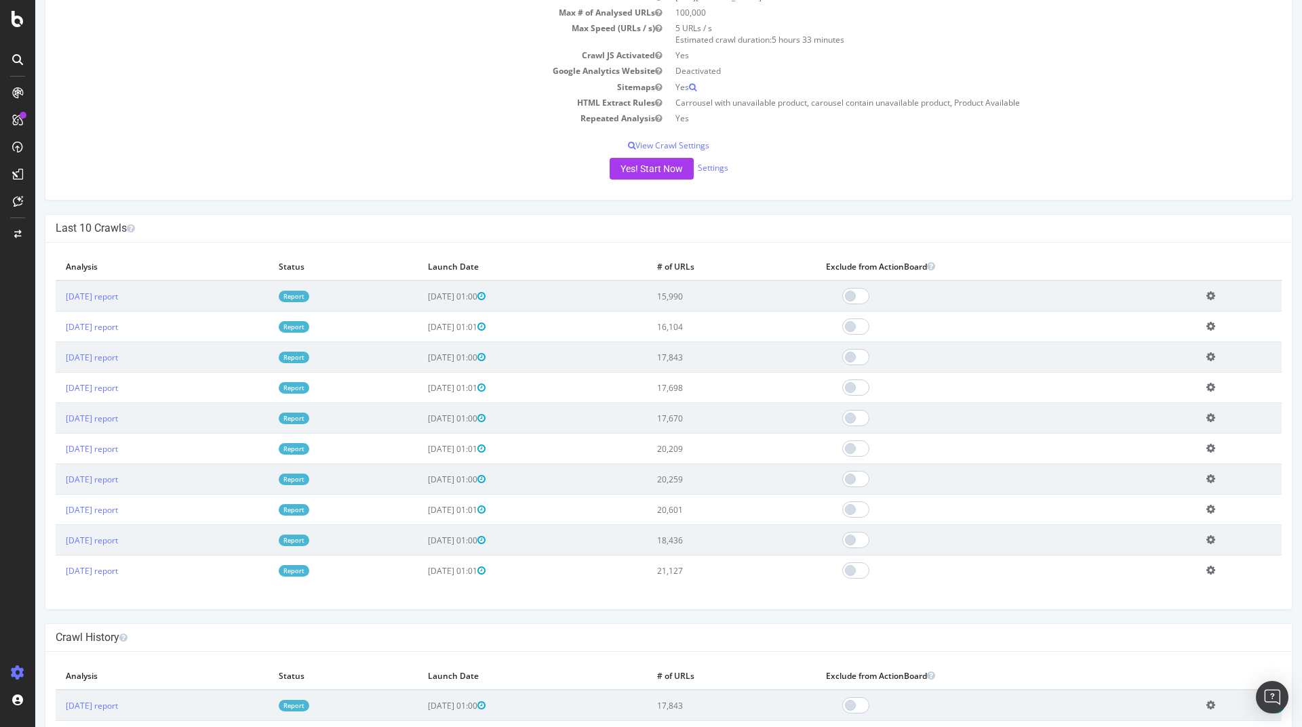
scroll to position [178, 0]
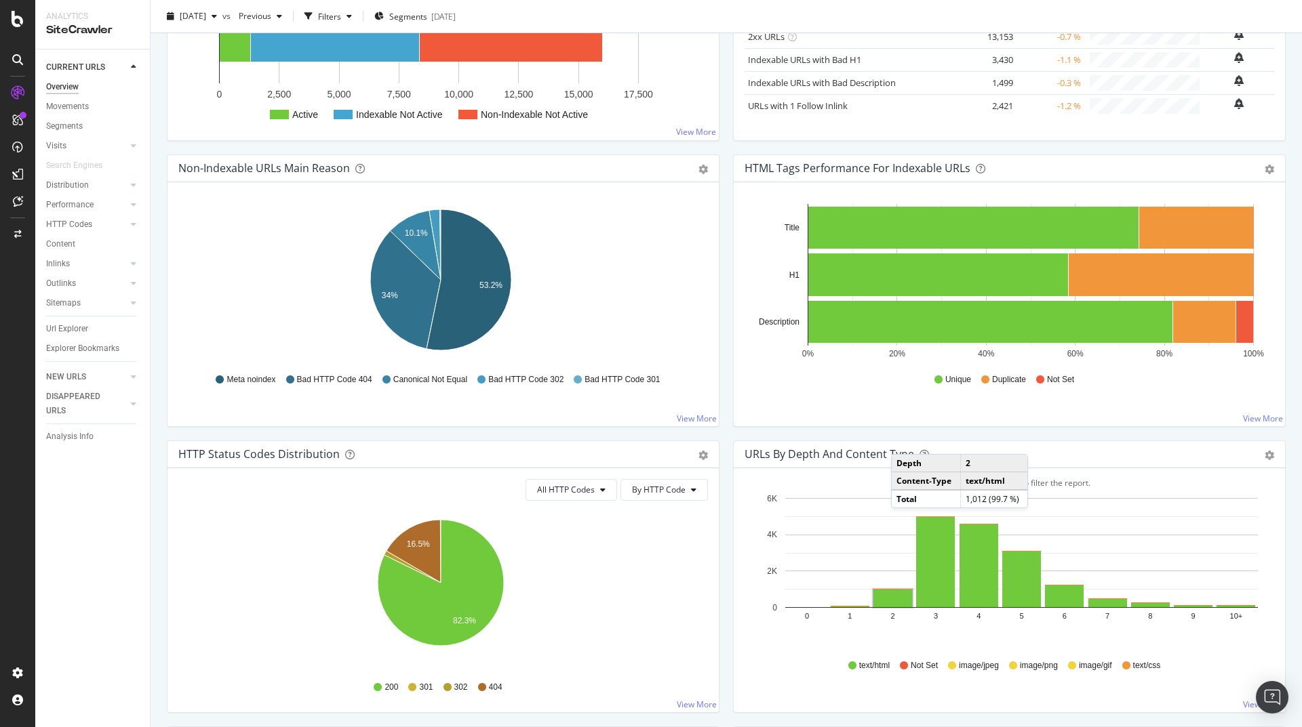
scroll to position [244, 0]
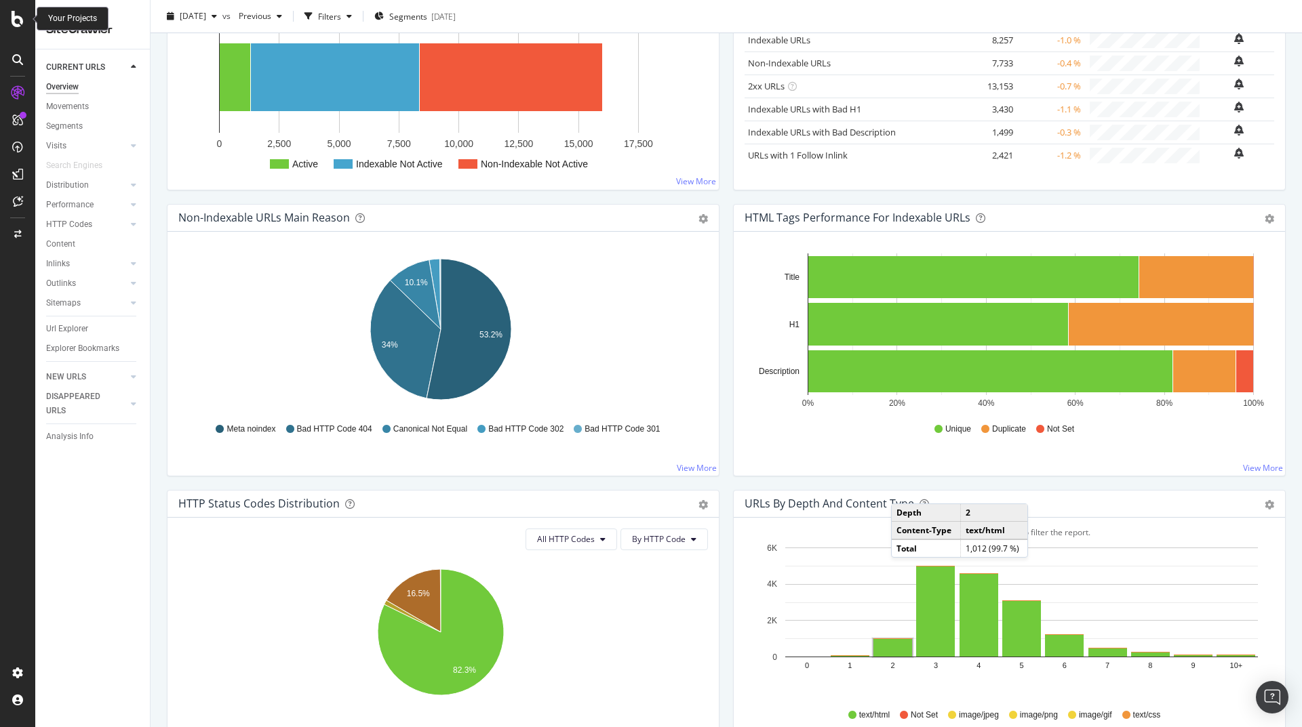
click at [20, 16] on icon at bounding box center [18, 19] width 12 height 16
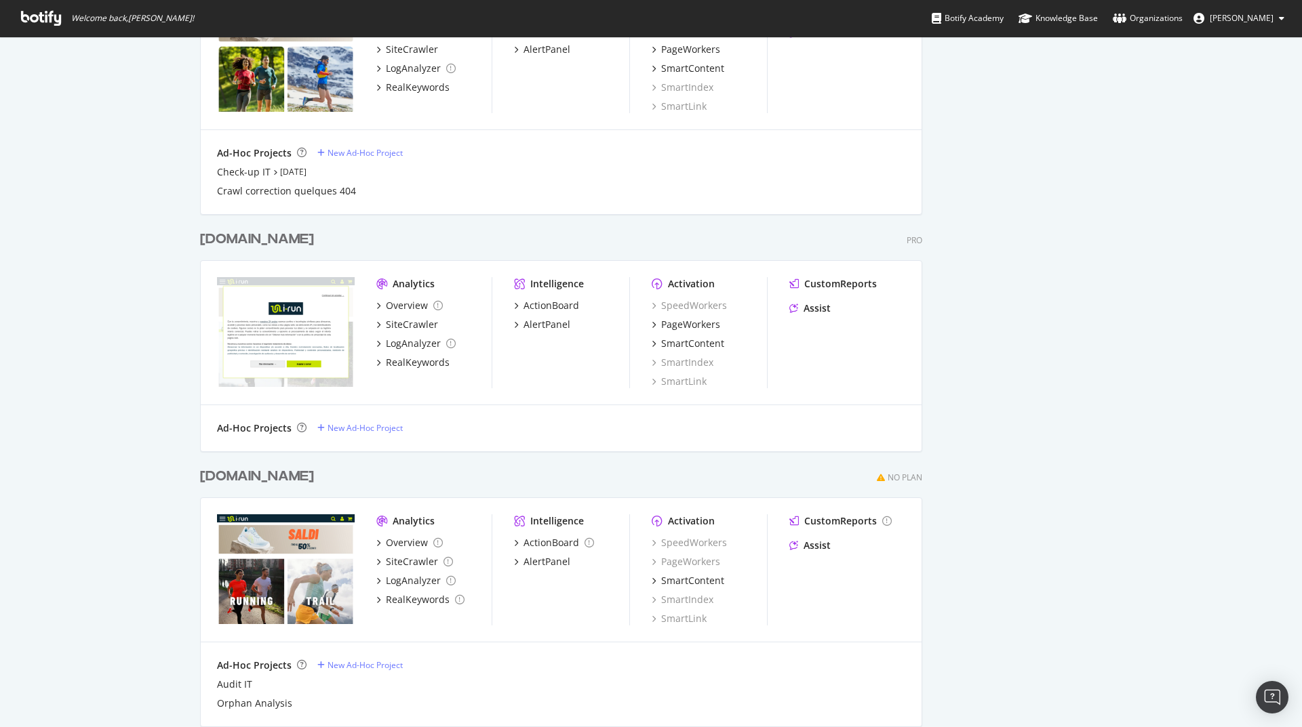
scroll to position [378, 0]
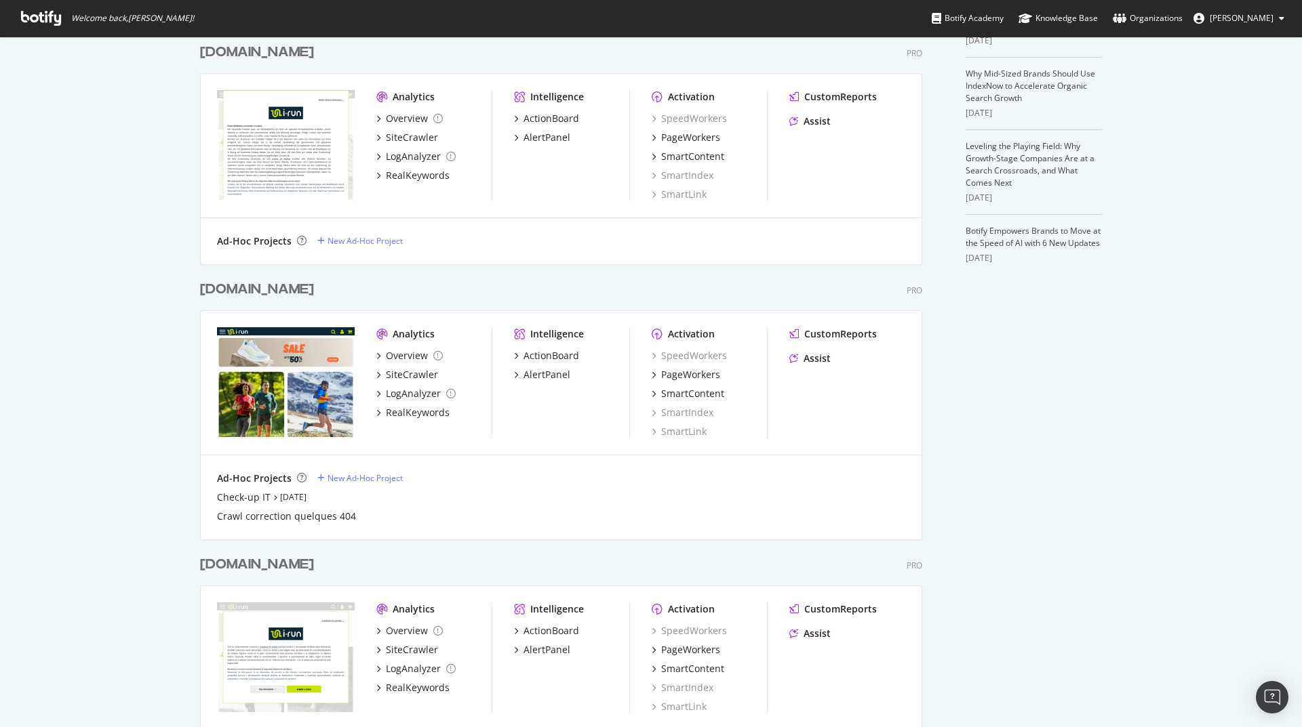
click at [243, 288] on div "irun.com" at bounding box center [257, 290] width 114 height 20
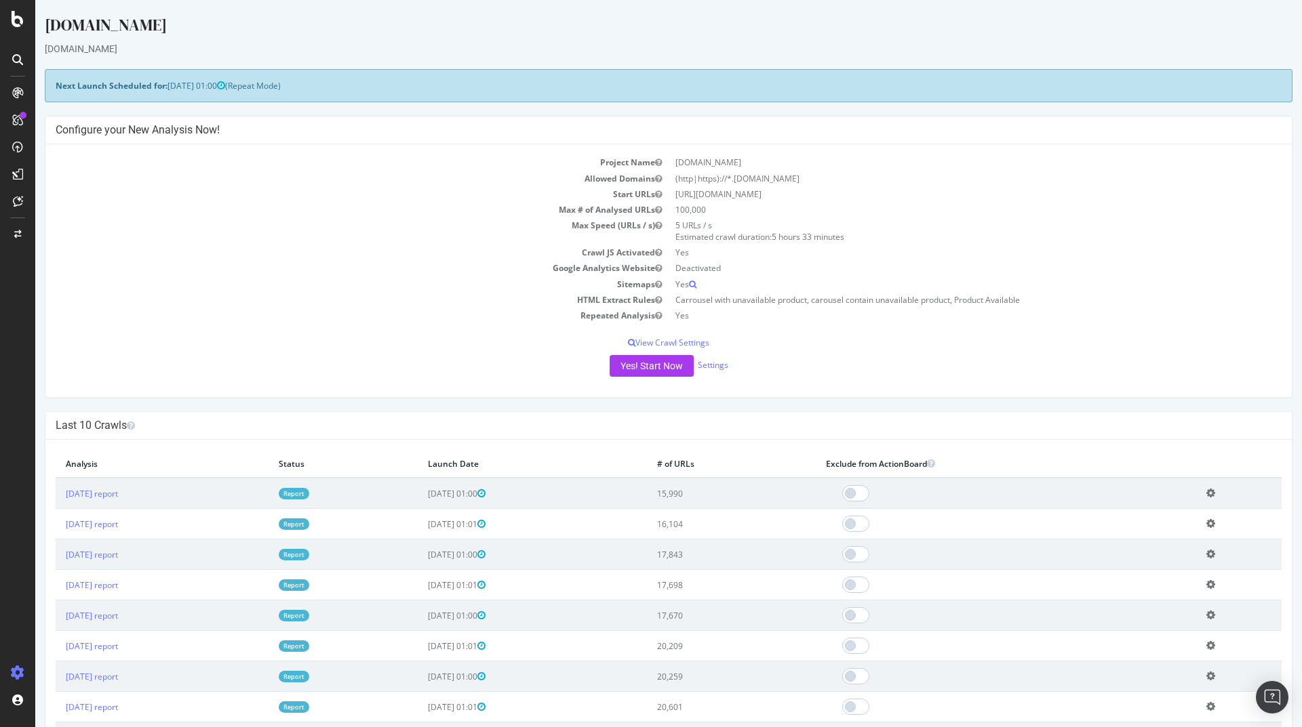
click at [18, 62] on icon at bounding box center [17, 59] width 11 height 11
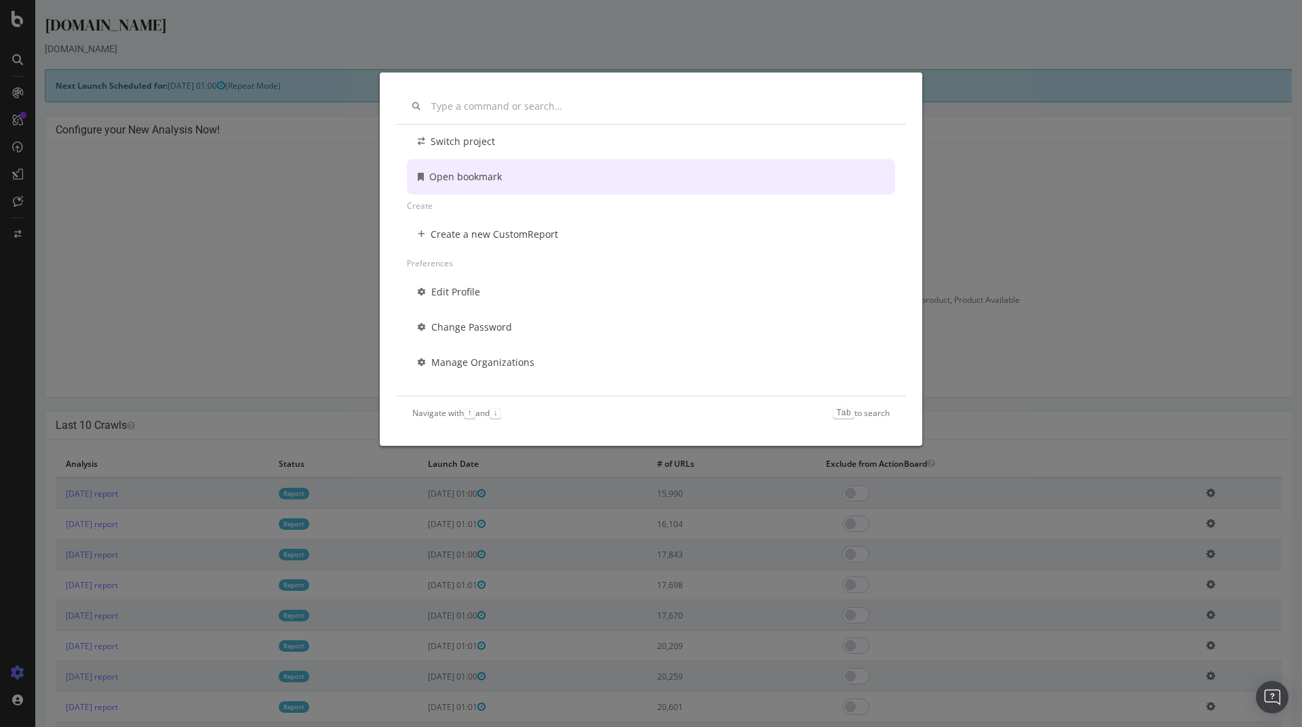
scroll to position [98, 0]
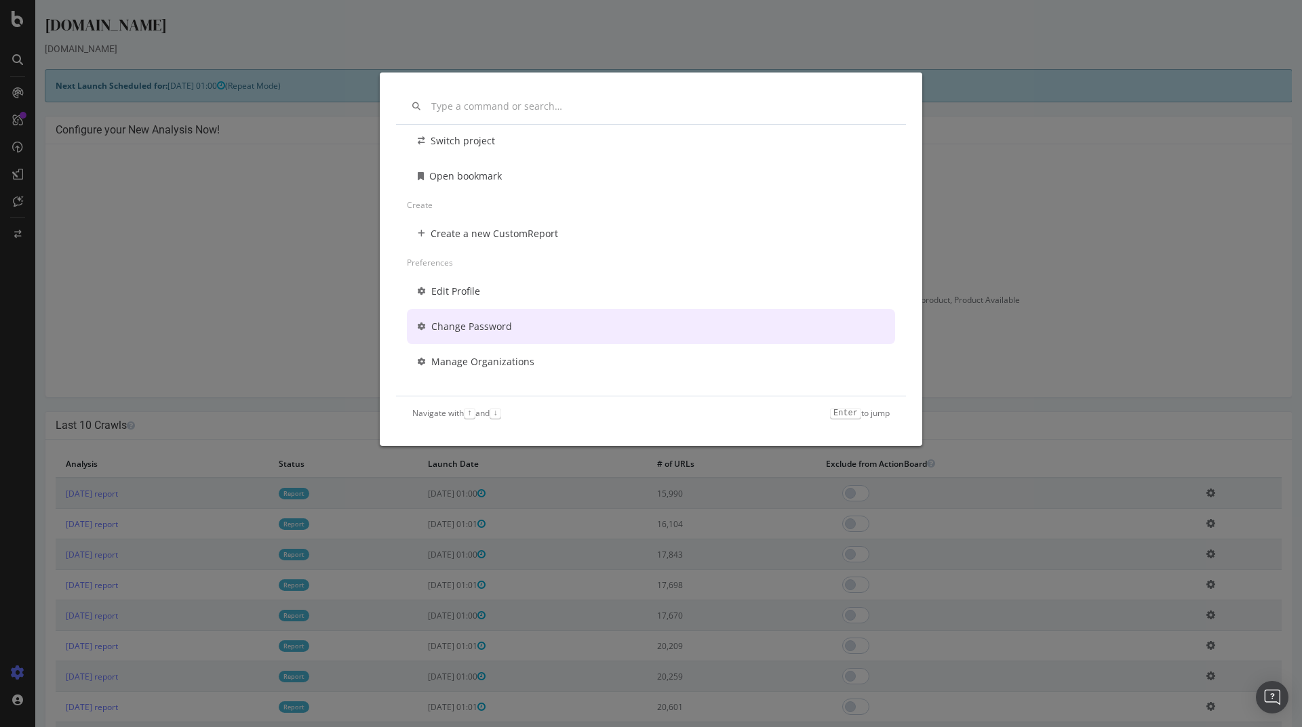
click at [230, 325] on div "Other Switch project Open bookmark Create Create a new CustomReport Preferences…" at bounding box center [651, 363] width 1302 height 727
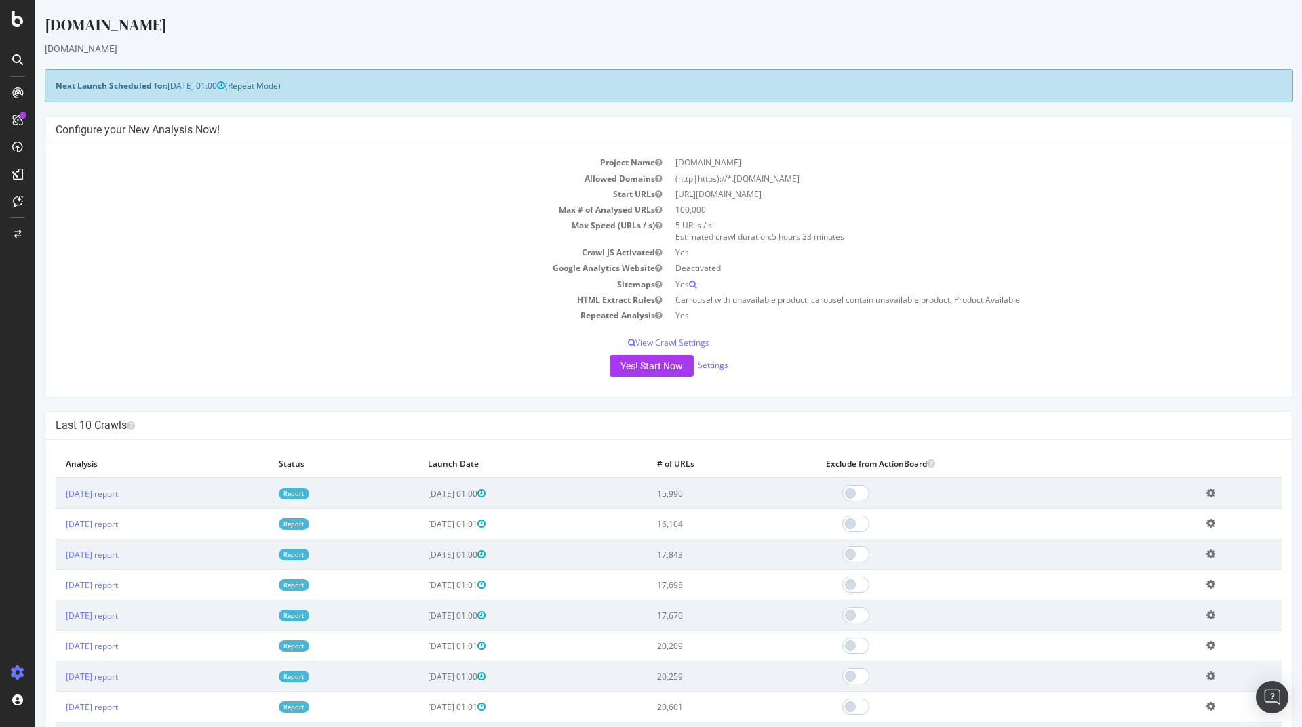
click at [18, 53] on div at bounding box center [18, 60] width 22 height 22
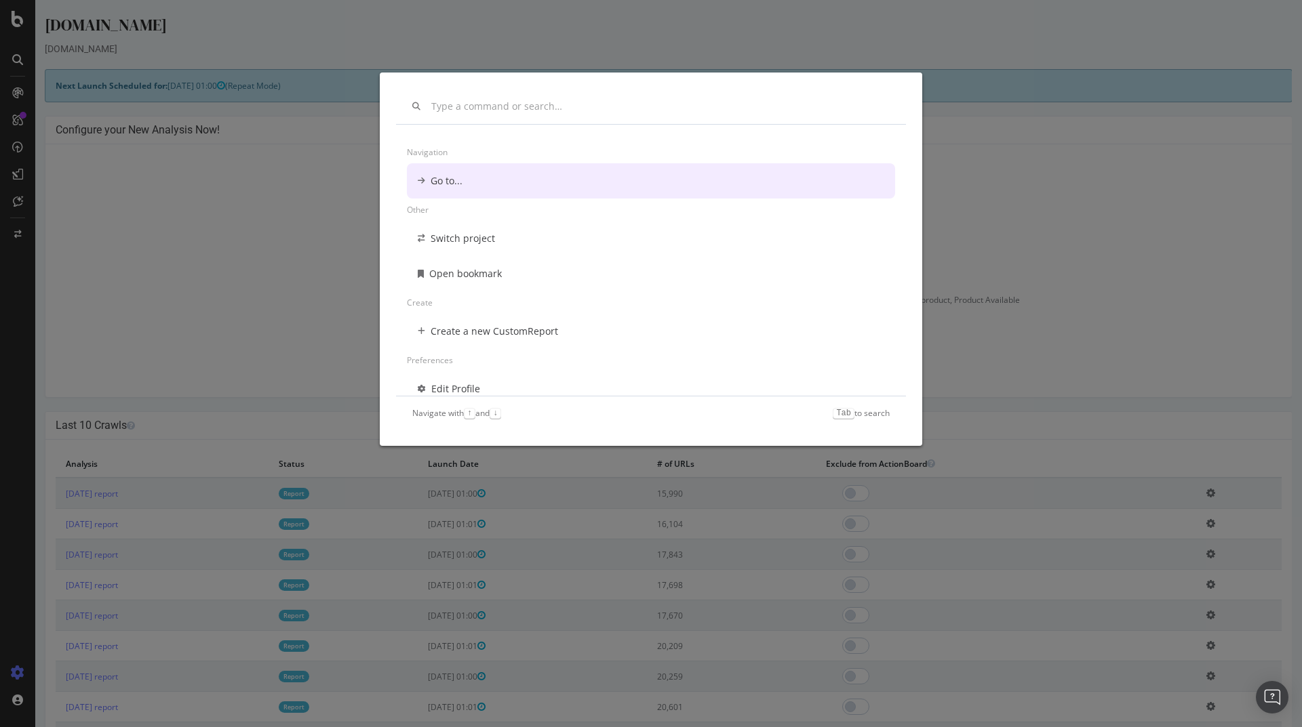
click at [19, 18] on div "Navigation Go to... Other Switch project Open bookmark Create Create a new Cust…" at bounding box center [651, 363] width 1302 height 727
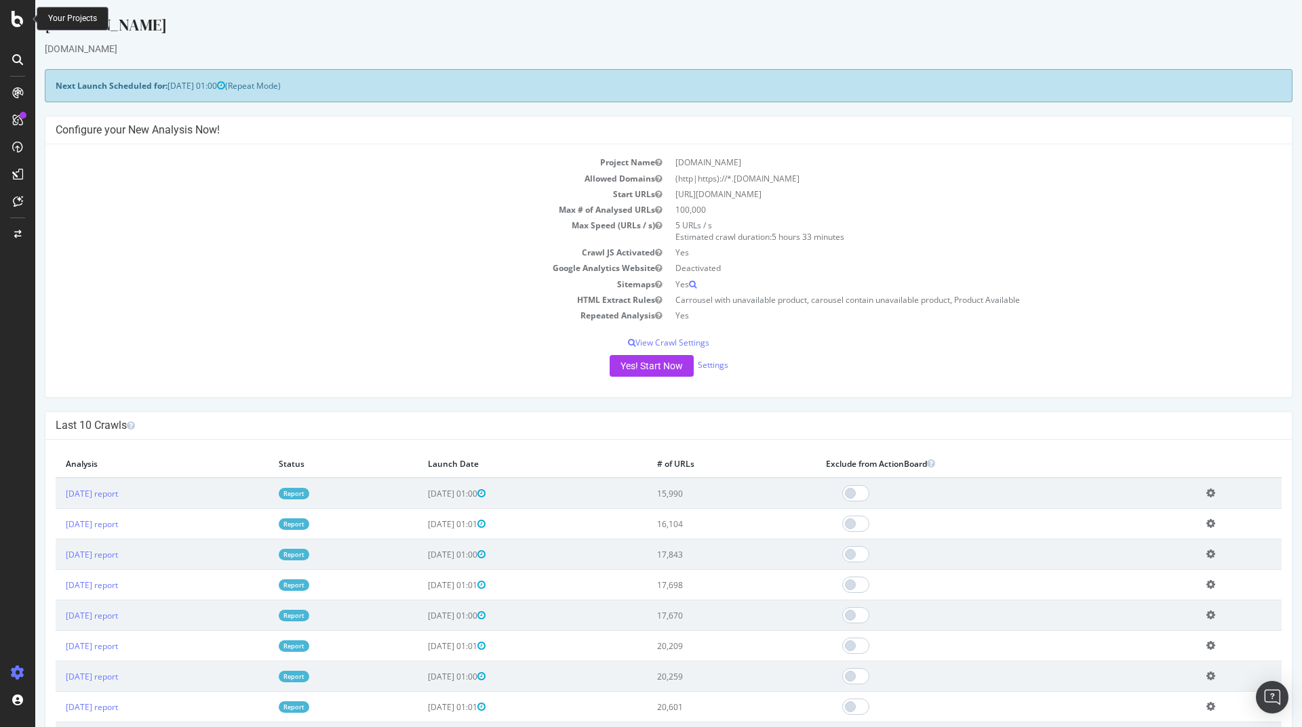
click at [19, 18] on icon at bounding box center [18, 19] width 12 height 16
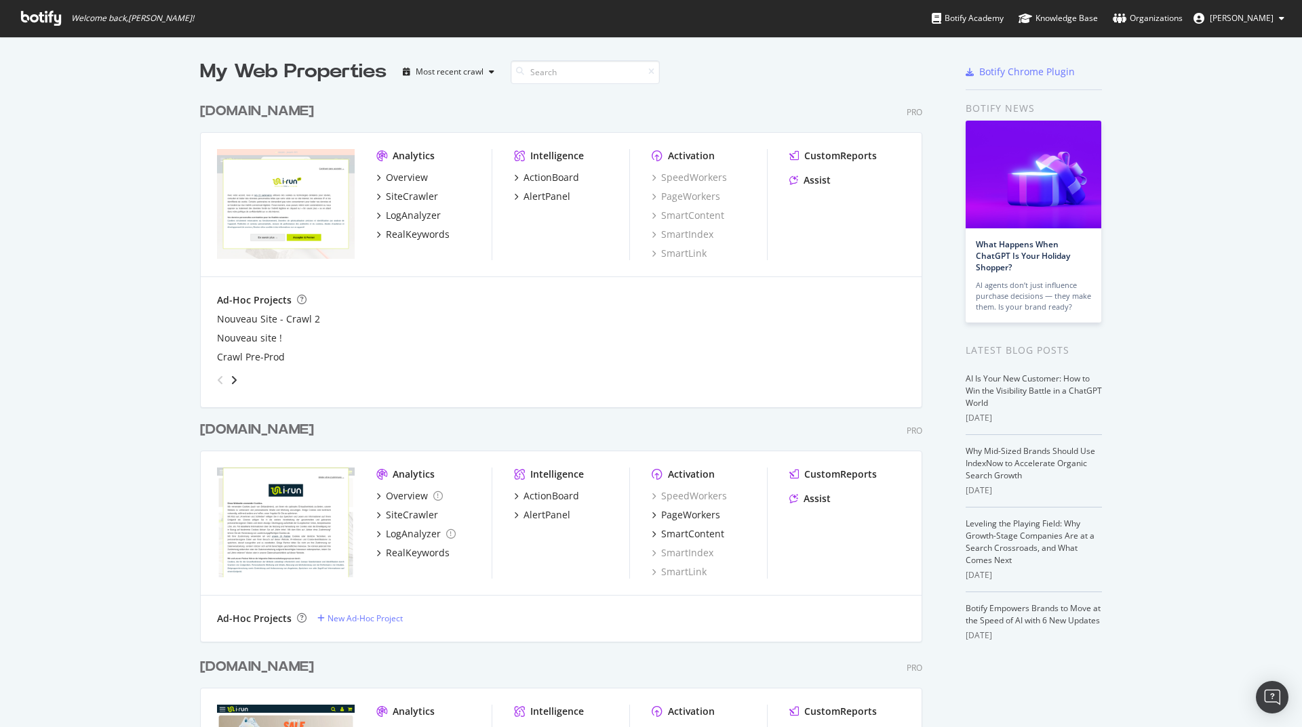
click at [224, 428] on div "[DOMAIN_NAME]" at bounding box center [257, 430] width 114 height 20
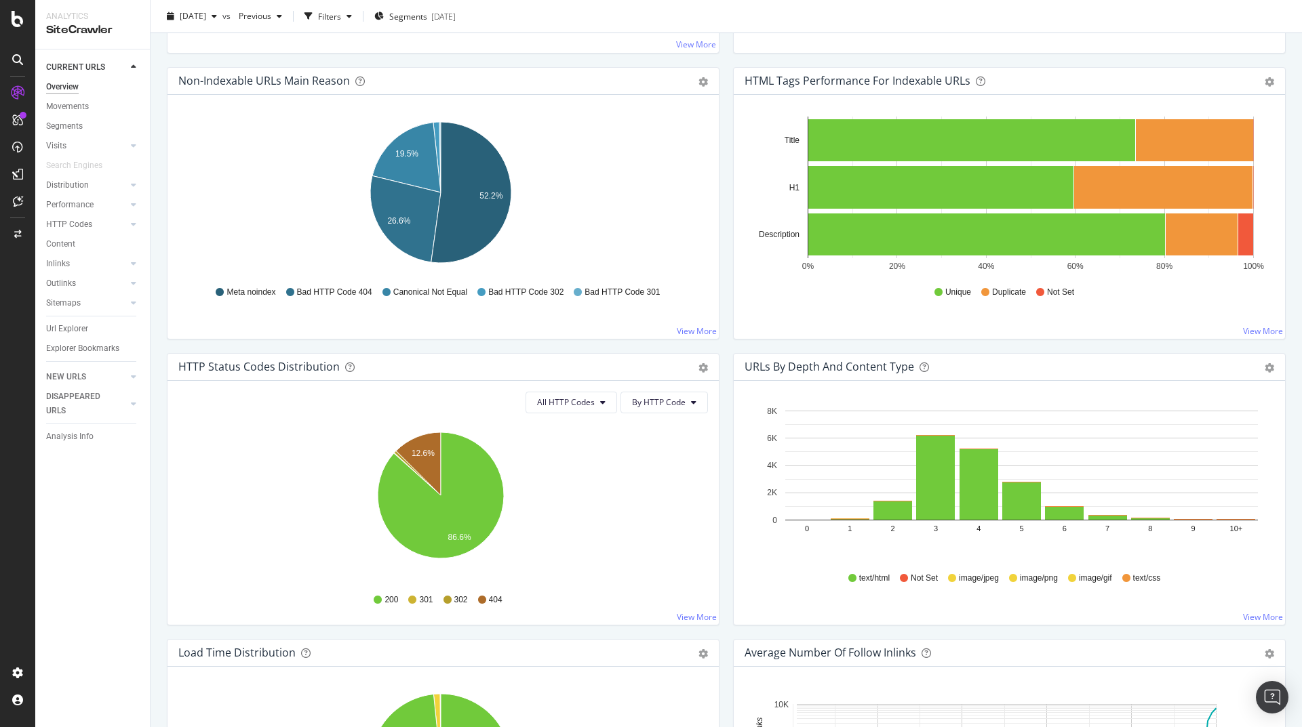
scroll to position [651, 0]
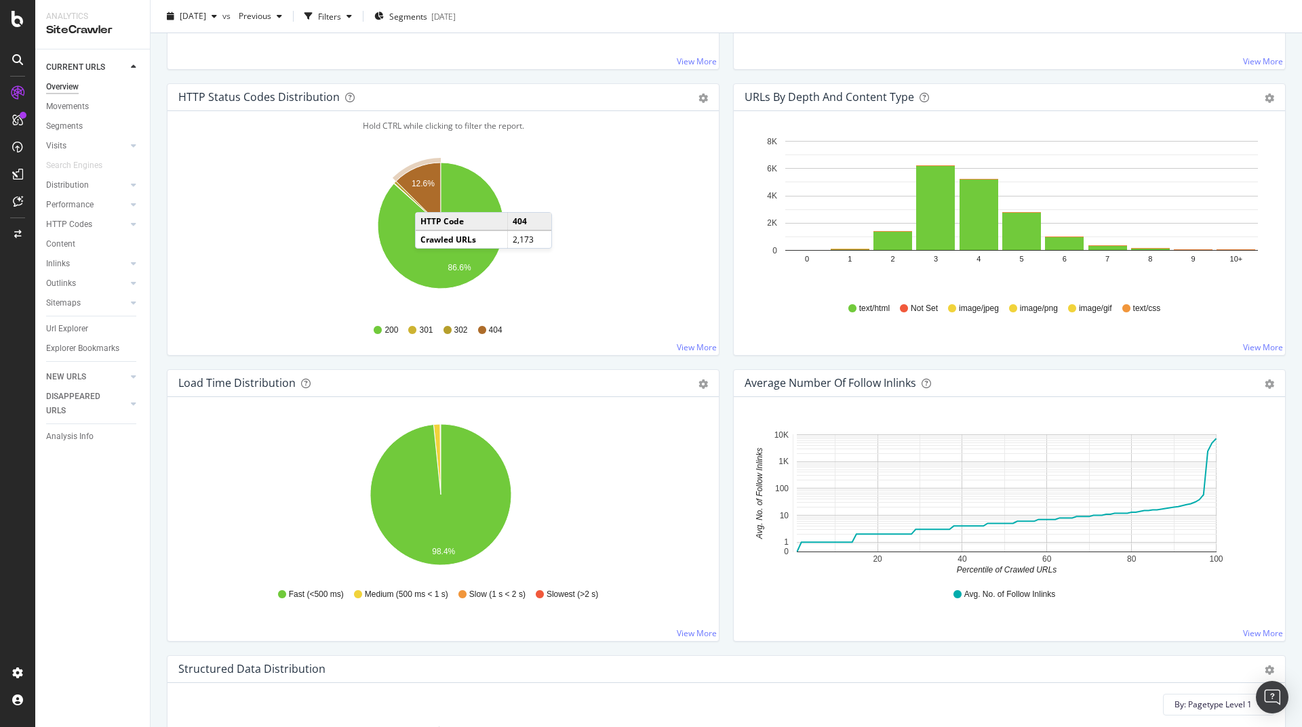
click at [428, 199] on icon "A chart." at bounding box center [418, 194] width 45 height 63
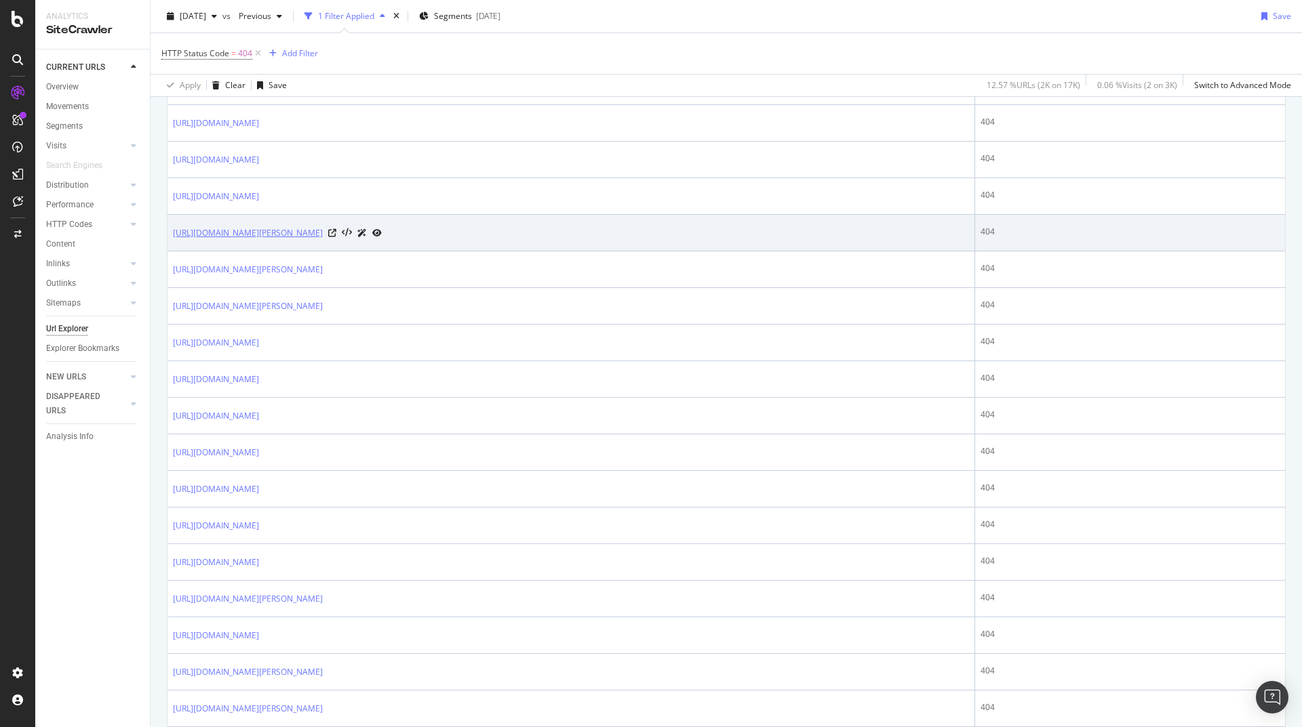
scroll to position [651, 0]
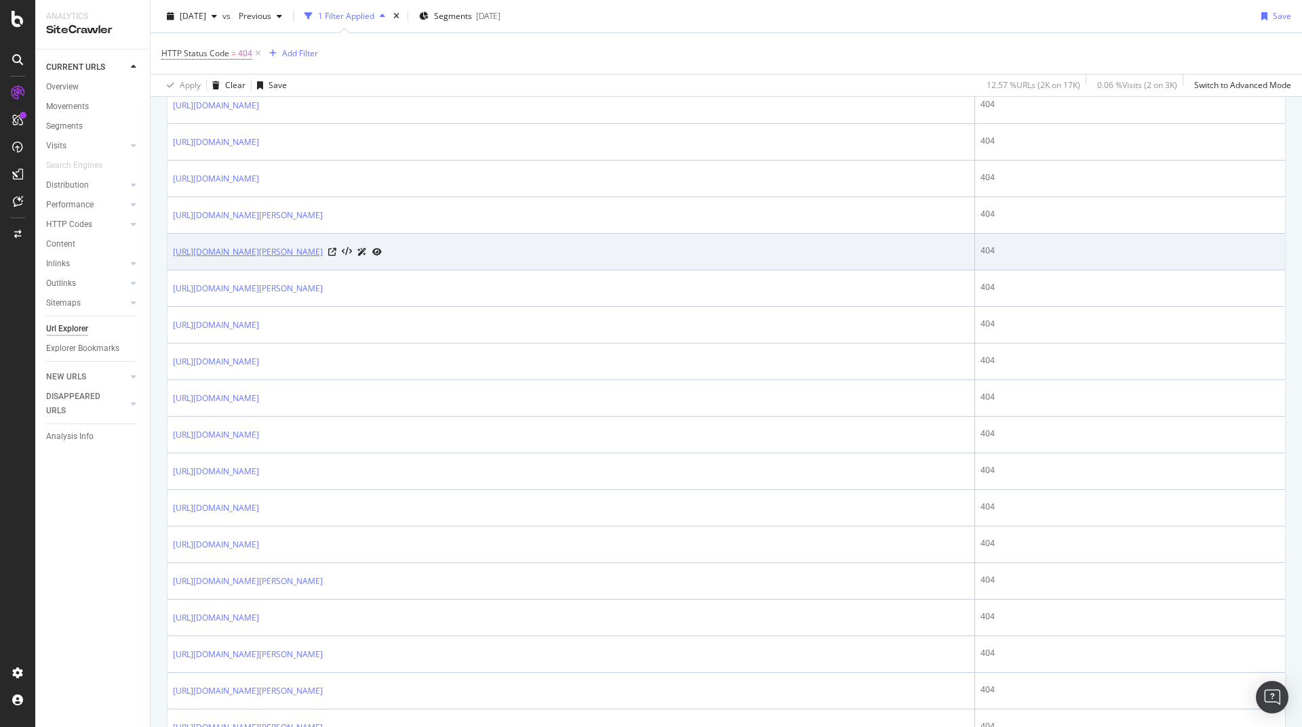
click at [323, 251] on link "https://www.i-run.de/sportzubehoer/herren/" at bounding box center [248, 252] width 150 height 14
click at [336, 249] on icon at bounding box center [332, 252] width 8 height 8
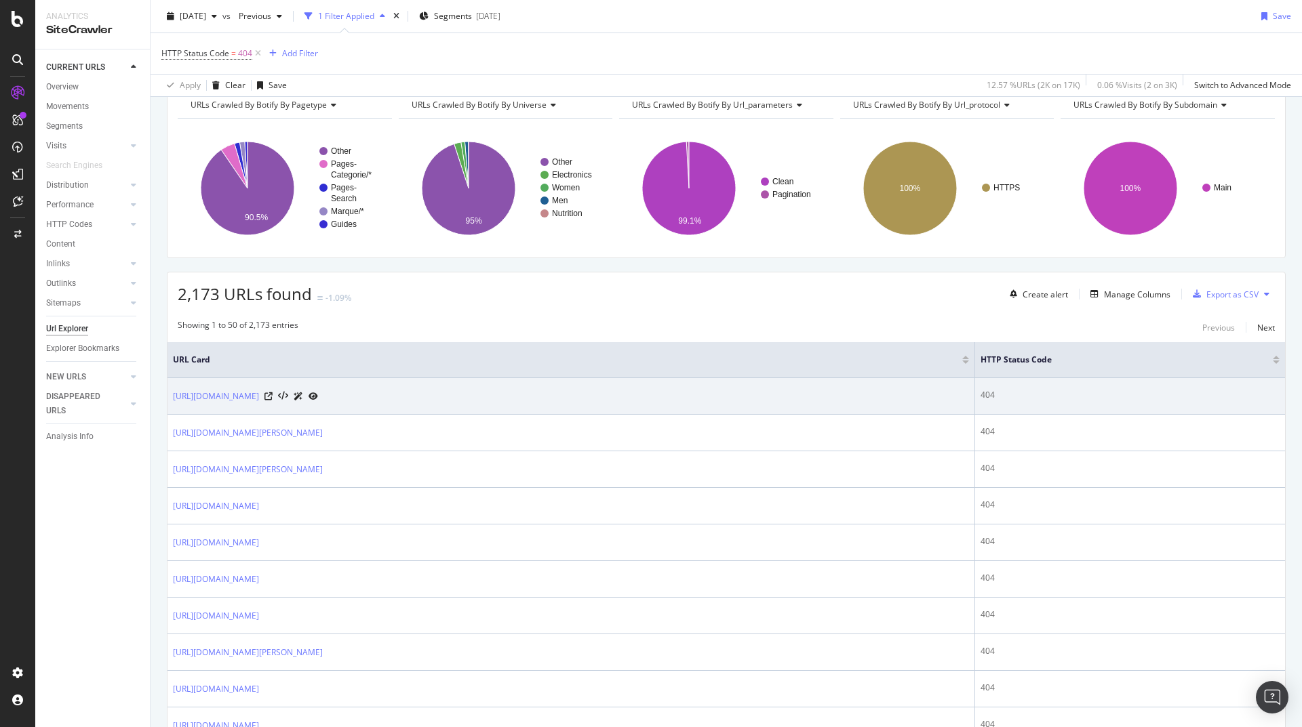
scroll to position [0, 0]
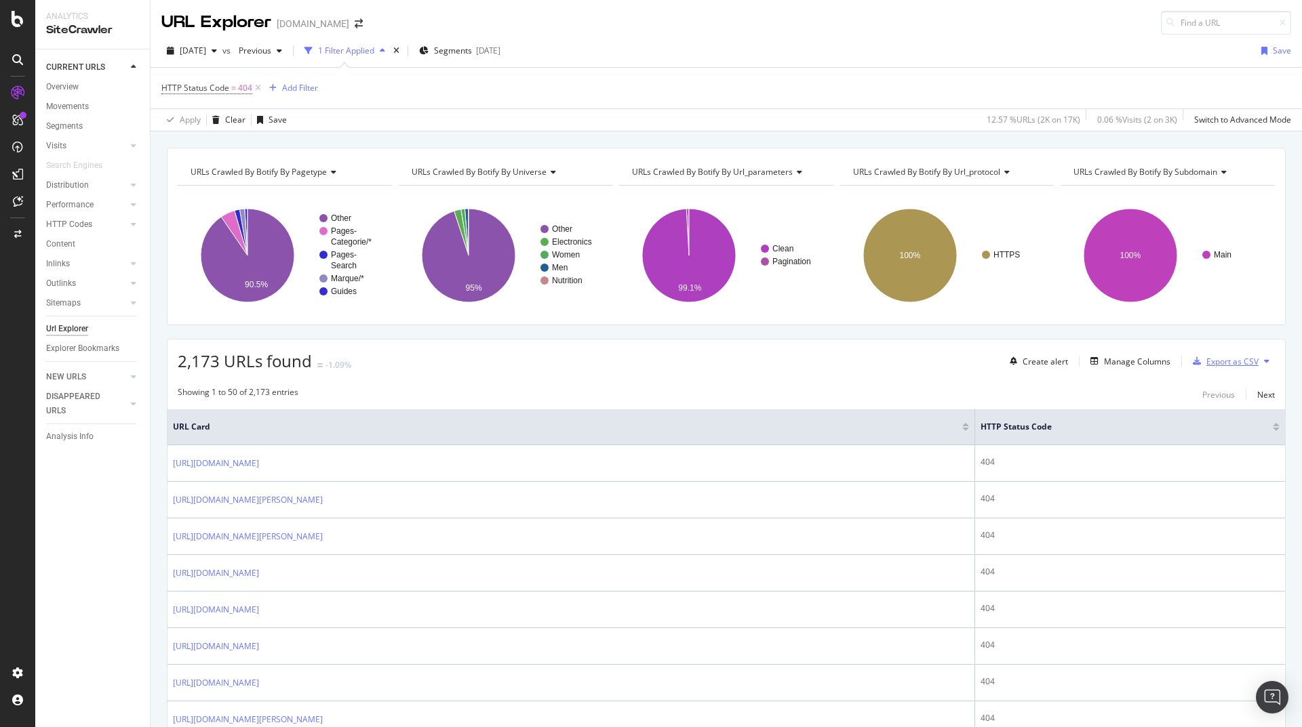
click at [1242, 361] on div "Export as CSV" at bounding box center [1232, 362] width 52 height 12
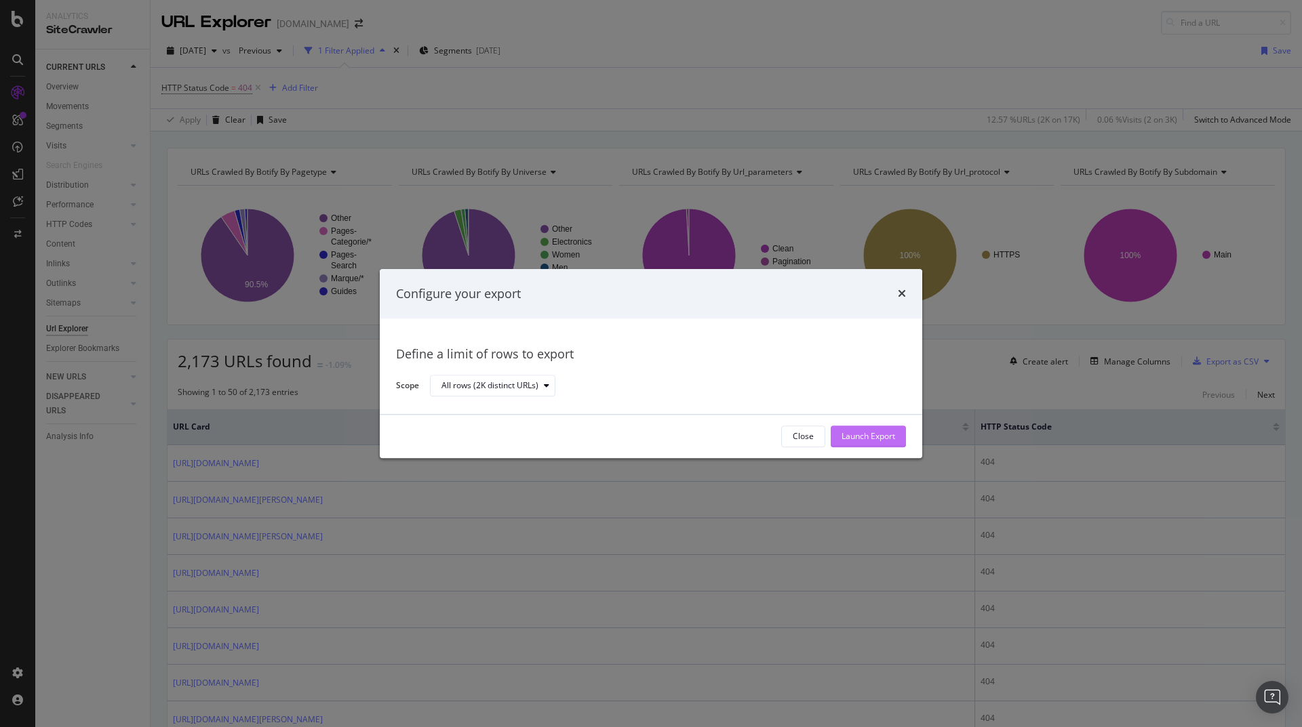
click at [878, 439] on div "Launch Export" at bounding box center [868, 437] width 54 height 12
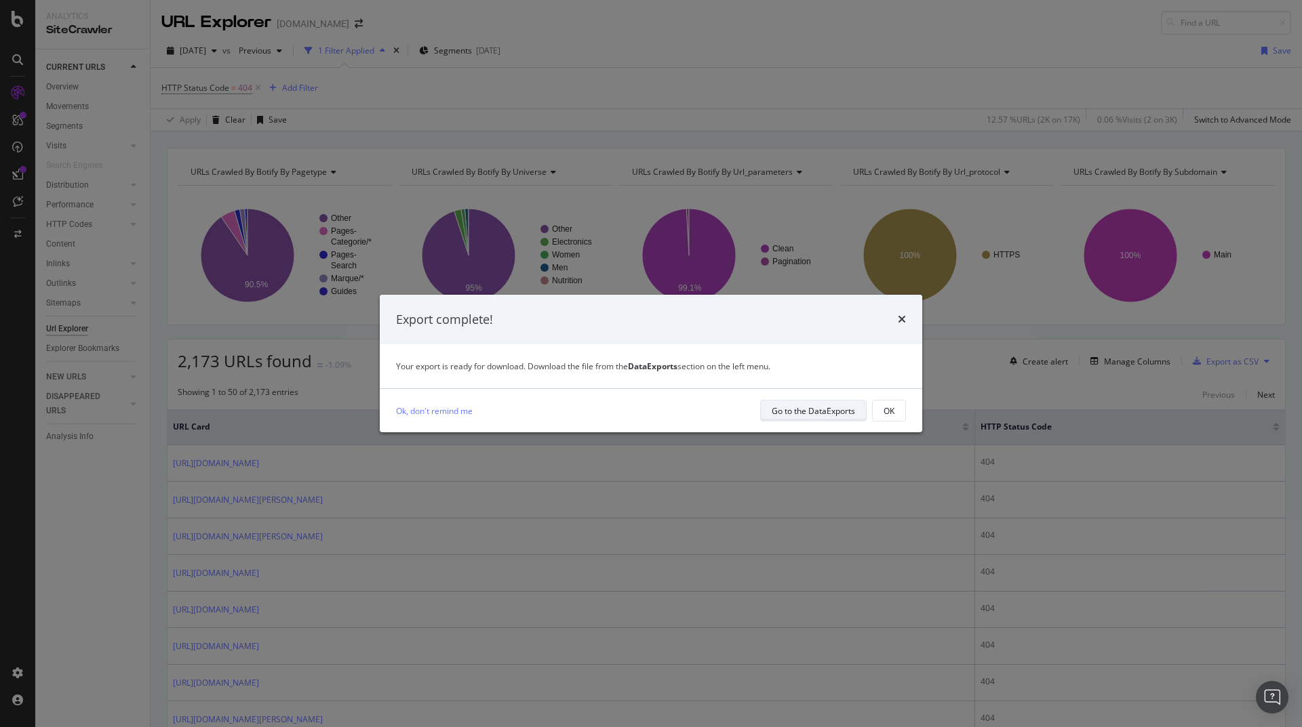
click at [832, 414] on div "Go to the DataExports" at bounding box center [812, 411] width 83 height 12
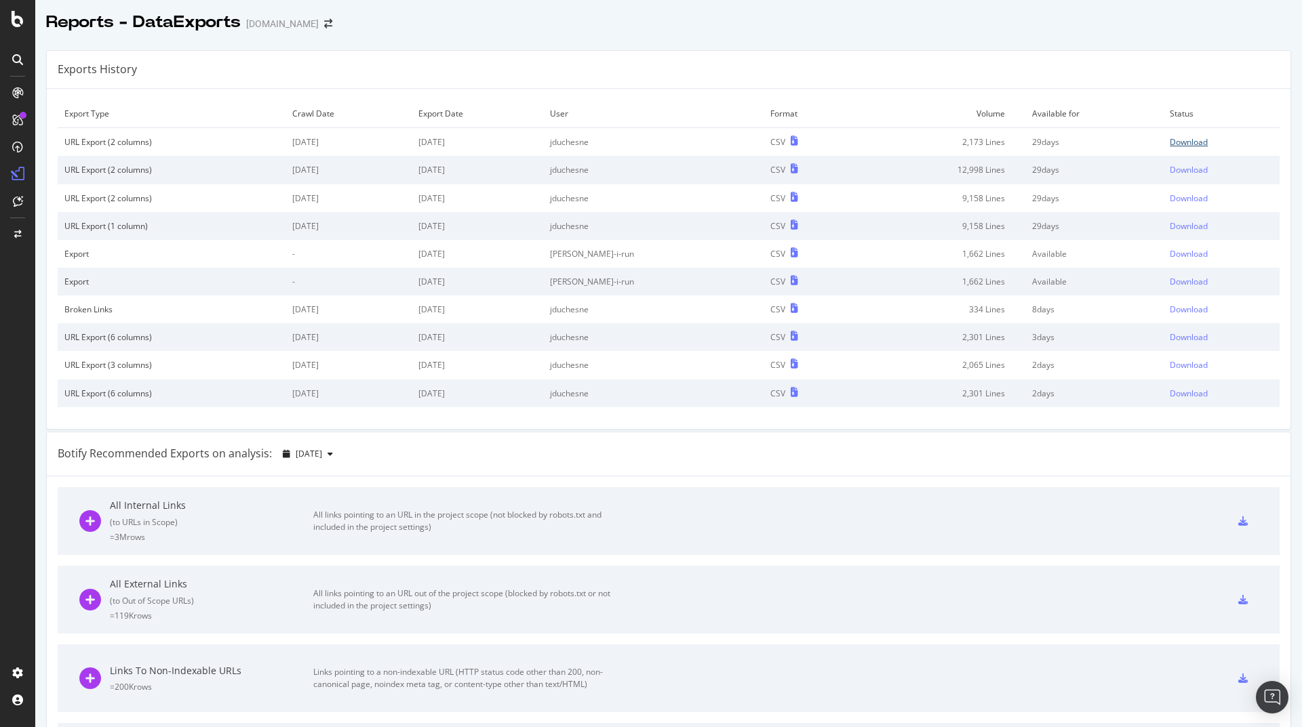
click at [1177, 139] on div "Download" at bounding box center [1188, 142] width 38 height 12
